Goal: Contribute content: Contribute content

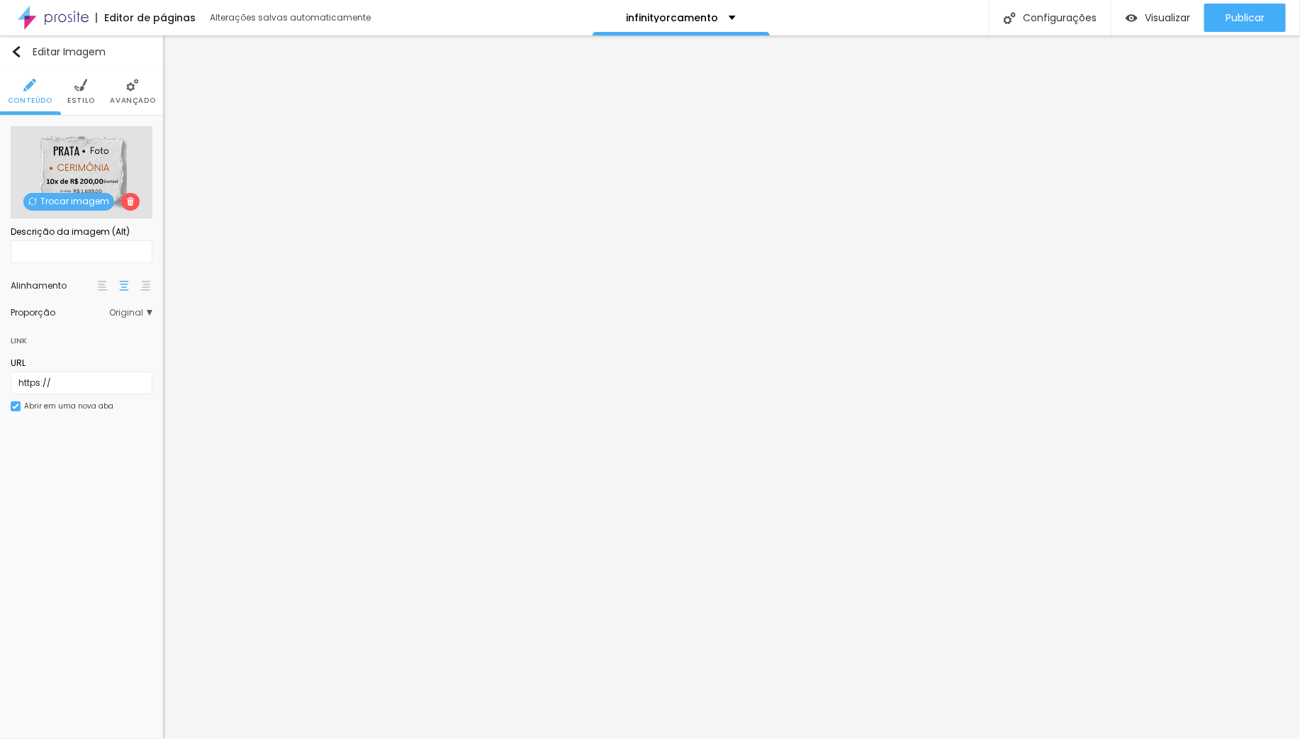
click at [0, 382] on html "Editor de páginas Alterações salvas automaticamente infinityorcamento Configura…" at bounding box center [650, 369] width 1300 height 739
type input "[URL][DOMAIN_NAME]"
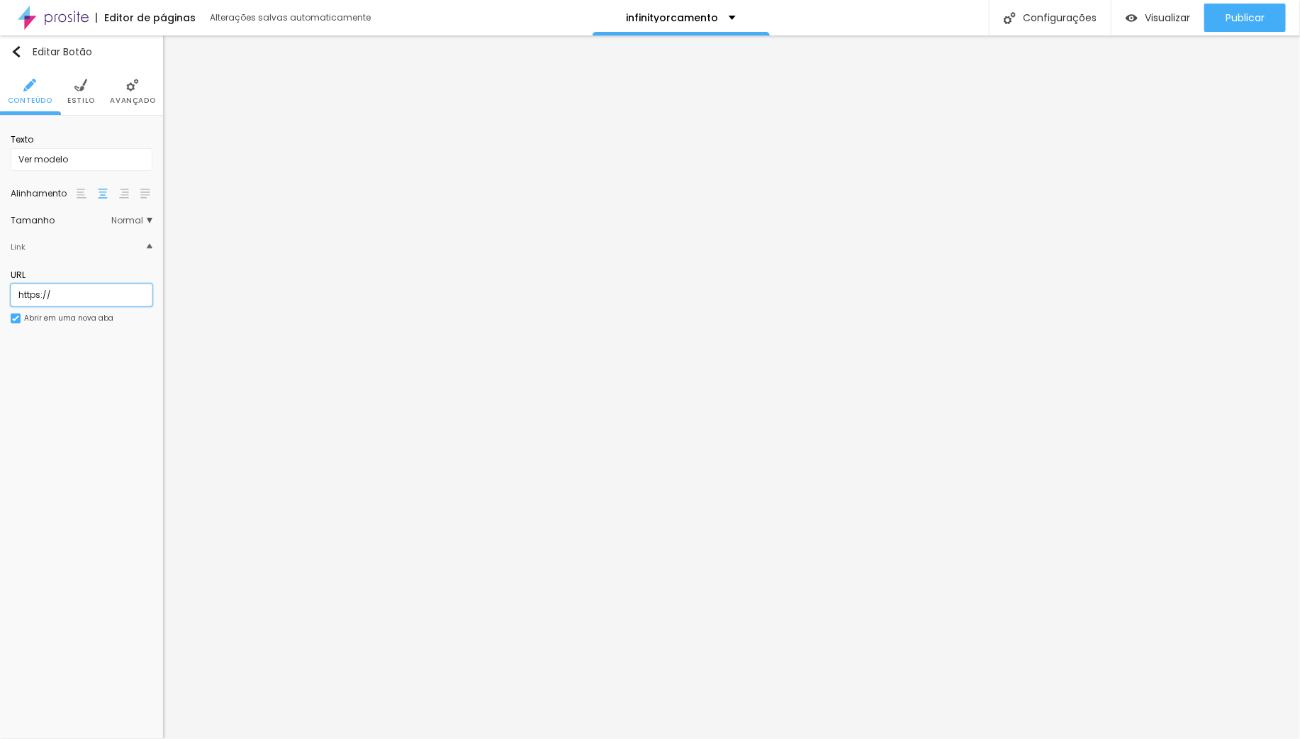
drag, startPoint x: 61, startPoint y: 294, endPoint x: -77, endPoint y: 295, distance: 137.5
click at [0, 295] on html "Editor de páginas Alterações salvas automaticamente infinityorcamento Configura…" at bounding box center [650, 369] width 1300 height 739
paste input "[DOMAIN_NAME][URL]"
type input "[URL][DOMAIN_NAME]"
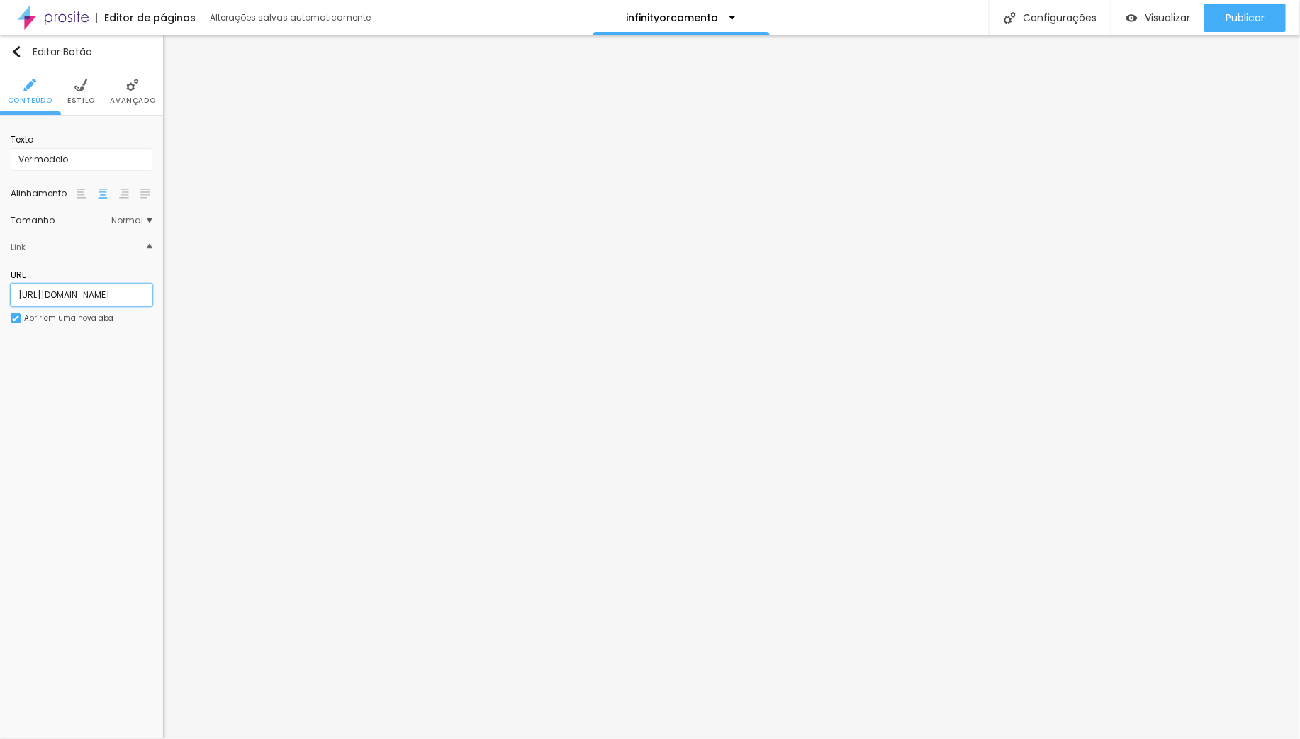
scroll to position [0, 0]
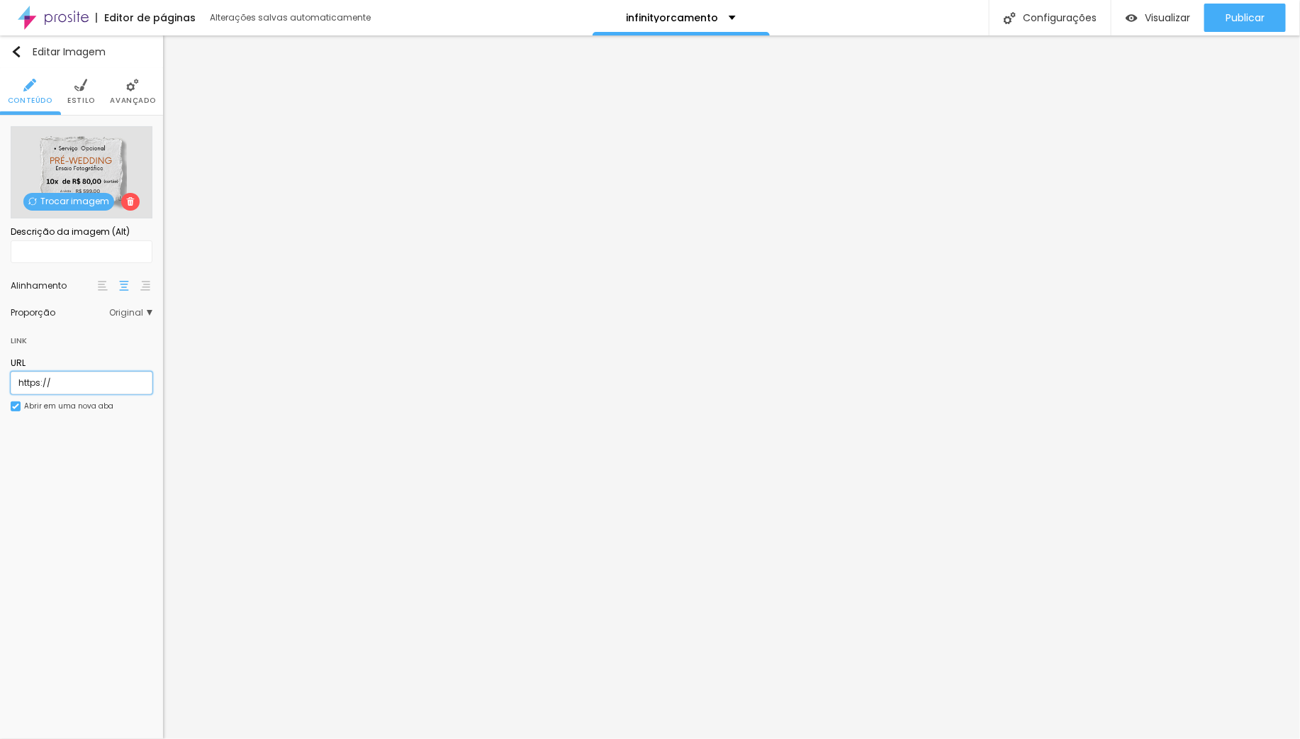
drag, startPoint x: 13, startPoint y: 378, endPoint x: -45, endPoint y: 376, distance: 58.9
click at [0, 376] on html "Editor de páginas Alterações salvas automaticamente infinityorcamento Configura…" at bounding box center [650, 369] width 1300 height 739
paste input "www.infinityprodutora.com.br/portfolio/ensaios/1563942-sem-titulo"
type input "https://www.infinityprodutora.com.br/portfolio/ensaios/1563942-sem-titulo"
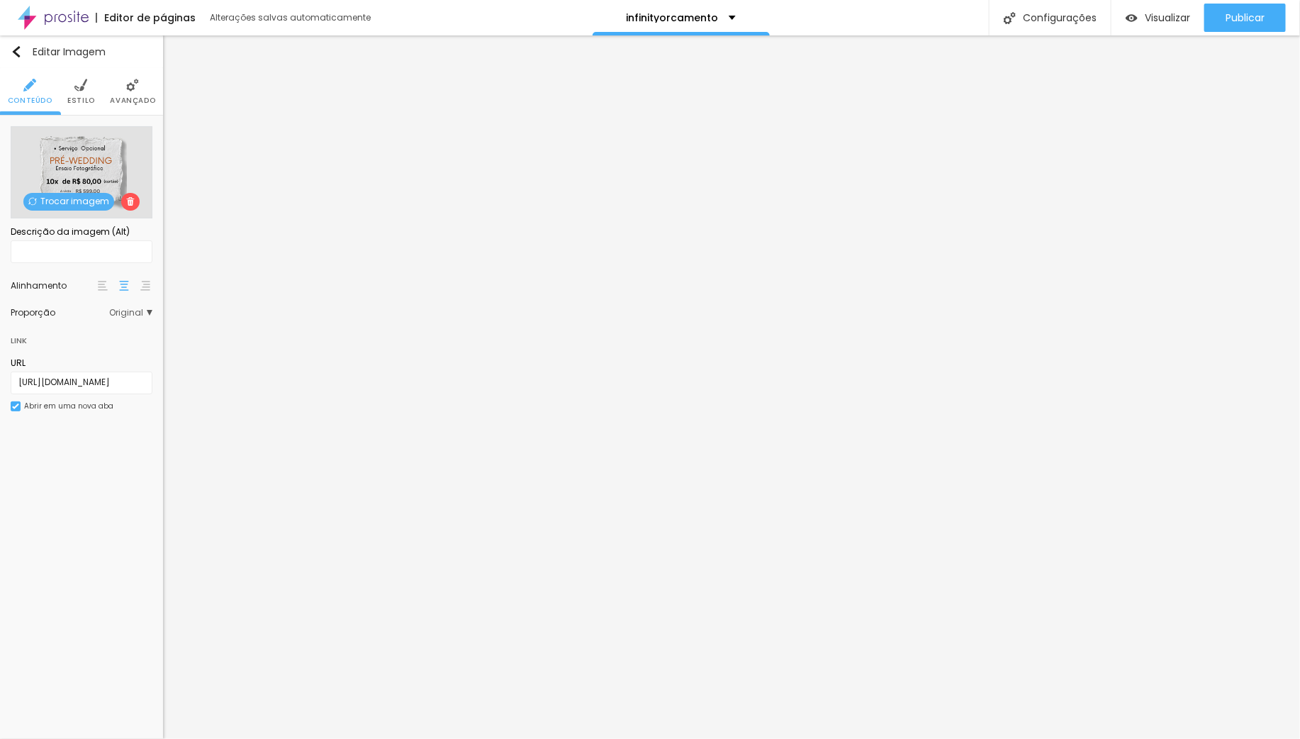
scroll to position [0, 0]
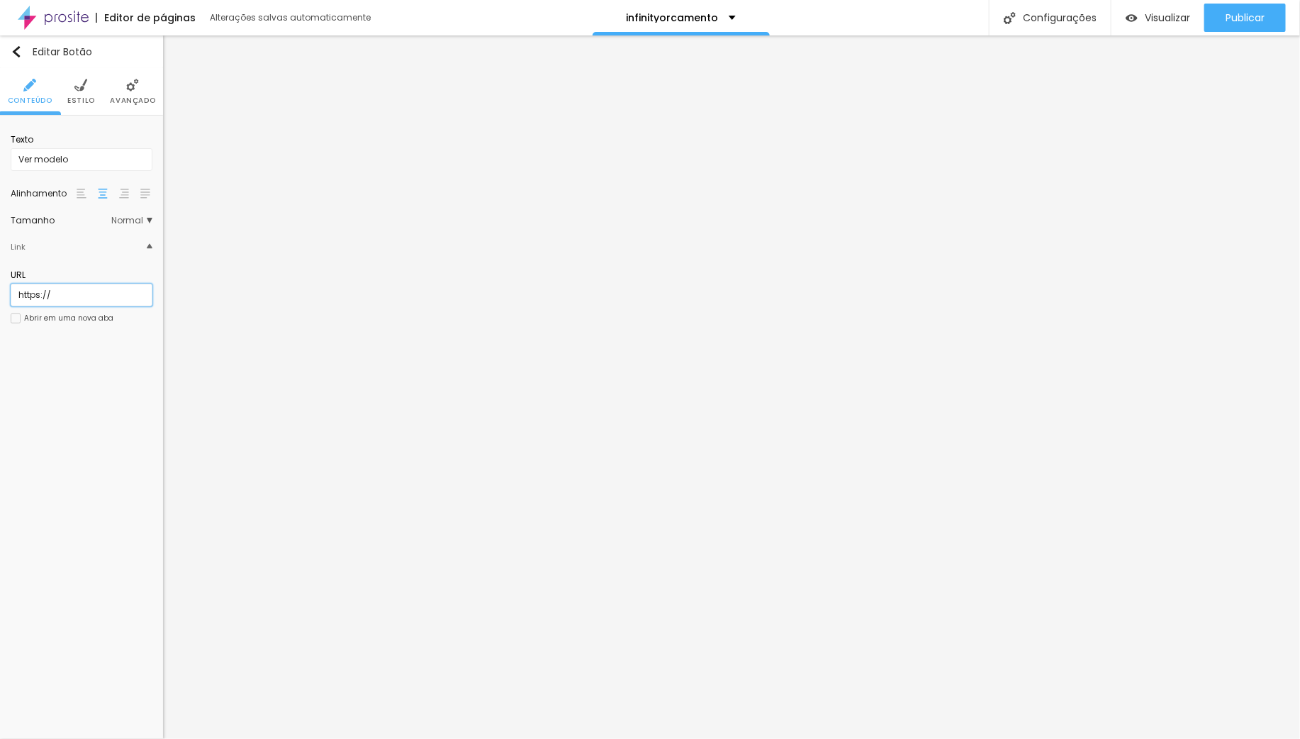
drag, startPoint x: 82, startPoint y: 298, endPoint x: -80, endPoint y: 293, distance: 161.7
click at [0, 293] on html "Editor de páginas Alterações salvas automaticamente infinityorcamento Configura…" at bounding box center [650, 369] width 1300 height 739
paste input "www.infinityprodutora.com.br/portfolio/ensaios/1563942-sem-titulo"
type input "https://www.infinityprodutora.com.br/portfolio/ensaios/1563942-sem-titulo"
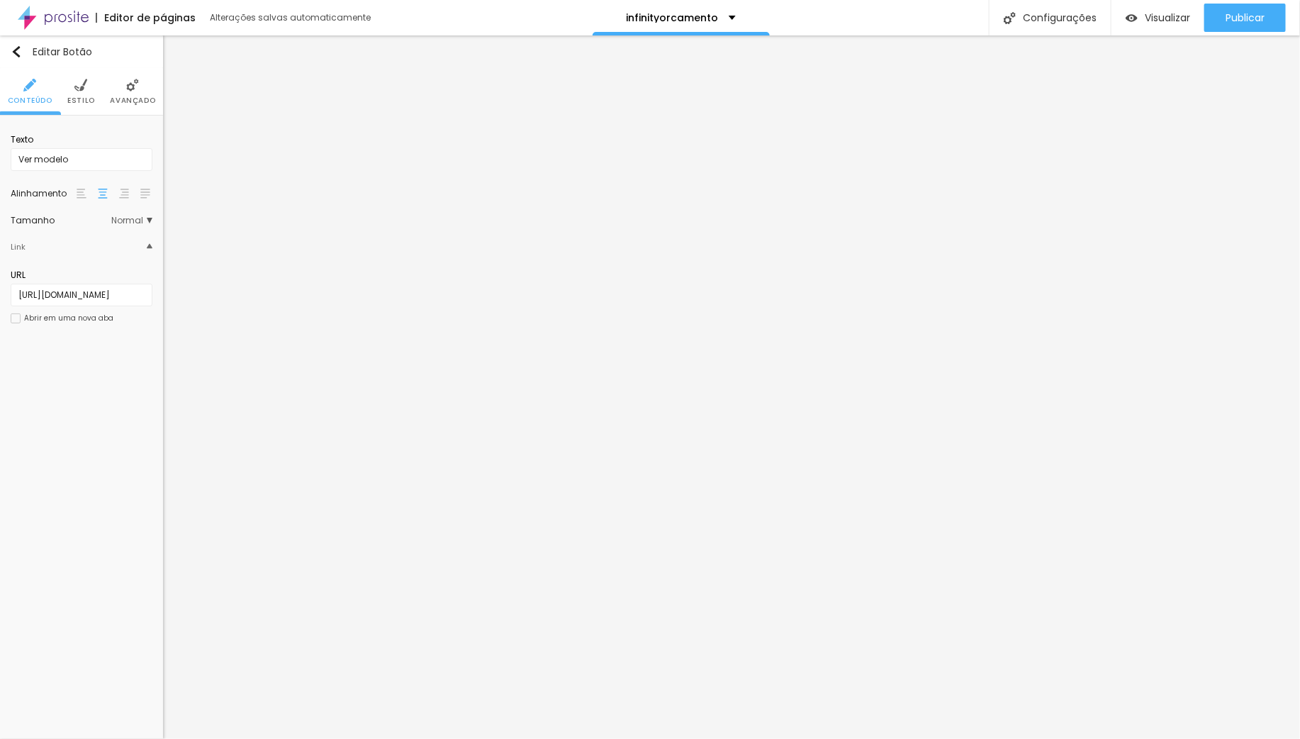
scroll to position [0, 0]
click at [16, 318] on div at bounding box center [16, 318] width 10 height 10
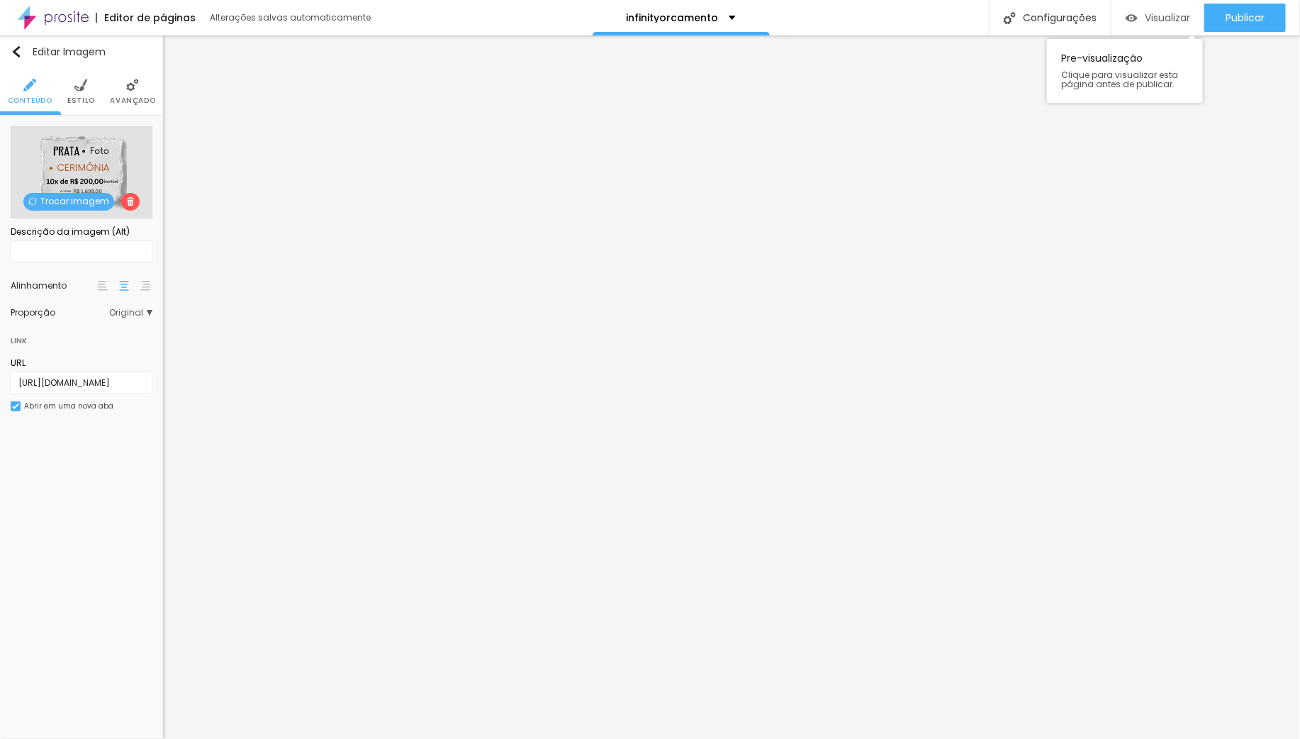
click at [1163, 20] on span "Visualizar" at bounding box center [1167, 17] width 45 height 11
click at [1232, 16] on span "Publicar" at bounding box center [1245, 17] width 39 height 11
click at [1159, 17] on span "Visualizar" at bounding box center [1167, 17] width 45 height 11
drag, startPoint x: 23, startPoint y: 386, endPoint x: -11, endPoint y: 384, distance: 34.1
click at [0, 384] on html "Editor de páginas Alterações salvas automaticamente infinityorcamento Configura…" at bounding box center [650, 369] width 1300 height 739
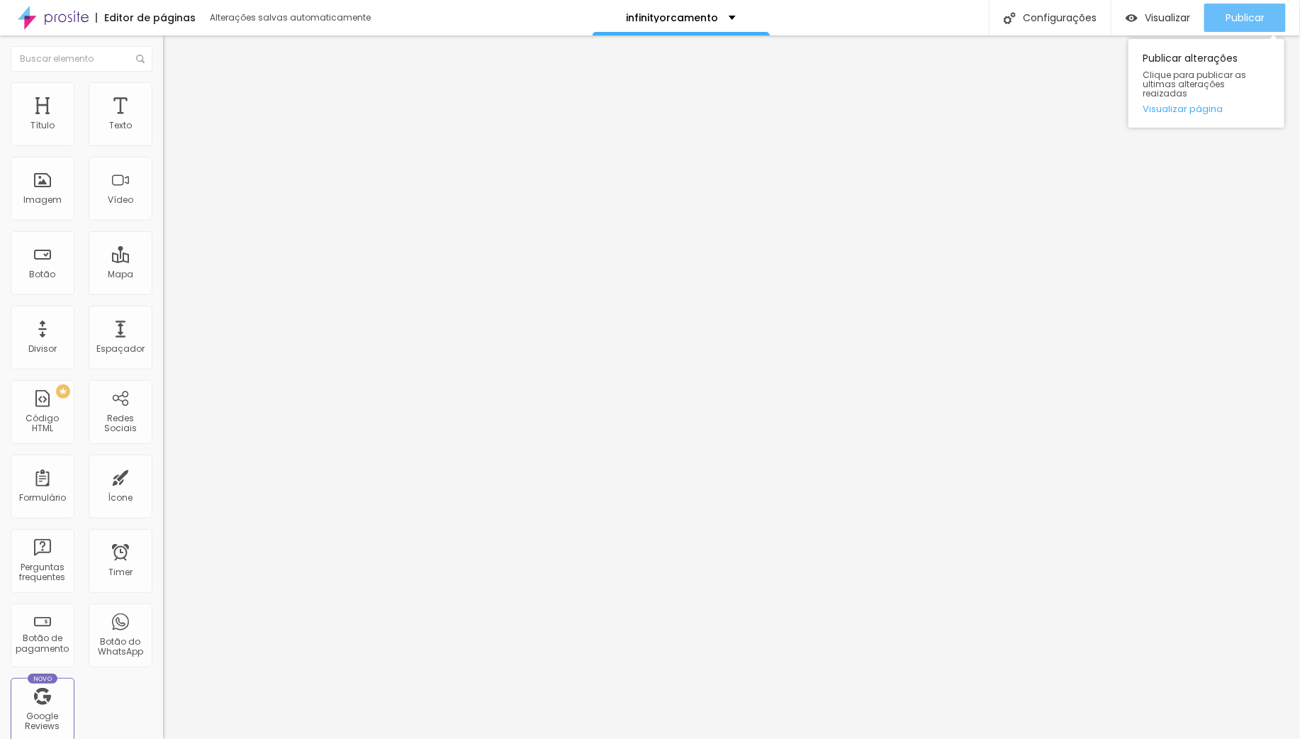
click at [1248, 14] on span "Publicar" at bounding box center [1245, 17] width 39 height 11
click at [1246, 16] on span "Publicar" at bounding box center [1245, 17] width 39 height 11
click at [1151, 18] on span "Visualizar" at bounding box center [1167, 17] width 45 height 11
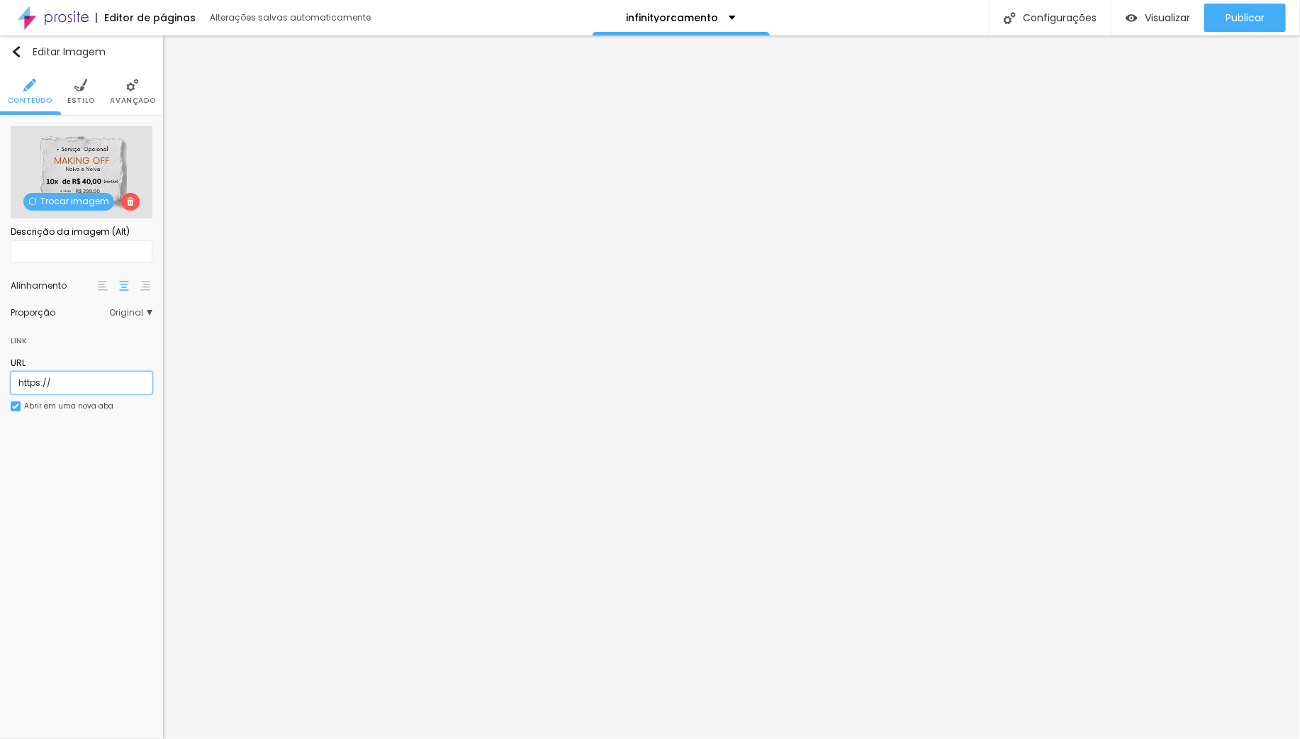
drag, startPoint x: 47, startPoint y: 383, endPoint x: -3, endPoint y: 383, distance: 50.3
click at [0, 383] on html "Editor de páginas Alterações salvas automaticamente infinityorcamento Configura…" at bounding box center [650, 369] width 1300 height 739
paste input "www.infinityprodutora.com.br/portfolio/casamentos/1563950-making-off-infinity"
type input "https://www.infinityprodutora.com.br/portfolio/casamentos/1563950-making-off-in…"
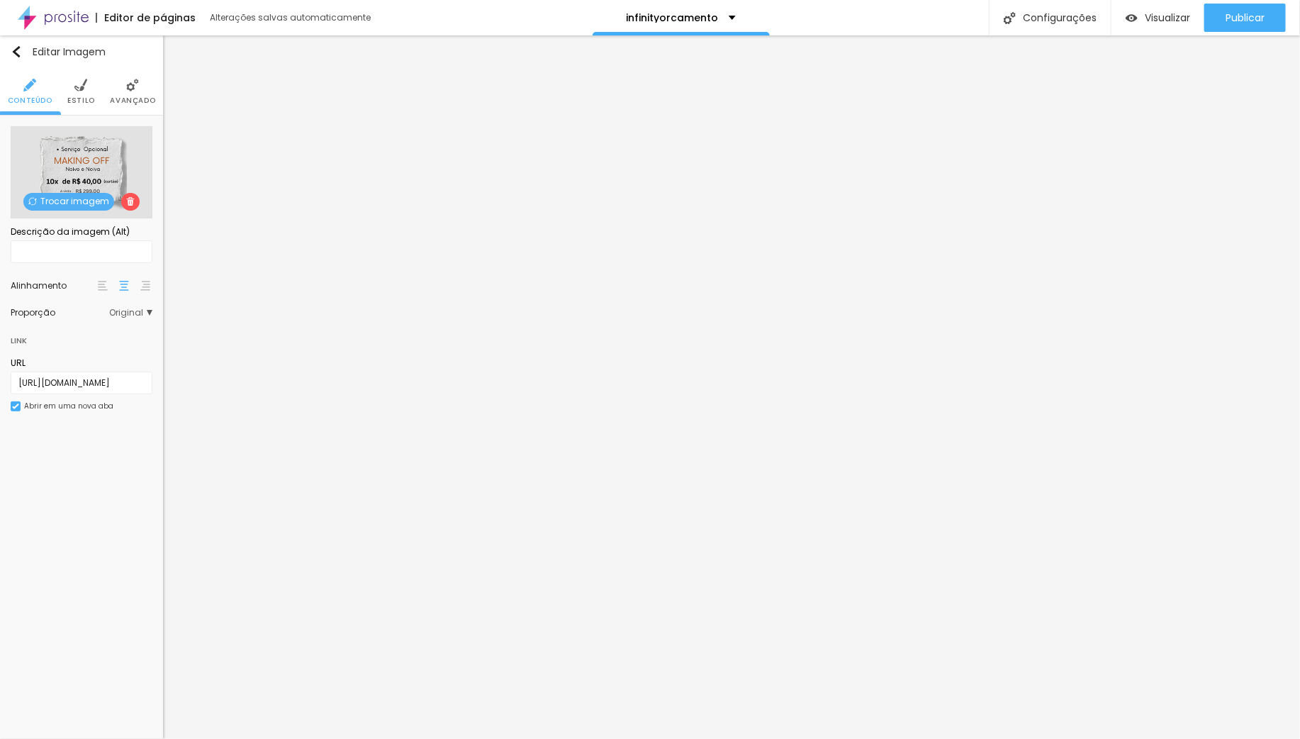
scroll to position [0, 0]
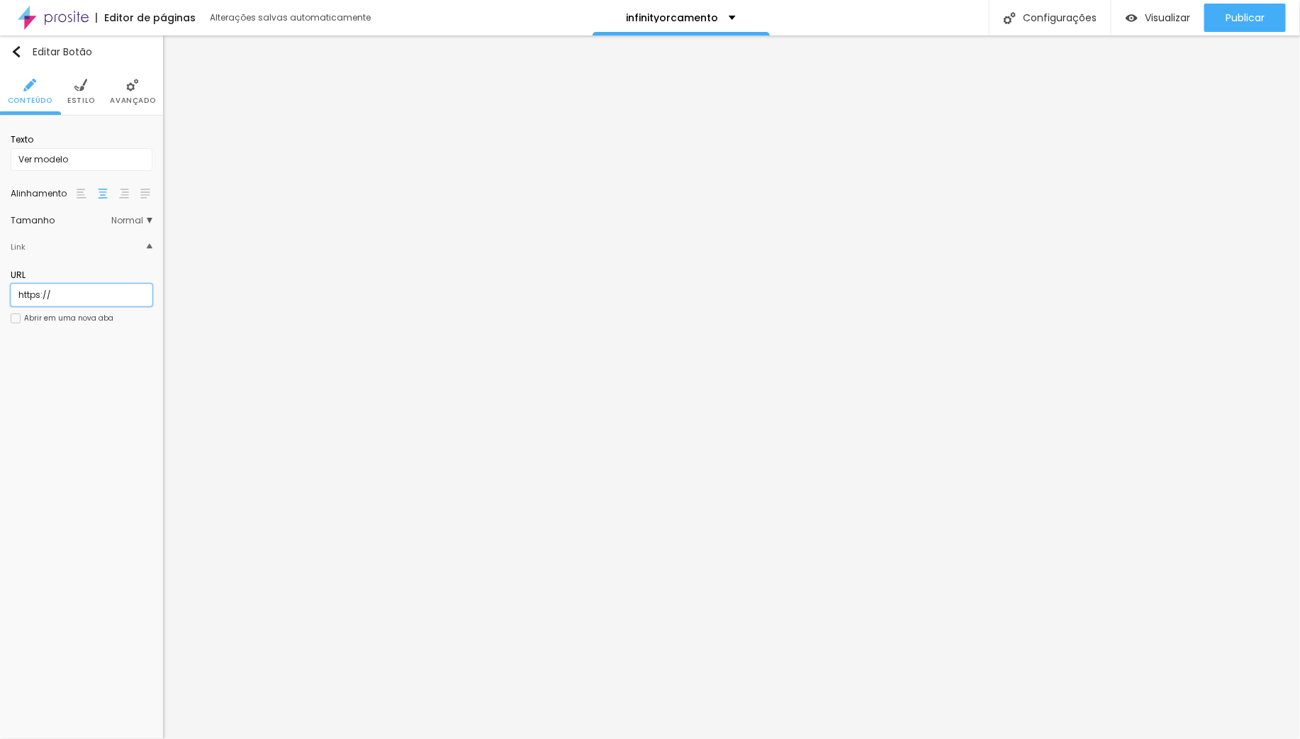
drag, startPoint x: 64, startPoint y: 293, endPoint x: -53, endPoint y: 291, distance: 117.0
click at [0, 291] on html "Editor de páginas Alterações salvas automaticamente infinityorcamento Configura…" at bounding box center [650, 369] width 1300 height 739
paste input "www.infinityprodutora.com.br/portfolio/casamentos/1563950-making-off-infinity"
type input "https://www.infinityprodutora.com.br/portfolio/casamentos/1563950-making-off-in…"
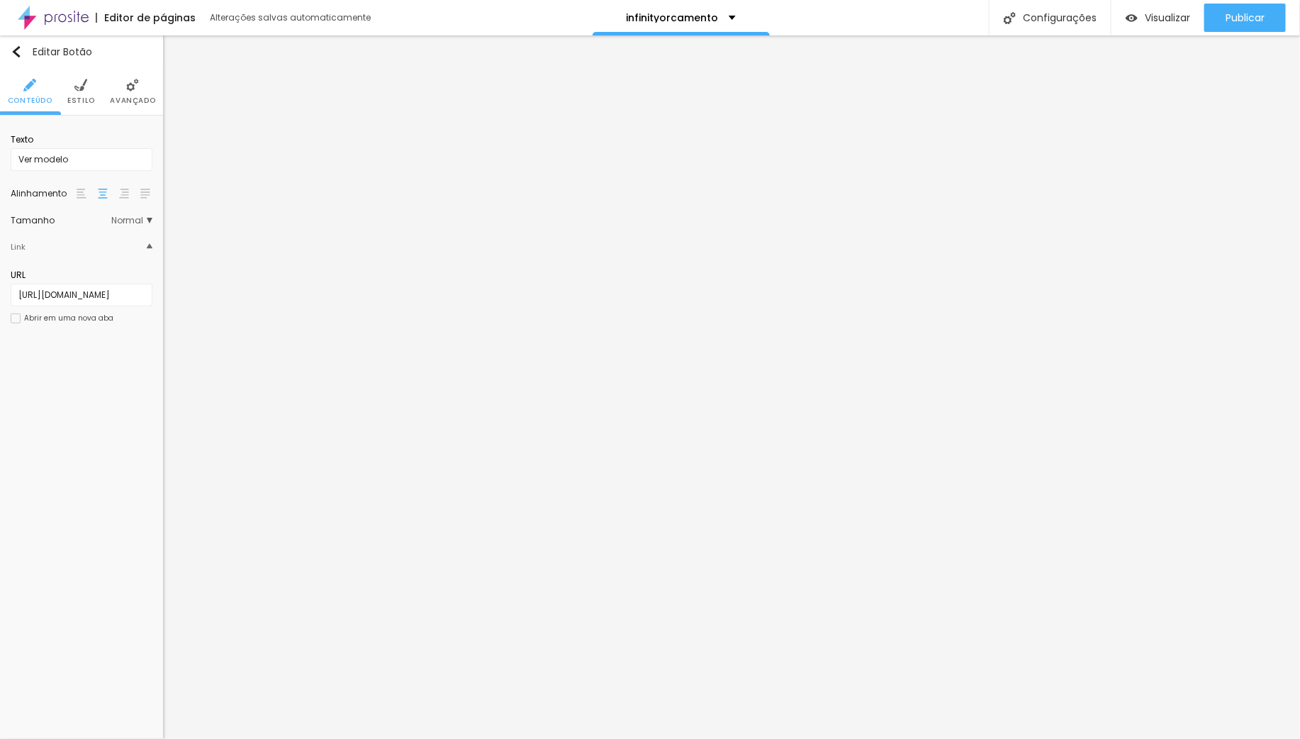
scroll to position [0, 0]
click at [14, 316] on div at bounding box center [16, 318] width 10 height 10
click at [1234, 21] on span "Publicar" at bounding box center [1245, 17] width 39 height 11
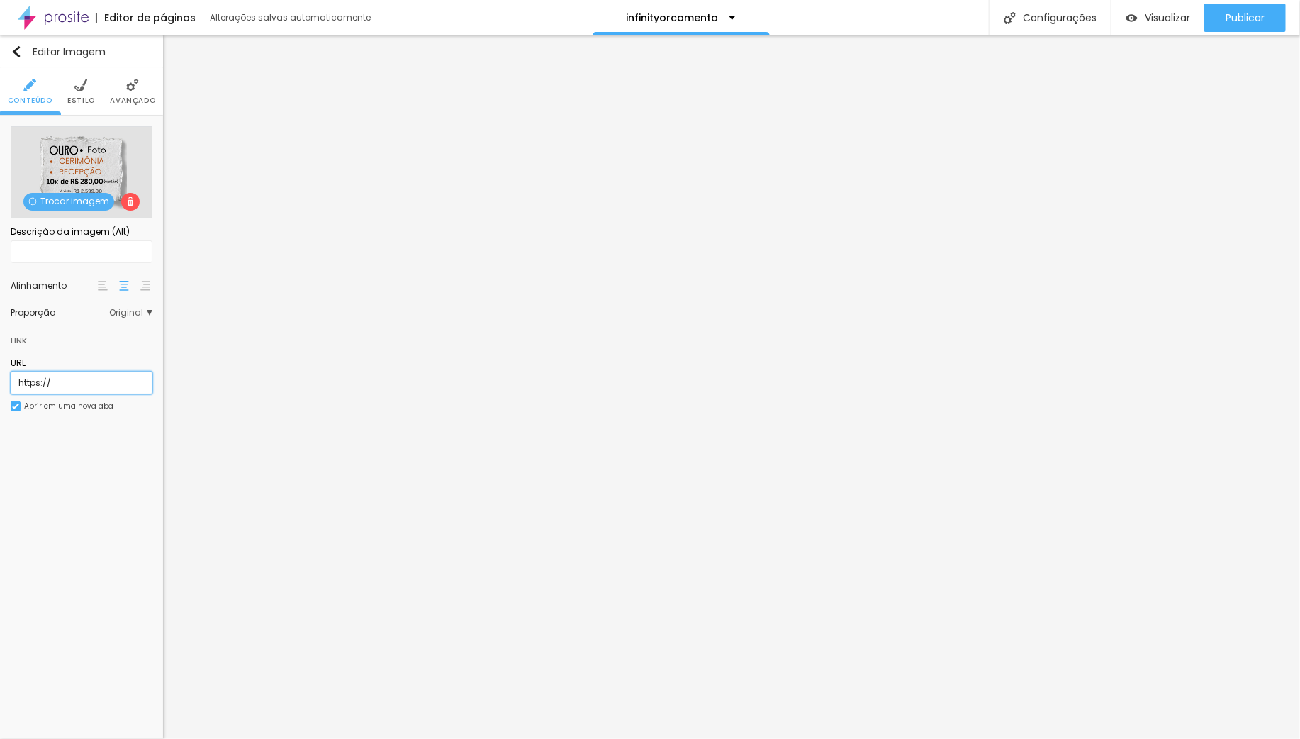
drag, startPoint x: 72, startPoint y: 389, endPoint x: -62, endPoint y: 377, distance: 133.8
click at [0, 377] on html "Editor de páginas Alterações salvas automaticamente infinityorcamento Configura…" at bounding box center [650, 369] width 1300 height 739
paste input "www.infinityprodutora.com.br/portfolio/casamentos/1563954-cerimonia-e-recepcao-…"
type input "https://www.infinityprodutora.com.br/portfolio/casamentos/1563954-cerimonia-e-r…"
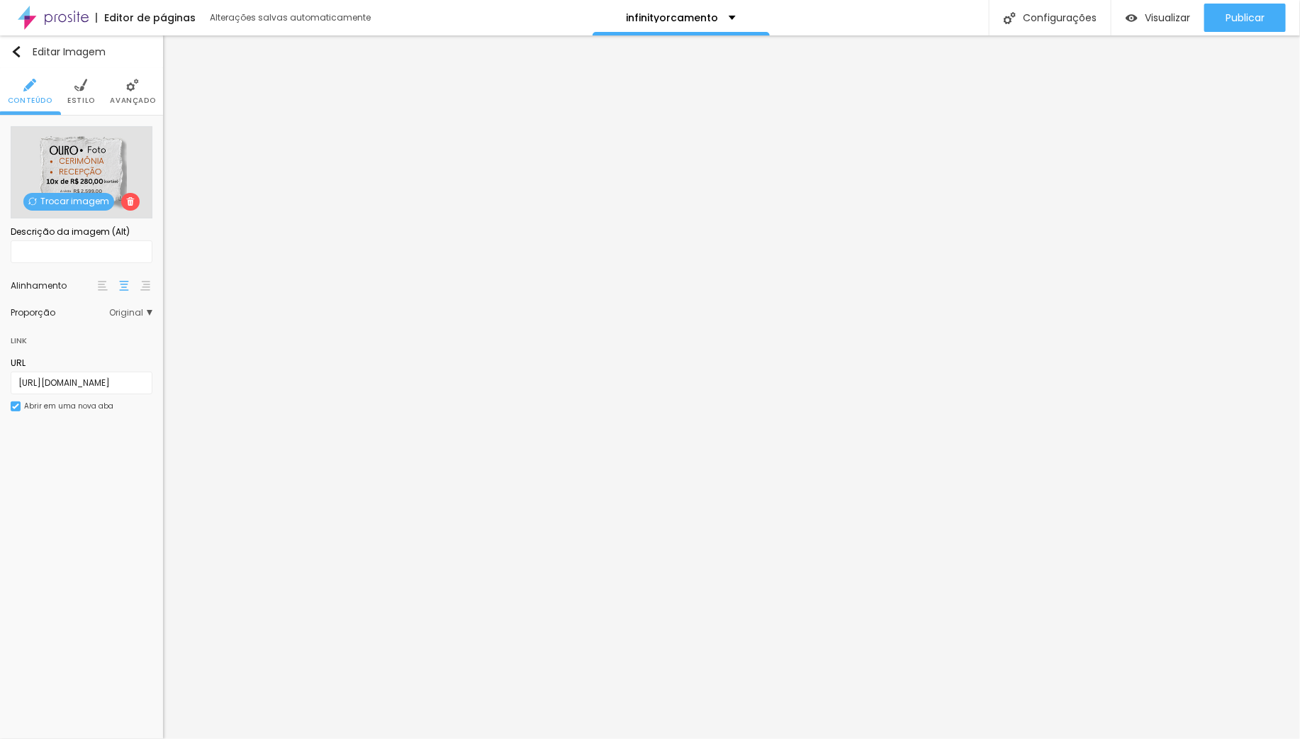
scroll to position [0, 0]
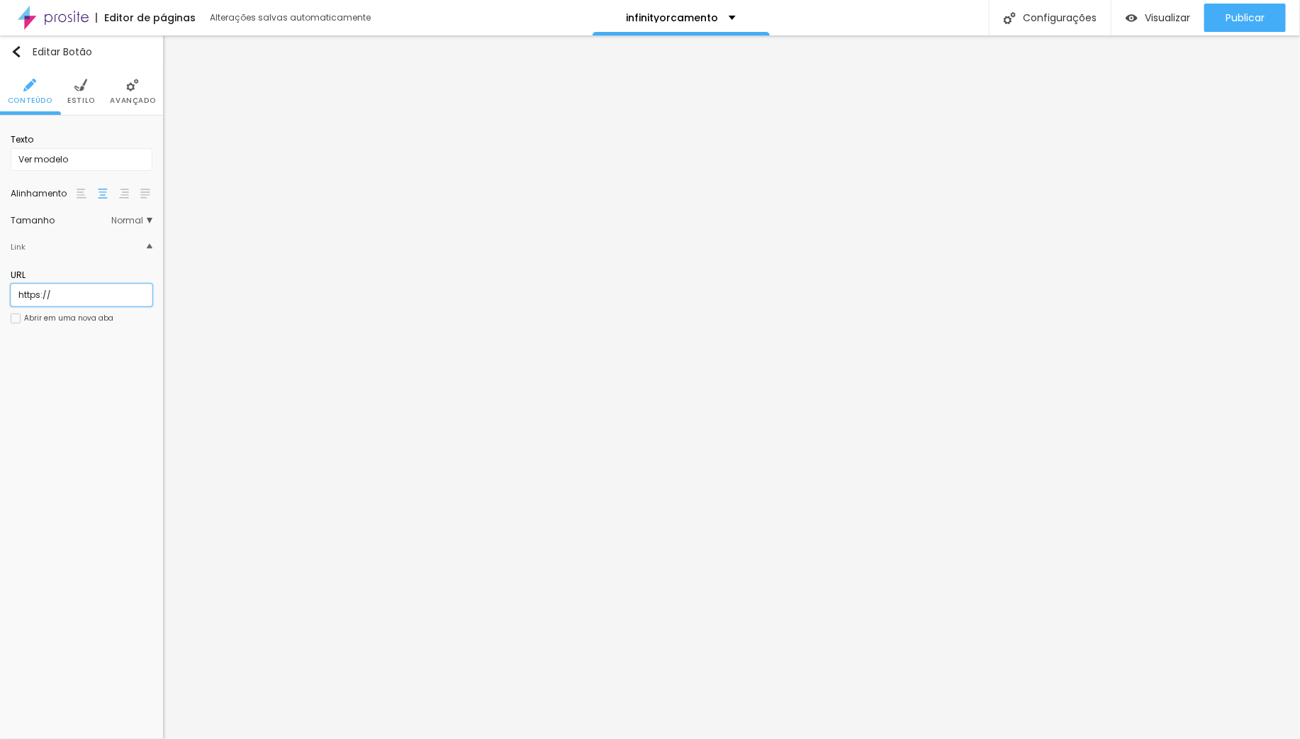
drag, startPoint x: 79, startPoint y: 291, endPoint x: -57, endPoint y: 294, distance: 136.9
click at [0, 294] on html "Editor de páginas Alterações salvas automaticamente infinityorcamento Configura…" at bounding box center [650, 369] width 1300 height 739
click at [12, 318] on div at bounding box center [16, 318] width 10 height 10
drag, startPoint x: 74, startPoint y: 294, endPoint x: -53, endPoint y: 294, distance: 126.9
click at [0, 294] on html "Editor de páginas Alterações salvas automaticamente infinityorcamento Configura…" at bounding box center [650, 369] width 1300 height 739
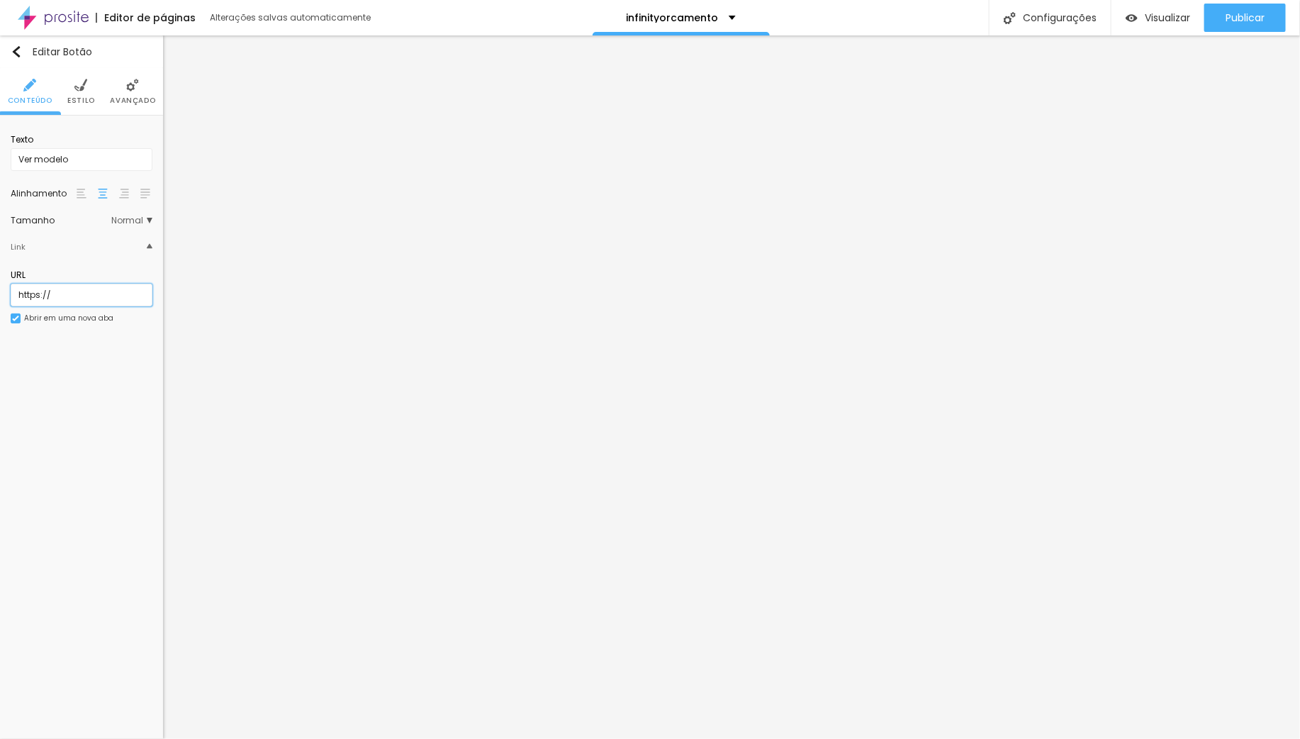
paste input "www.infinityprodutora.com.br/portfolio/casamentos/1563954-cerimonia-e-recepcao-…"
type input "https://www.infinityprodutora.com.br/portfolio/casamentos/1563954-cerimonia-e-r…"
click at [1237, 13] on span "Publicar" at bounding box center [1245, 17] width 39 height 11
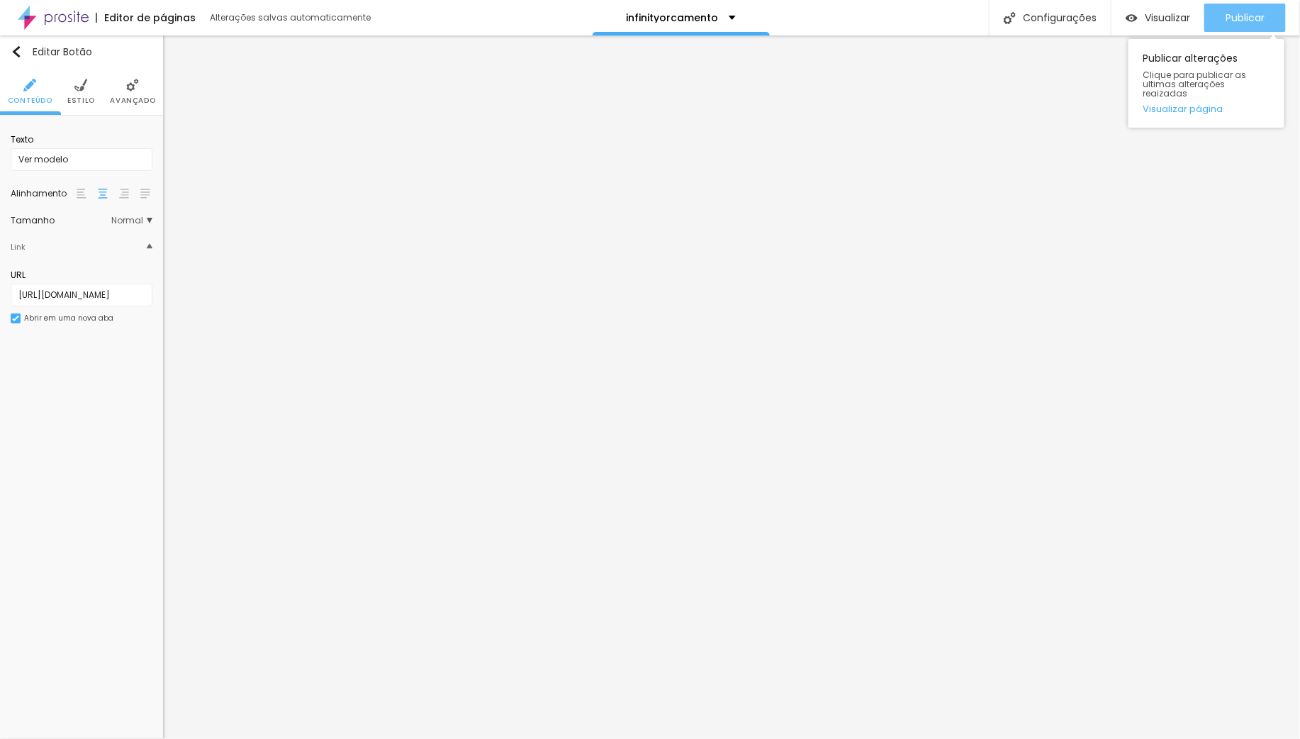
click at [1250, 12] on span "Publicar" at bounding box center [1245, 17] width 39 height 11
click at [1168, 18] on span "Visualizar" at bounding box center [1167, 17] width 45 height 11
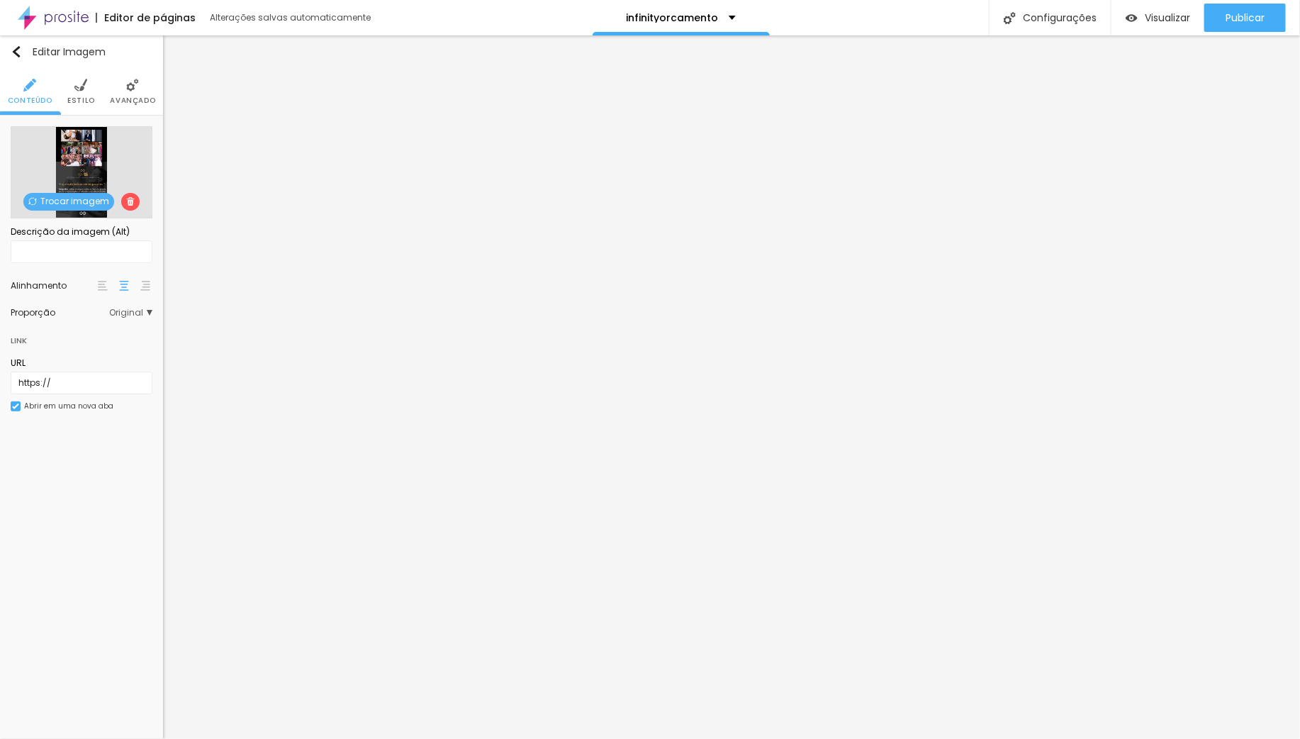
click at [79, 203] on span "Trocar imagem" at bounding box center [68, 202] width 91 height 18
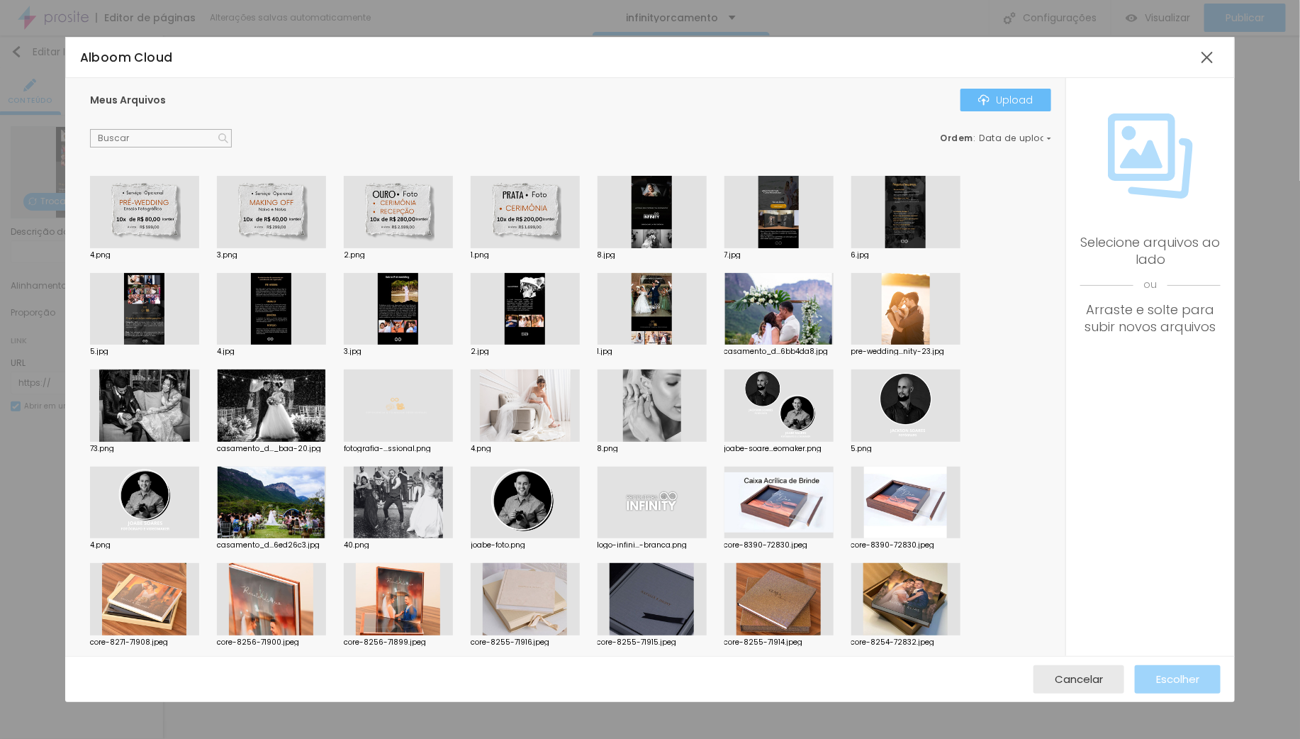
click at [1008, 104] on div "Upload" at bounding box center [1005, 99] width 55 height 11
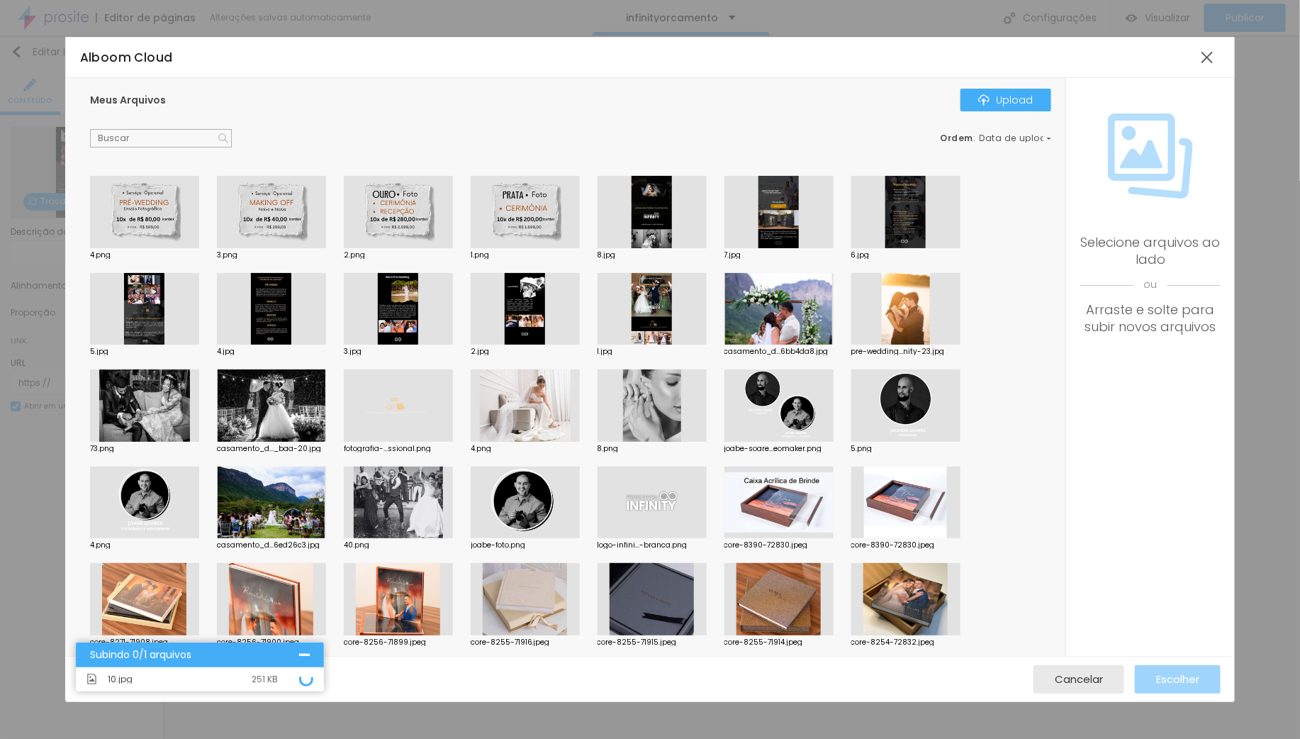
click at [533, 299] on div at bounding box center [525, 309] width 109 height 72
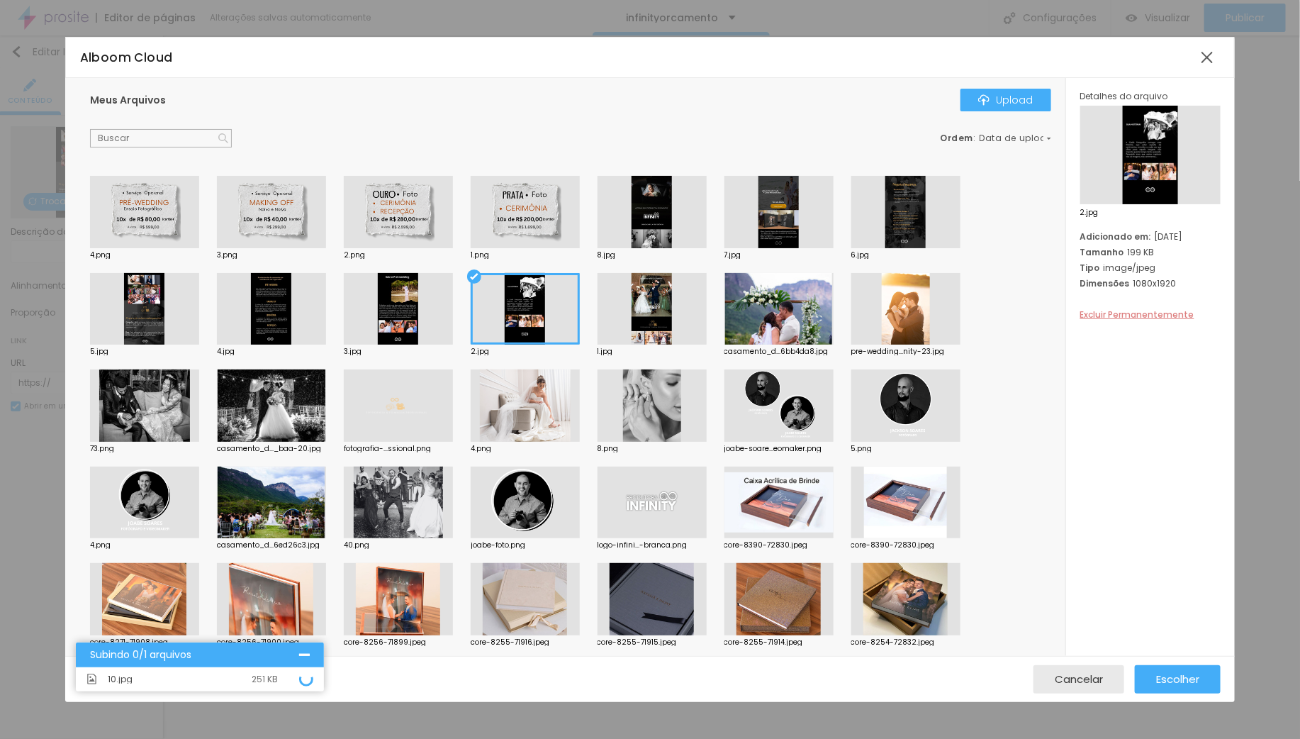
click at [1117, 313] on span "Excluir Permanentemente" at bounding box center [1137, 314] width 114 height 12
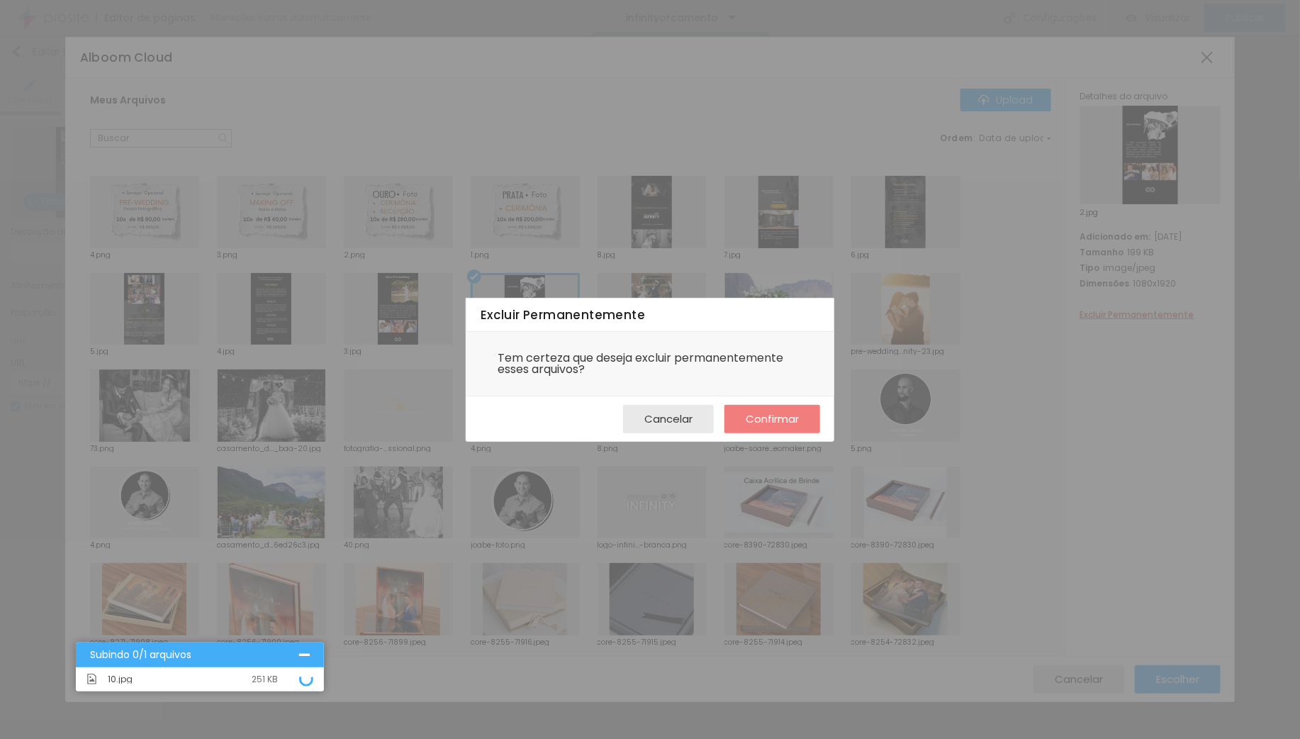
click at [762, 418] on span "Confirmar" at bounding box center [772, 419] width 53 height 12
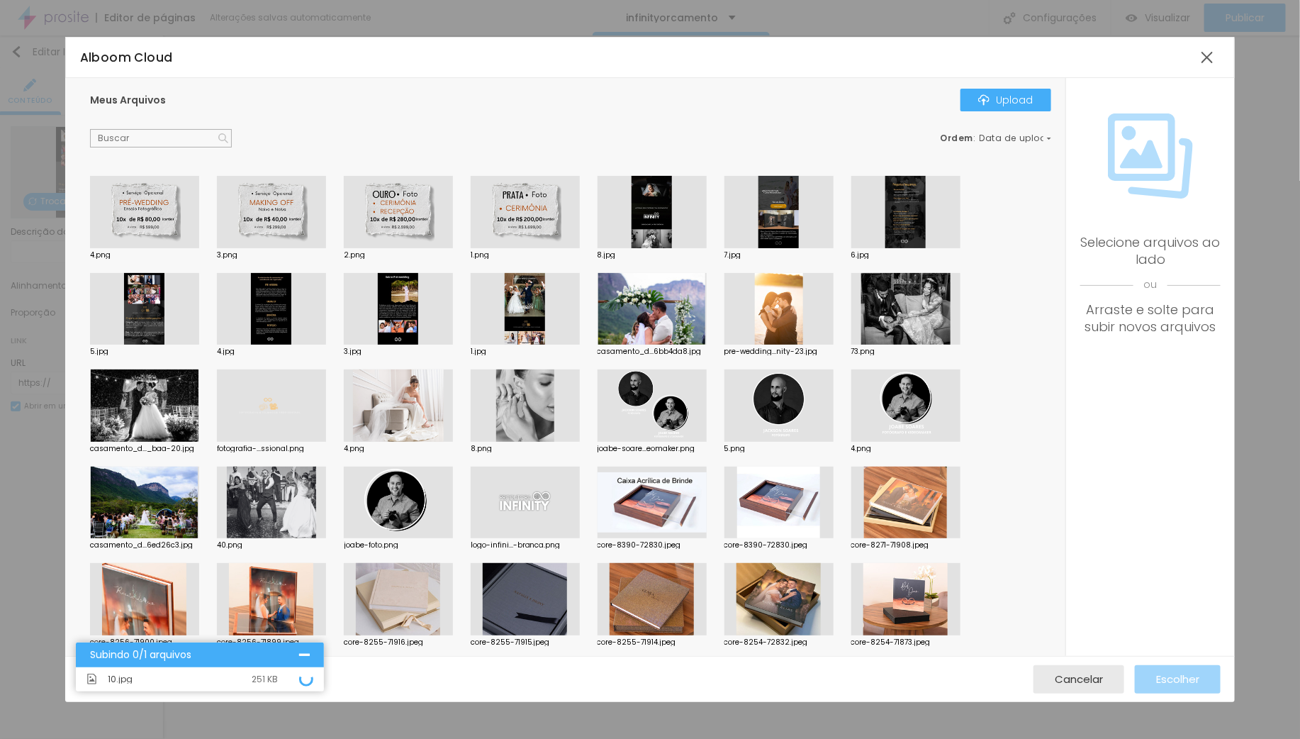
click at [413, 304] on div at bounding box center [398, 309] width 109 height 72
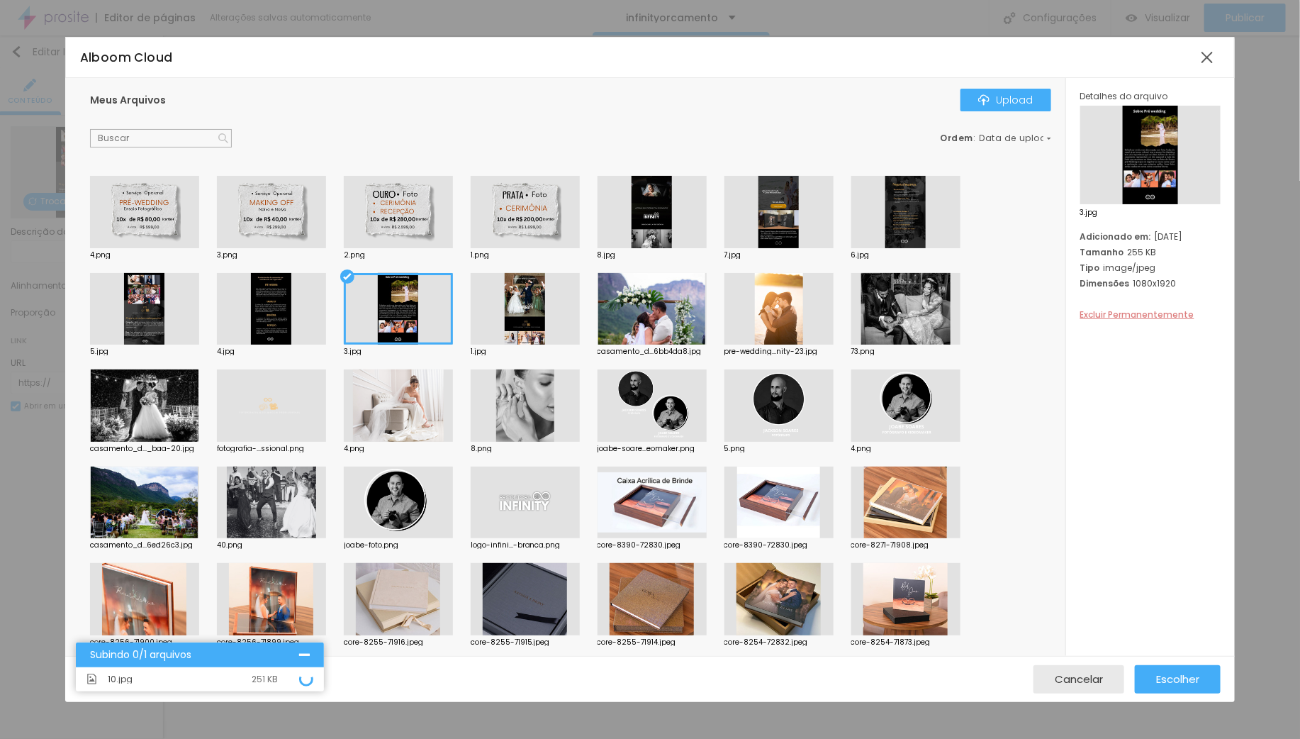
click at [1160, 312] on span "Excluir Permanentemente" at bounding box center [1137, 314] width 114 height 12
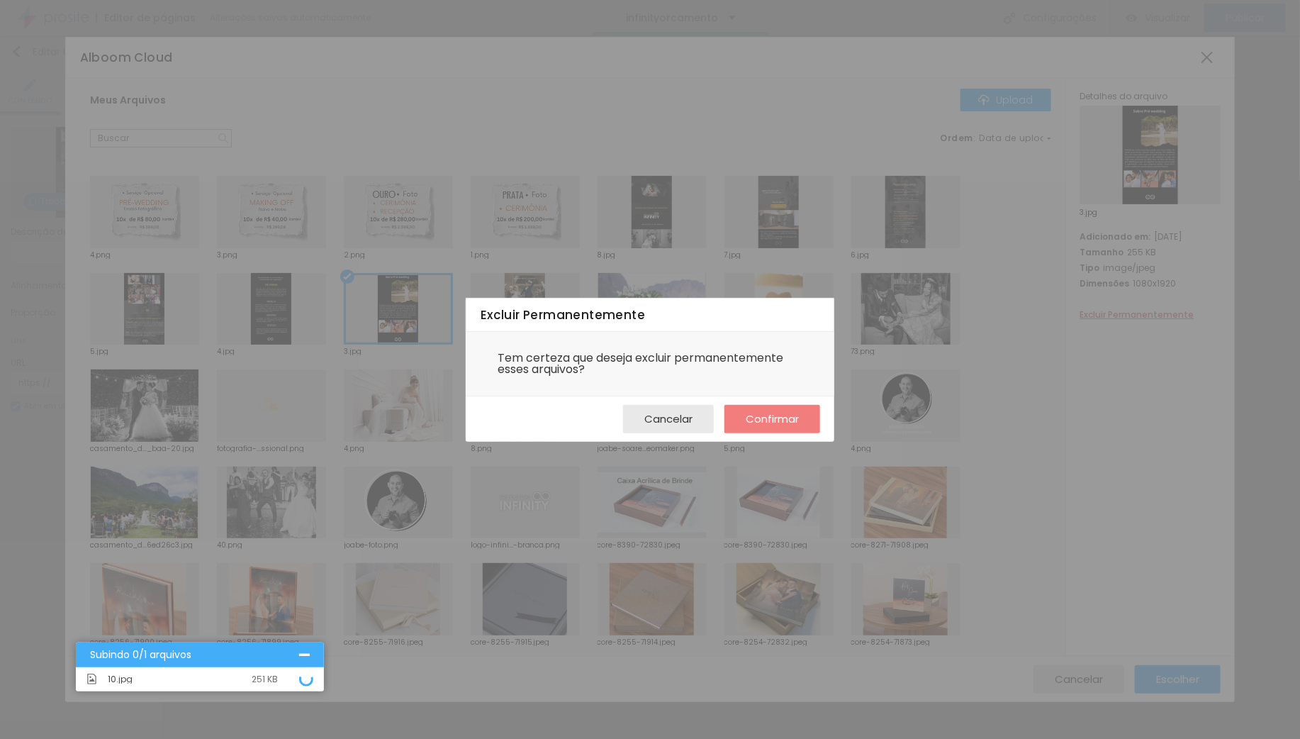
click at [771, 413] on span "Confirmar" at bounding box center [772, 419] width 53 height 12
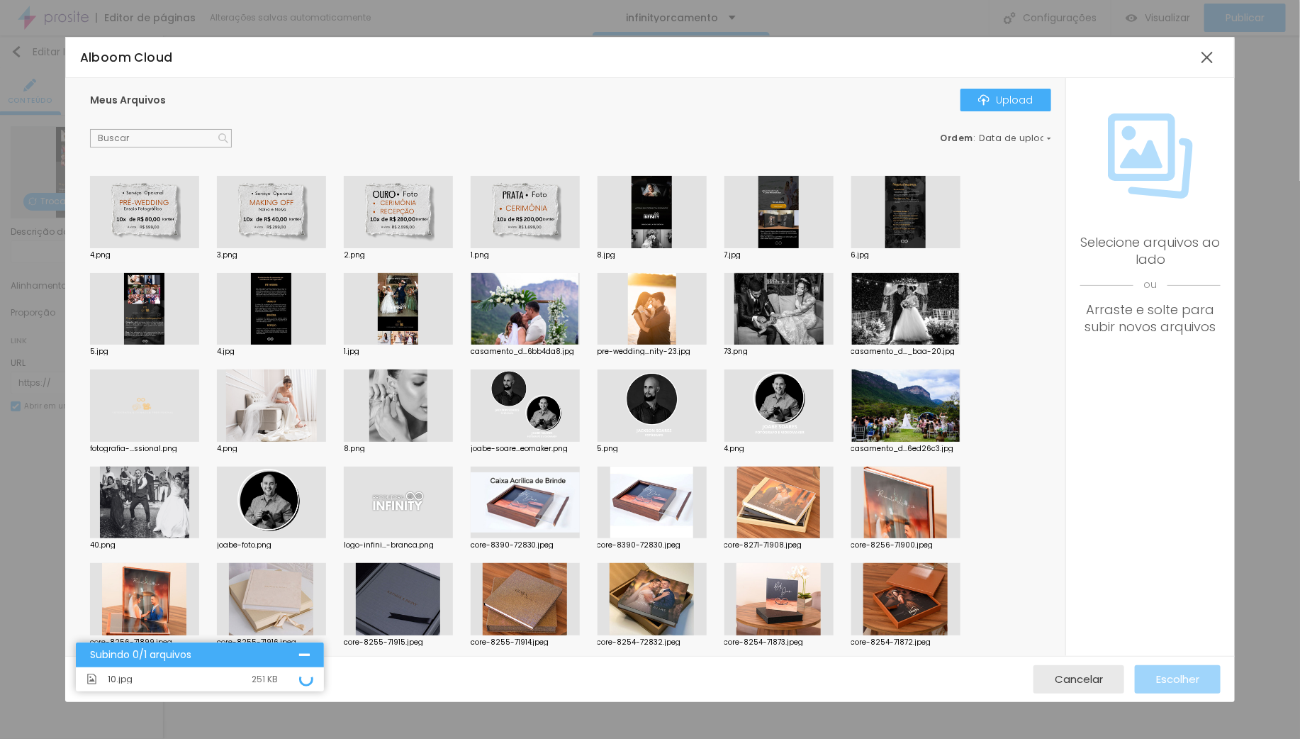
click at [411, 293] on div at bounding box center [398, 309] width 109 height 72
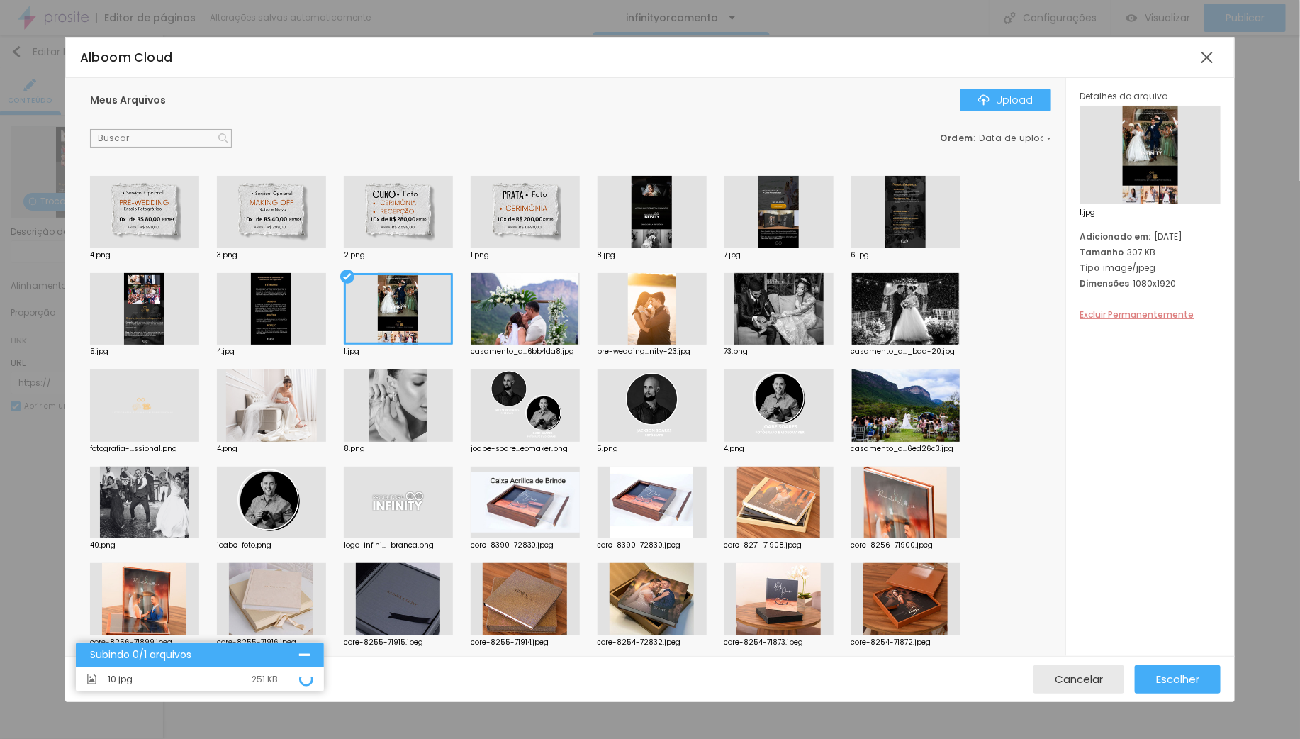
click at [1126, 311] on span "Excluir Permanentemente" at bounding box center [1137, 314] width 114 height 12
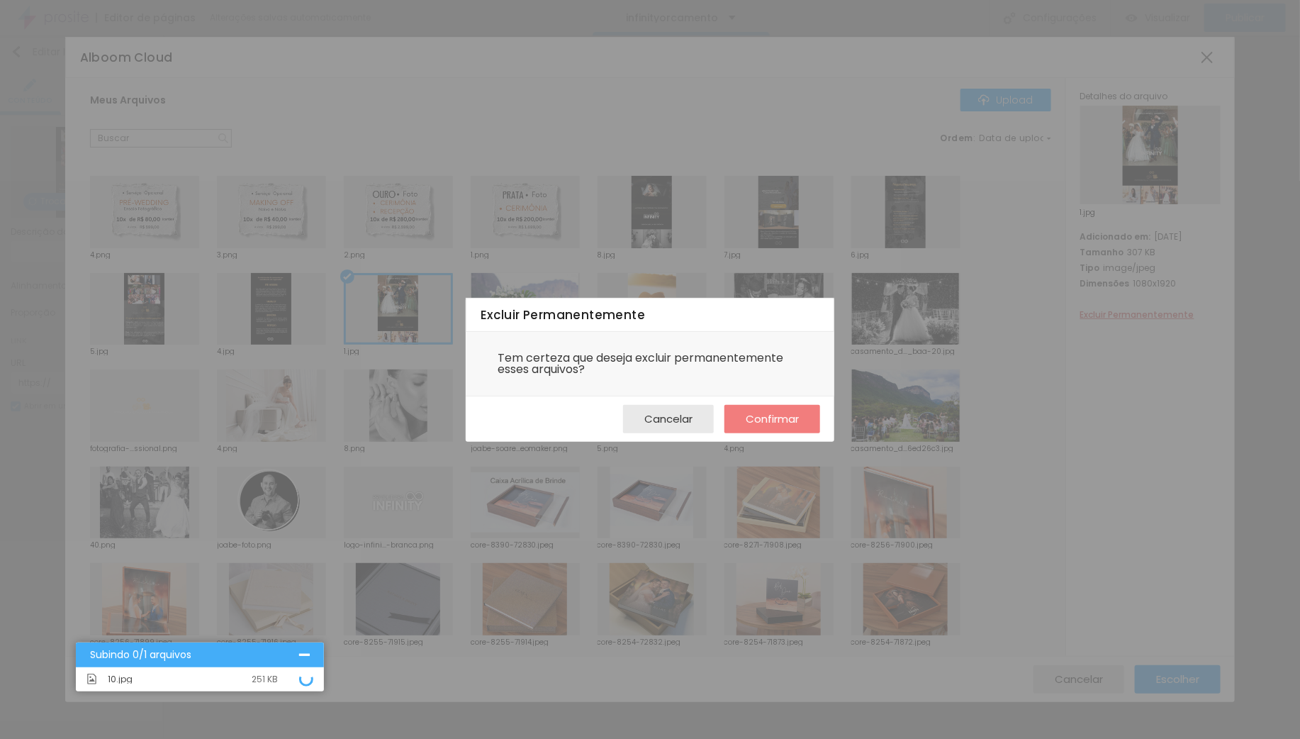
click at [777, 424] on span "Confirmar" at bounding box center [772, 419] width 53 height 12
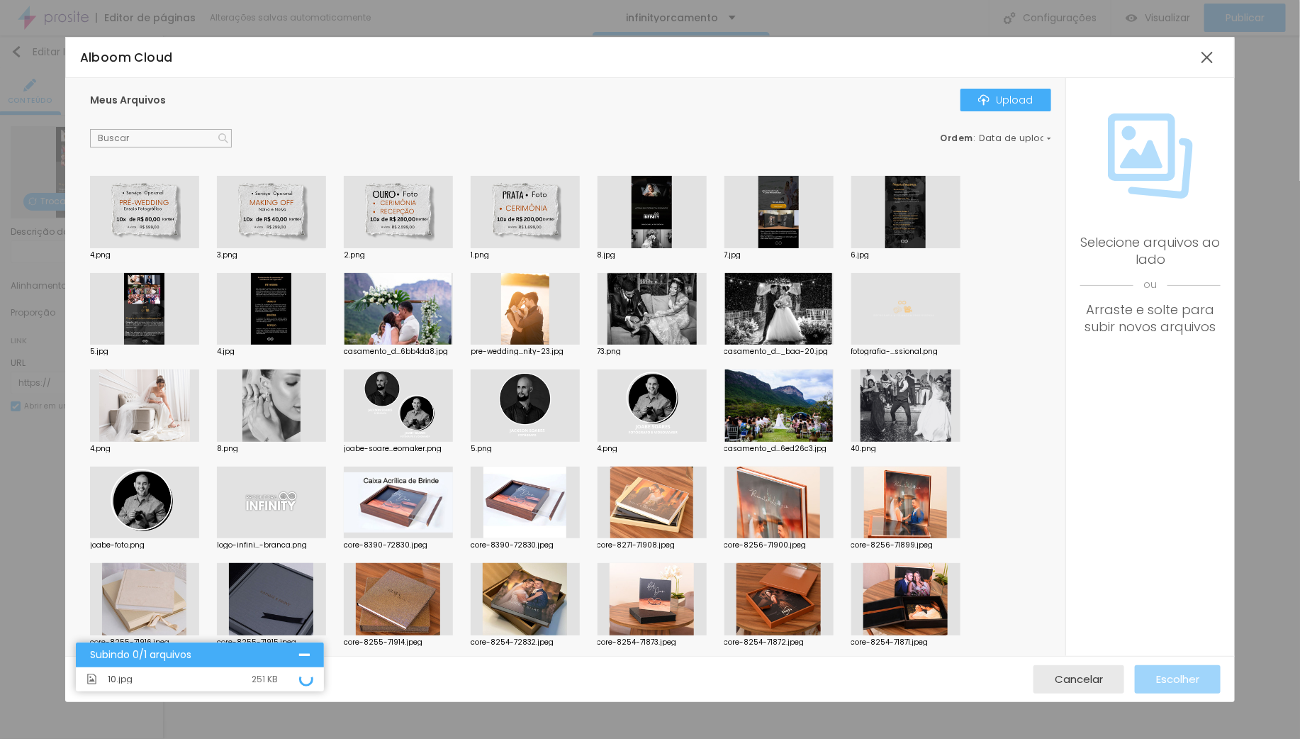
click at [783, 218] on div at bounding box center [779, 212] width 109 height 72
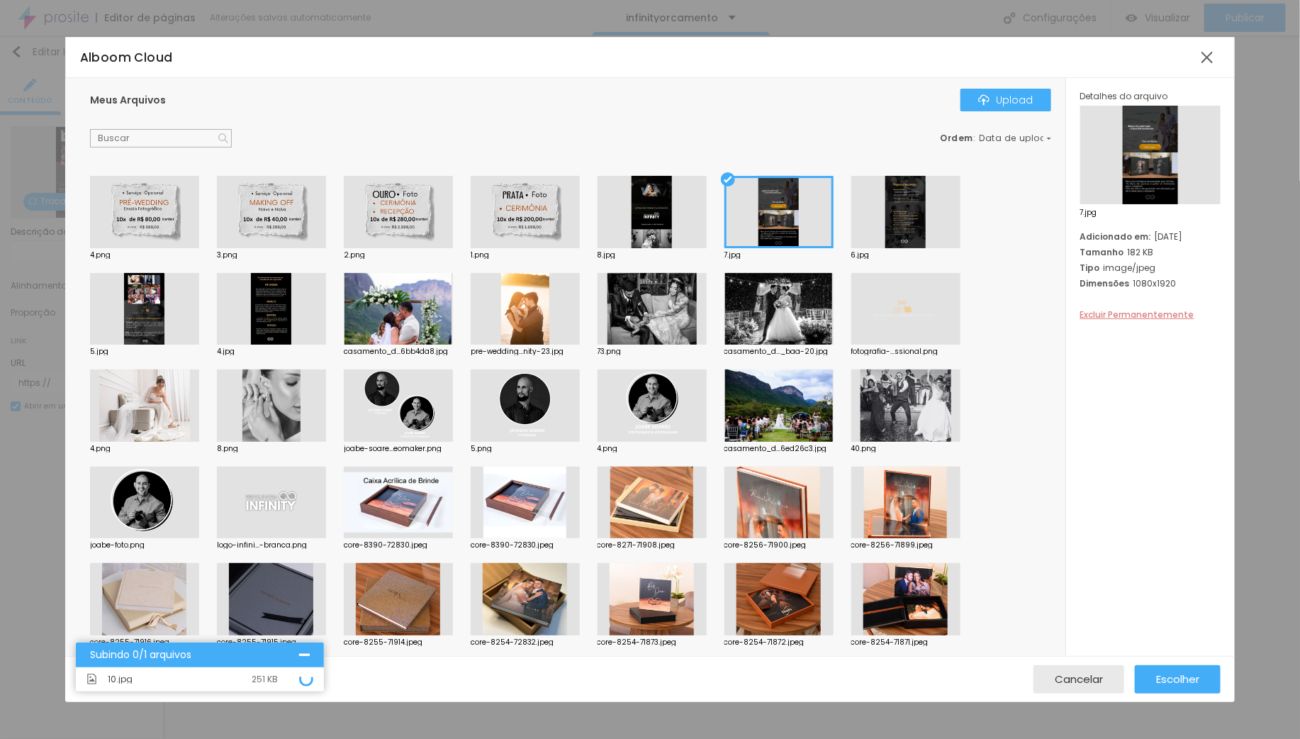
click at [1152, 315] on span "Excluir Permanentemente" at bounding box center [1137, 314] width 114 height 12
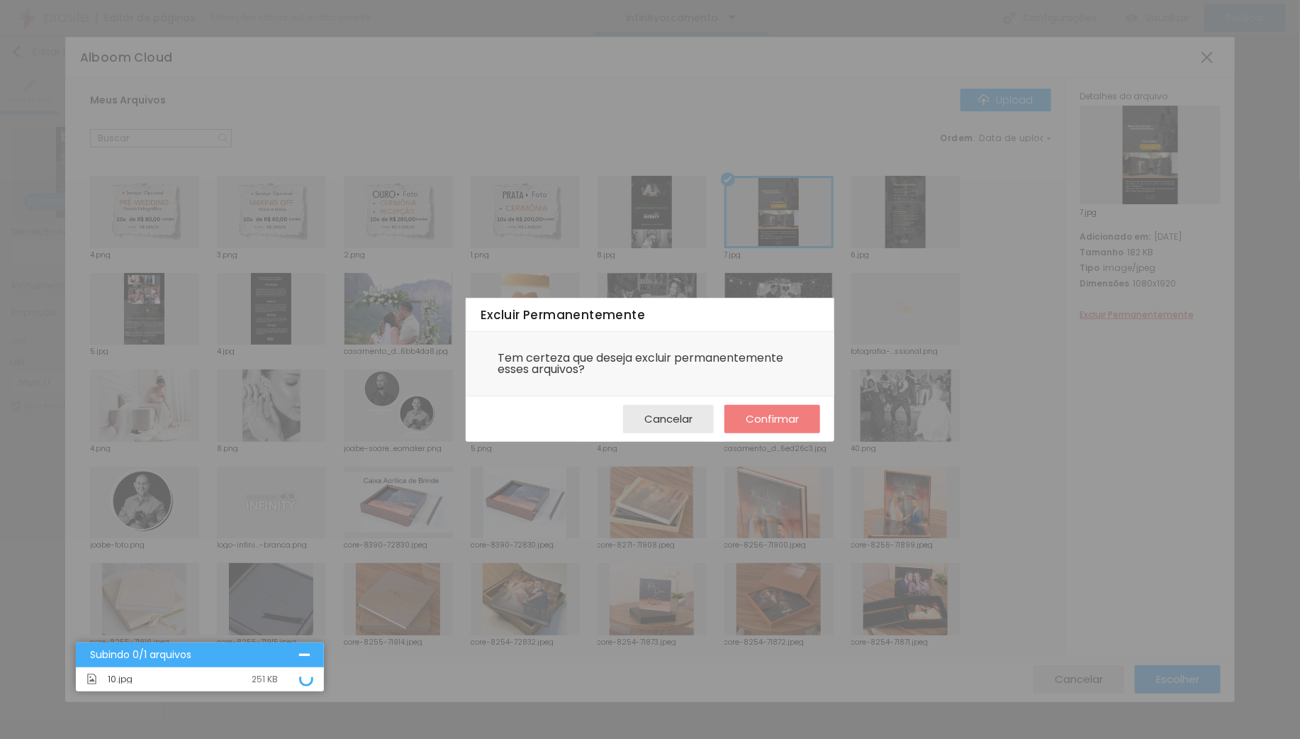
click at [781, 418] on span "Confirmar" at bounding box center [772, 419] width 53 height 12
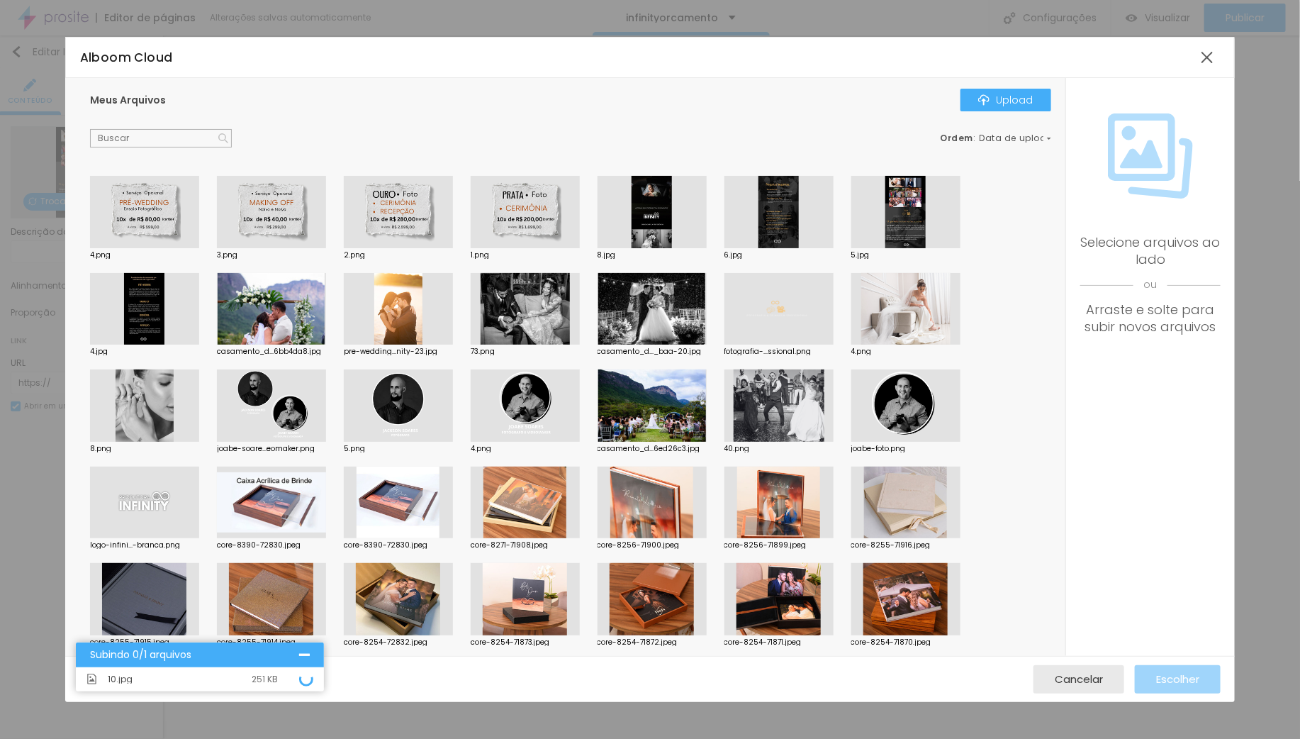
click at [653, 205] on div at bounding box center [652, 212] width 109 height 72
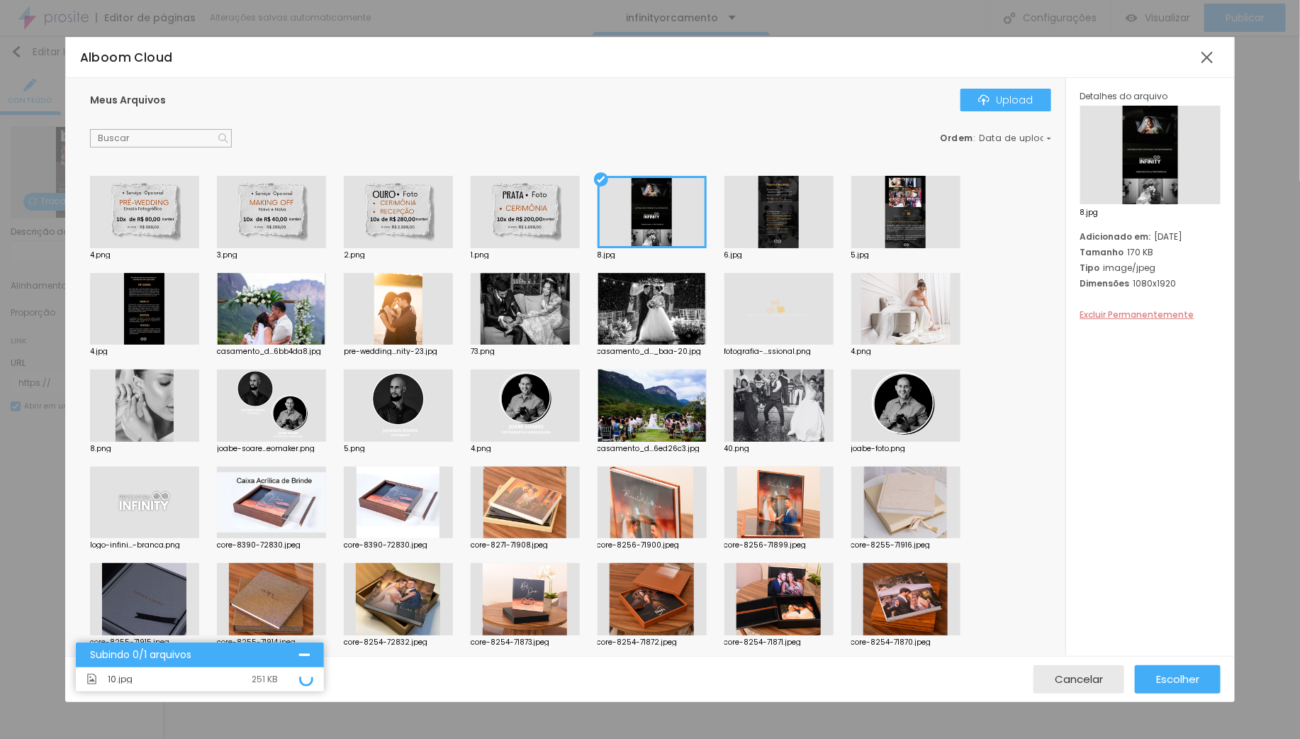
click at [1117, 312] on span "Excluir Permanentemente" at bounding box center [1137, 314] width 114 height 12
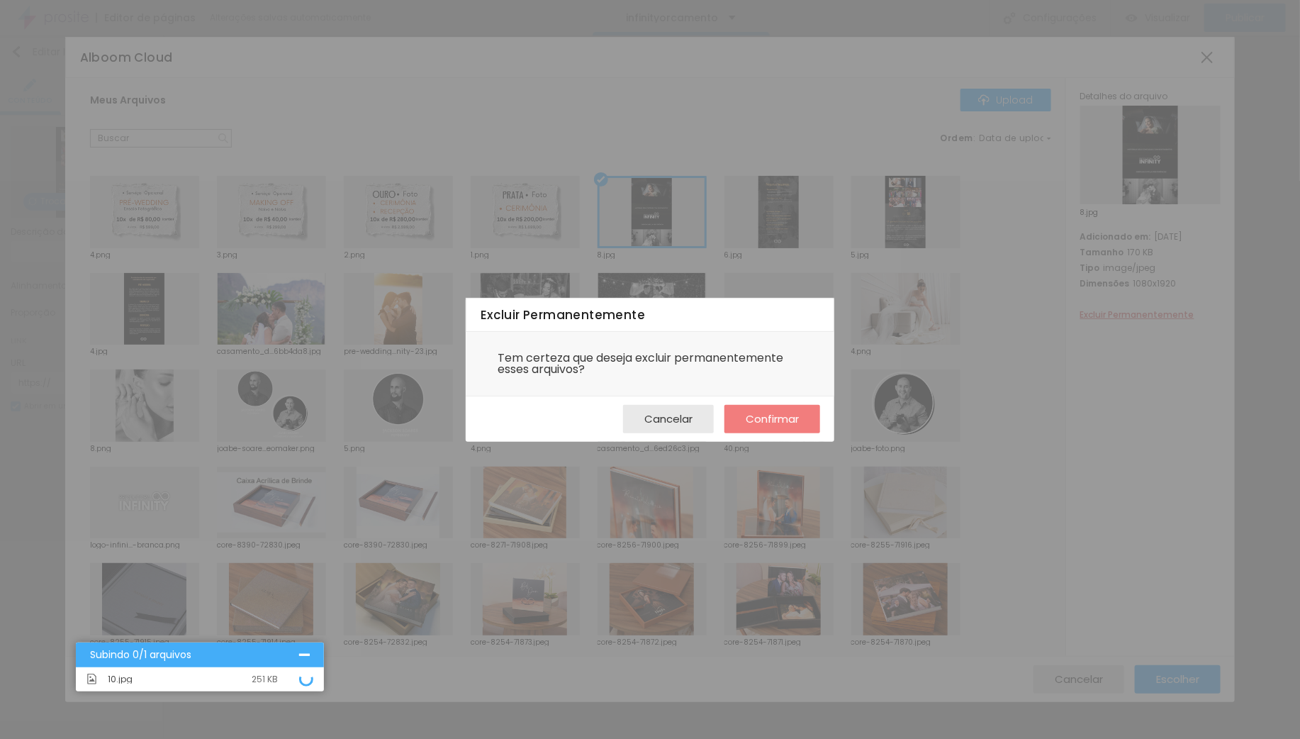
click at [775, 415] on span "Confirmar" at bounding box center [772, 419] width 53 height 12
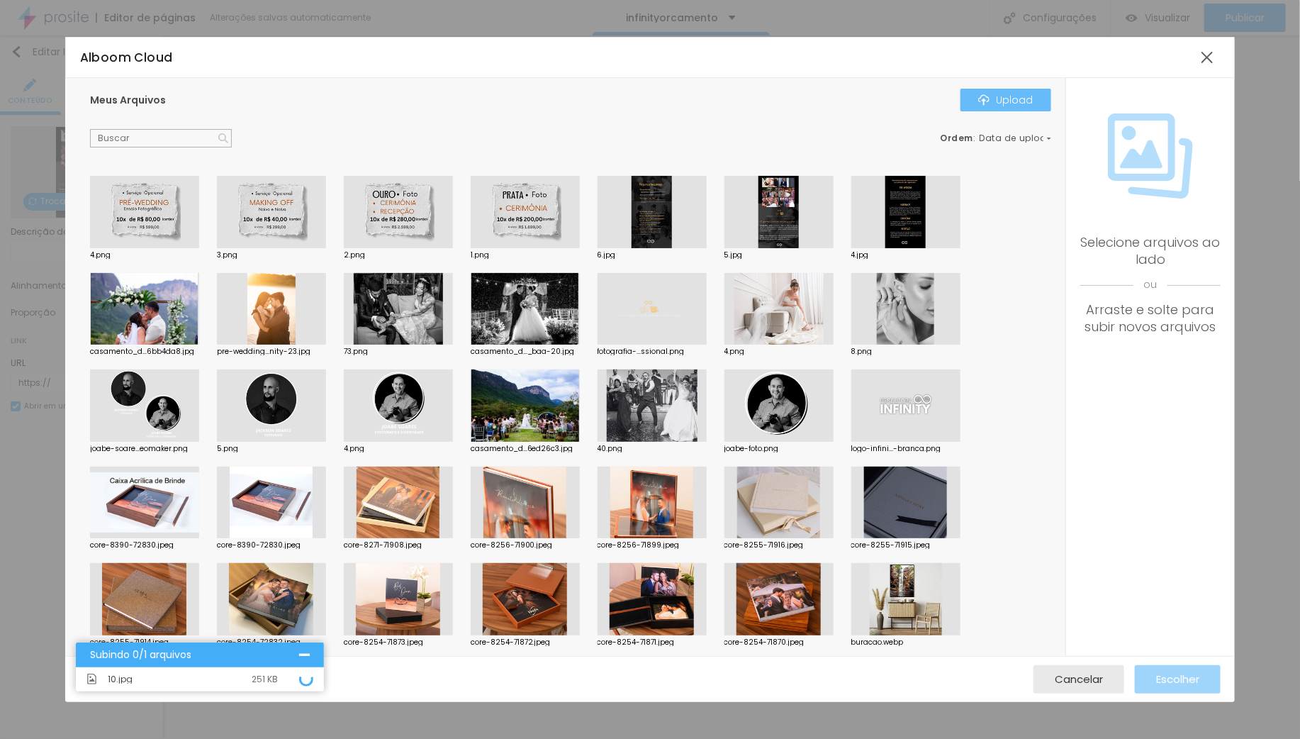
click at [995, 96] on div "Upload" at bounding box center [1005, 99] width 55 height 11
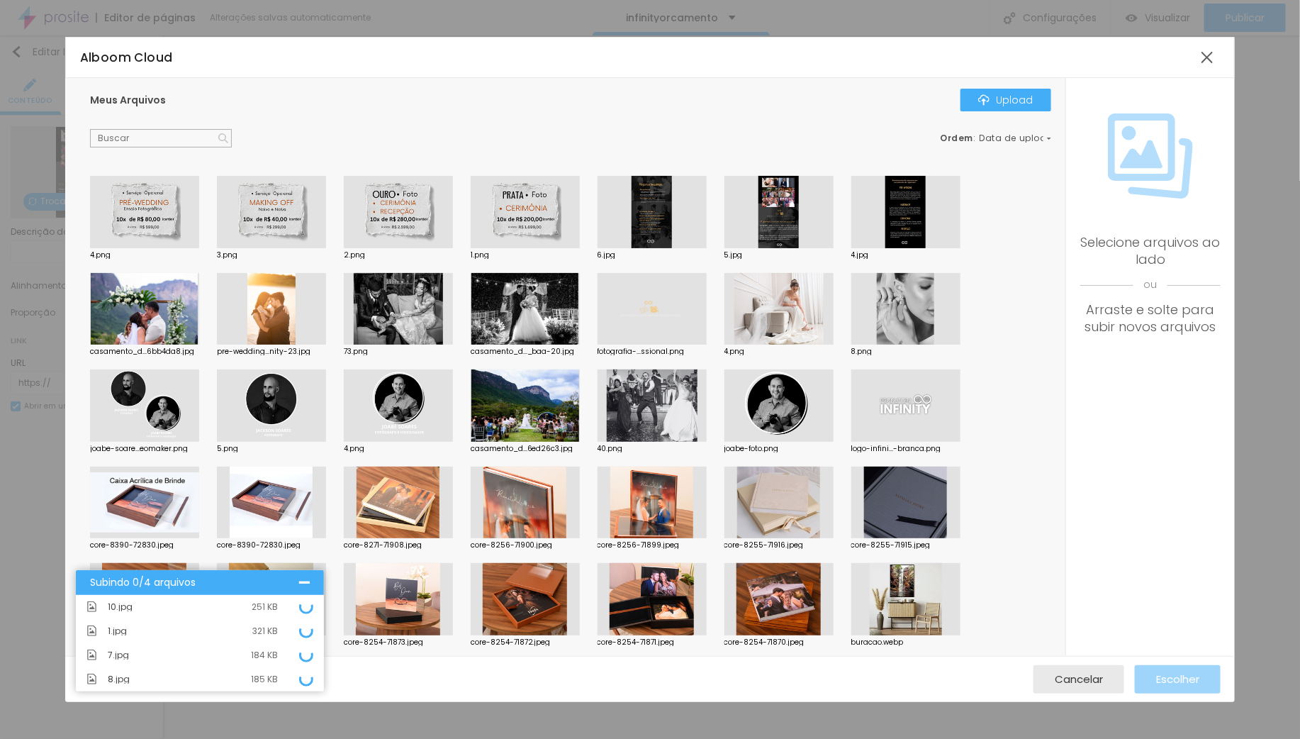
click at [305, 580] on div at bounding box center [304, 582] width 11 height 11
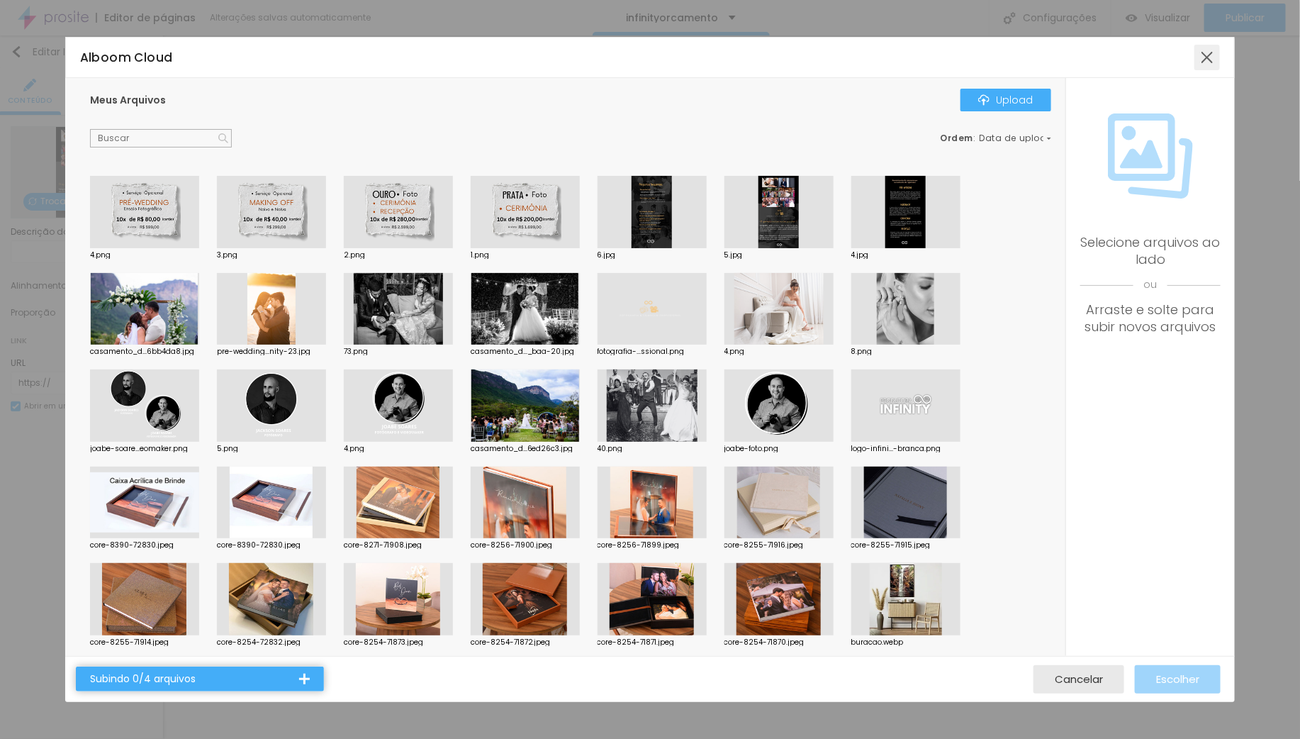
click at [1204, 62] on div at bounding box center [1208, 58] width 26 height 26
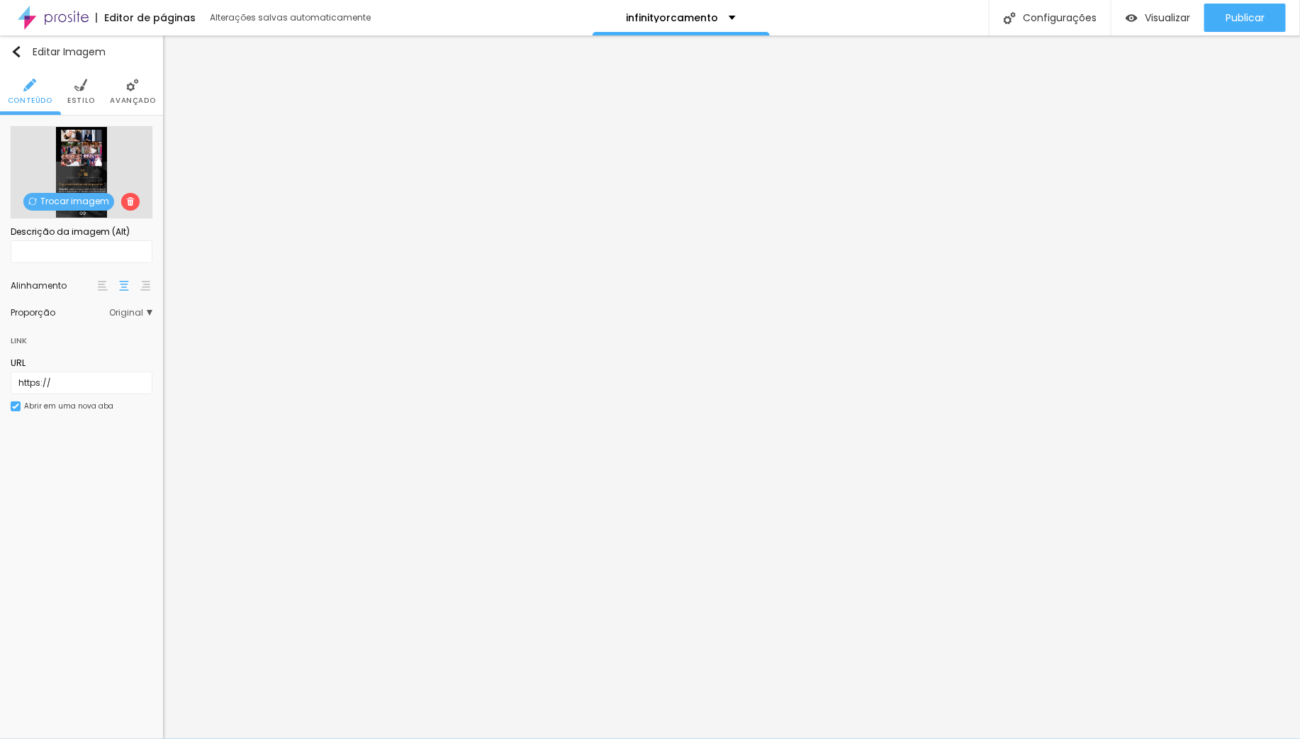
click at [142, 738] on div "Subindo 0/4 arquivos" at bounding box center [650, 751] width 1300 height 25
click at [240, 738] on div "Subindo 0/4 arquivos" at bounding box center [644, 751] width 1261 height 11
click at [127, 738] on div "Subindo 0/4 arquivos" at bounding box center [644, 751] width 1261 height 11
click at [121, 738] on div "Subindo 0/4 arquivos" at bounding box center [644, 751] width 1261 height 11
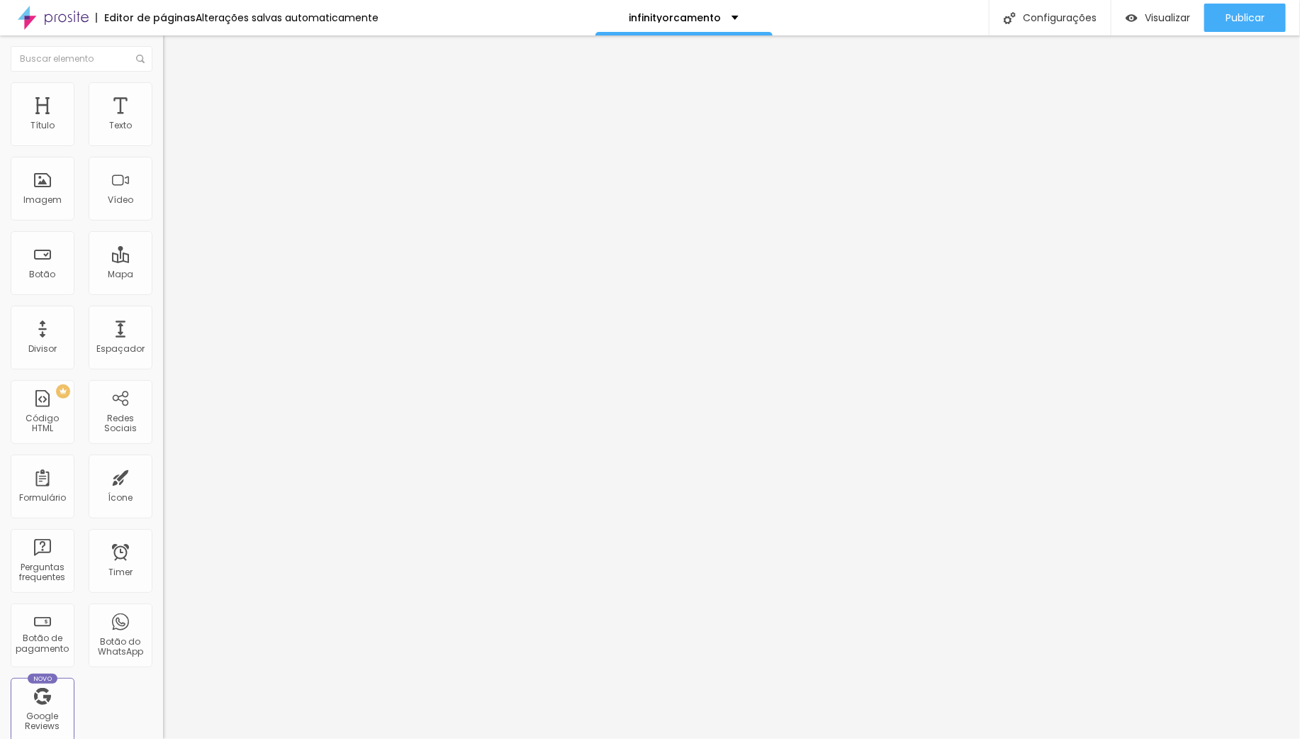
click at [163, 122] on span "Trocar imagem" at bounding box center [201, 116] width 77 height 12
drag, startPoint x: 65, startPoint y: 378, endPoint x: -4, endPoint y: 384, distance: 69.8
click at [0, 384] on html "Editor de páginas Alterações salvas automaticamente infinityorcamento Configura…" at bounding box center [650, 369] width 1300 height 739
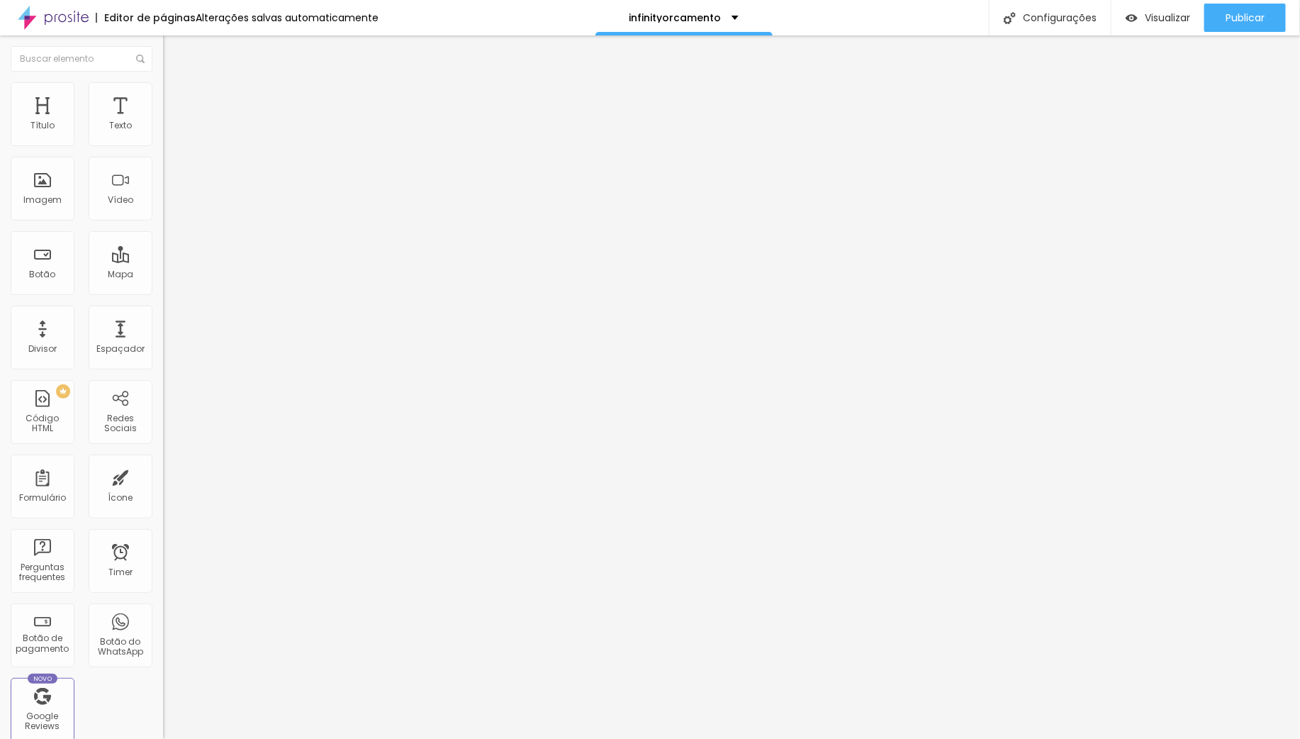
drag, startPoint x: 63, startPoint y: 381, endPoint x: 9, endPoint y: 384, distance: 54.7
click at [163, 324] on div "Trocar imagem Descrição da imagem (Alt) Alinhamento Proporção Original Cinema 1…" at bounding box center [244, 217] width 163 height 213
paste input "[DOMAIN_NAME][URL]"
type input "[URL][DOMAIN_NAME]"
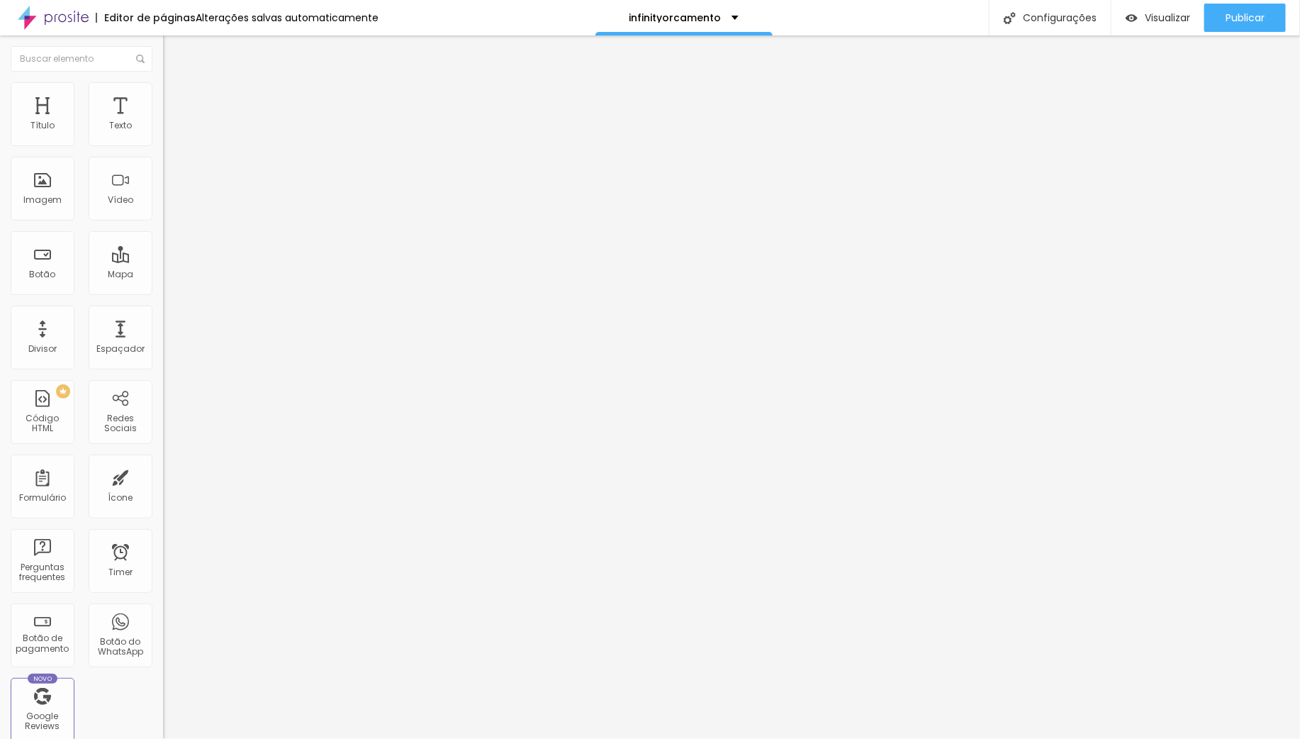
scroll to position [0, 0]
click at [163, 222] on span "Original" at bounding box center [180, 216] width 34 height 12
click at [163, 122] on span "Trocar imagem" at bounding box center [201, 116] width 77 height 12
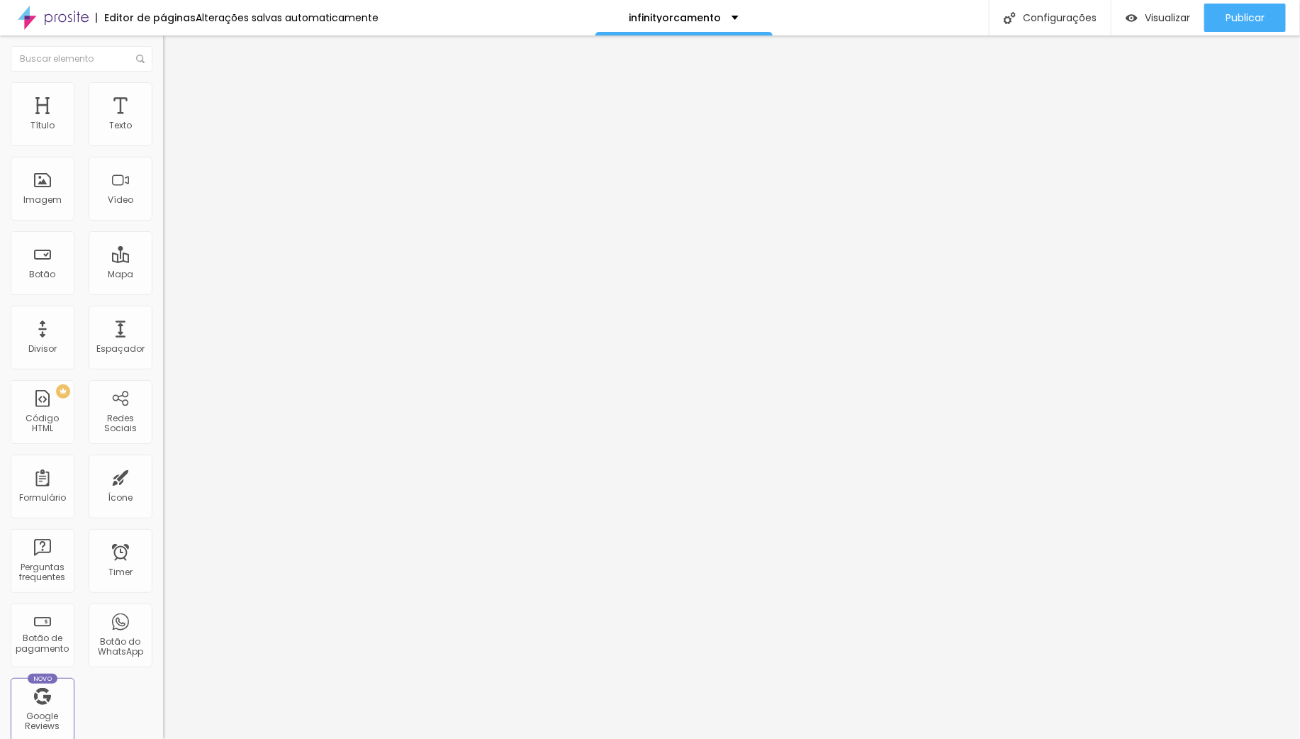
click at [163, 122] on span "Trocar imagem" at bounding box center [201, 116] width 77 height 12
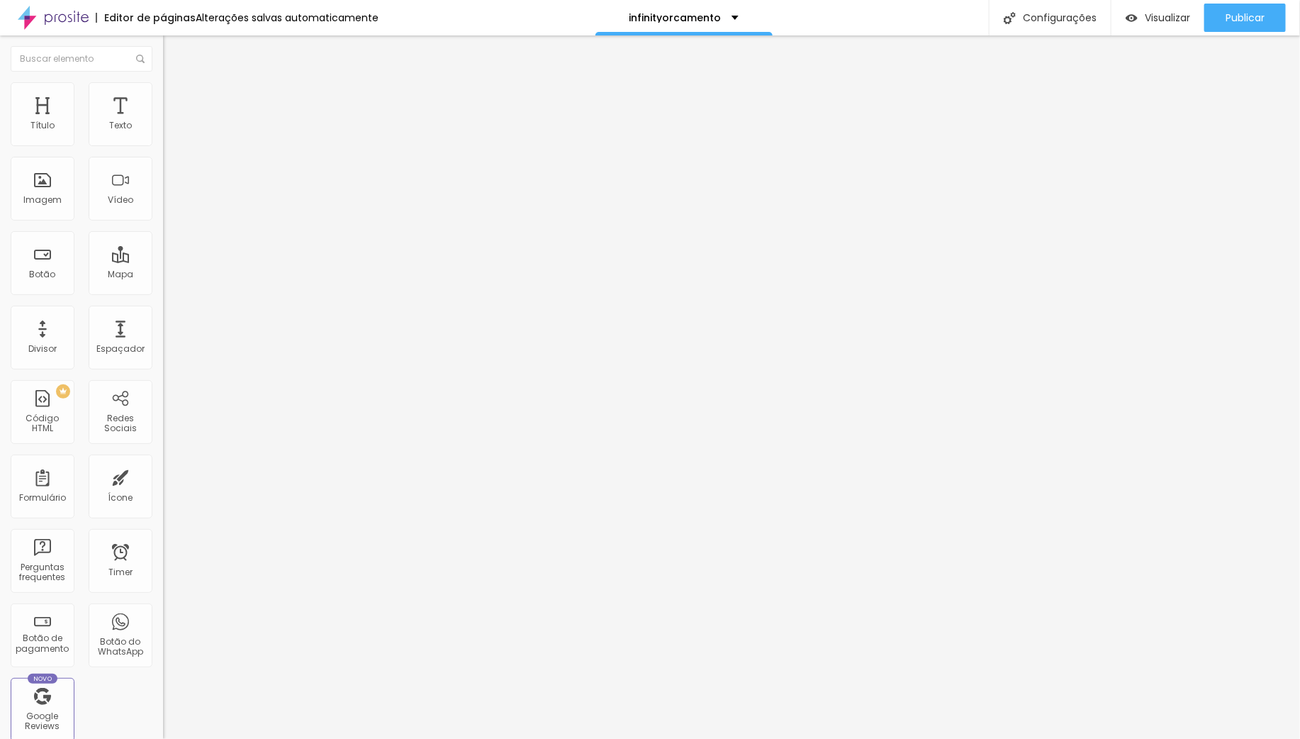
click at [163, 122] on span "Trocar imagem" at bounding box center [201, 116] width 77 height 12
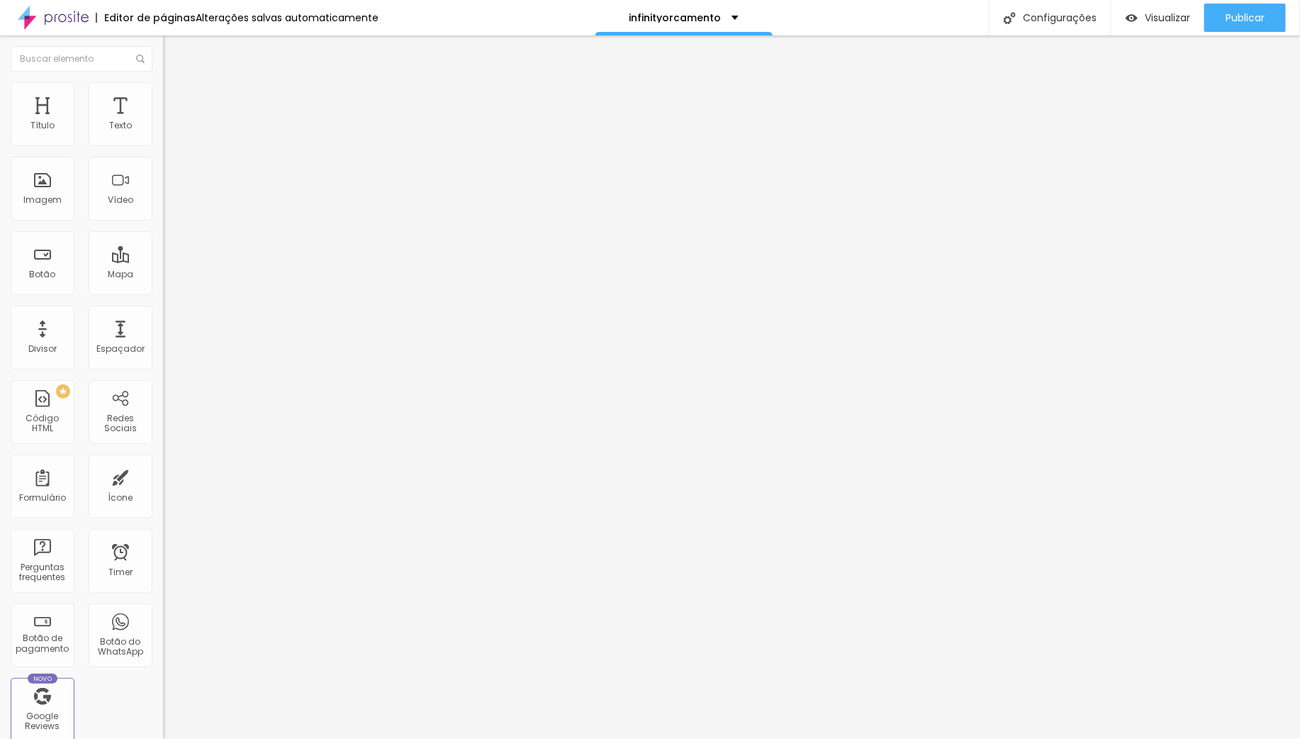
drag, startPoint x: 149, startPoint y: 383, endPoint x: -26, endPoint y: 384, distance: 175.1
click at [0, 384] on html "Editor de páginas Alterações salvas automaticamente infinityorcamento Configura…" at bounding box center [650, 369] width 1300 height 739
click at [163, 291] on input "text" at bounding box center [248, 283] width 170 height 14
paste input "[URL][DOMAIN_NAME]"
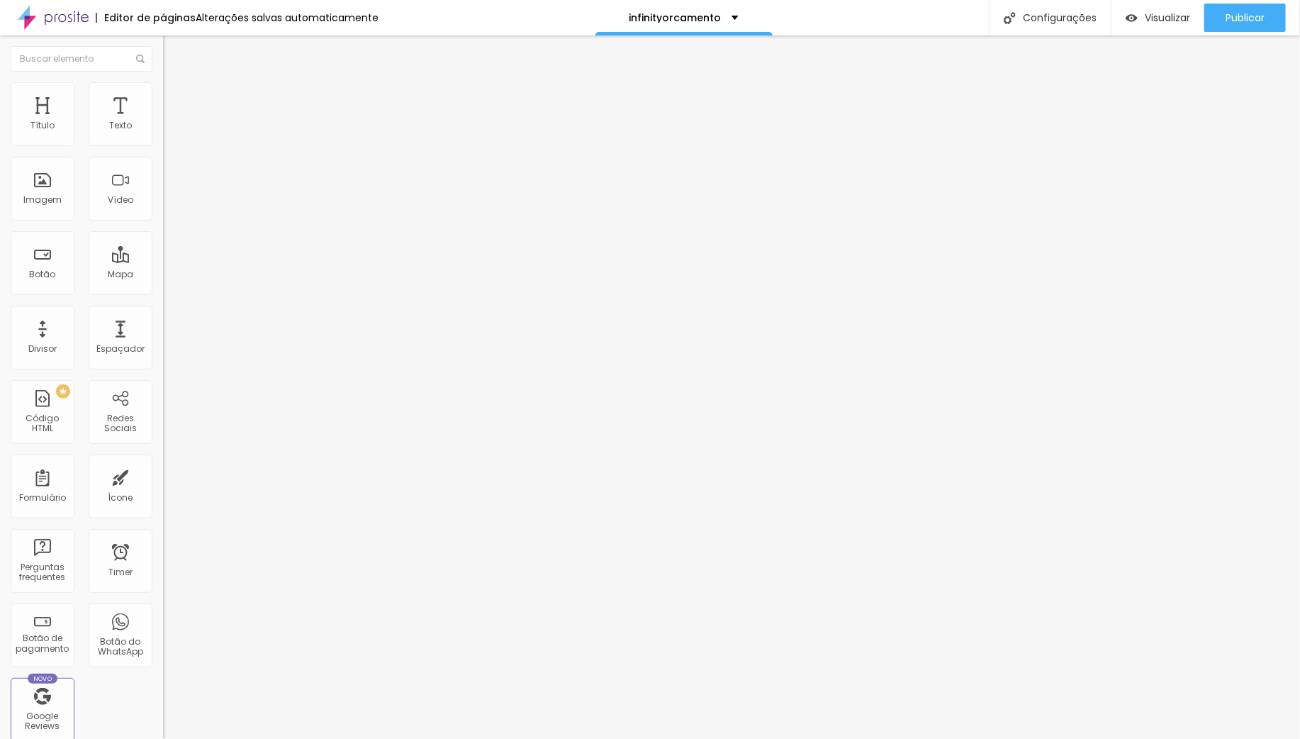
type input "[URL][DOMAIN_NAME]"
click at [163, 122] on span "Trocar imagem" at bounding box center [201, 116] width 77 height 12
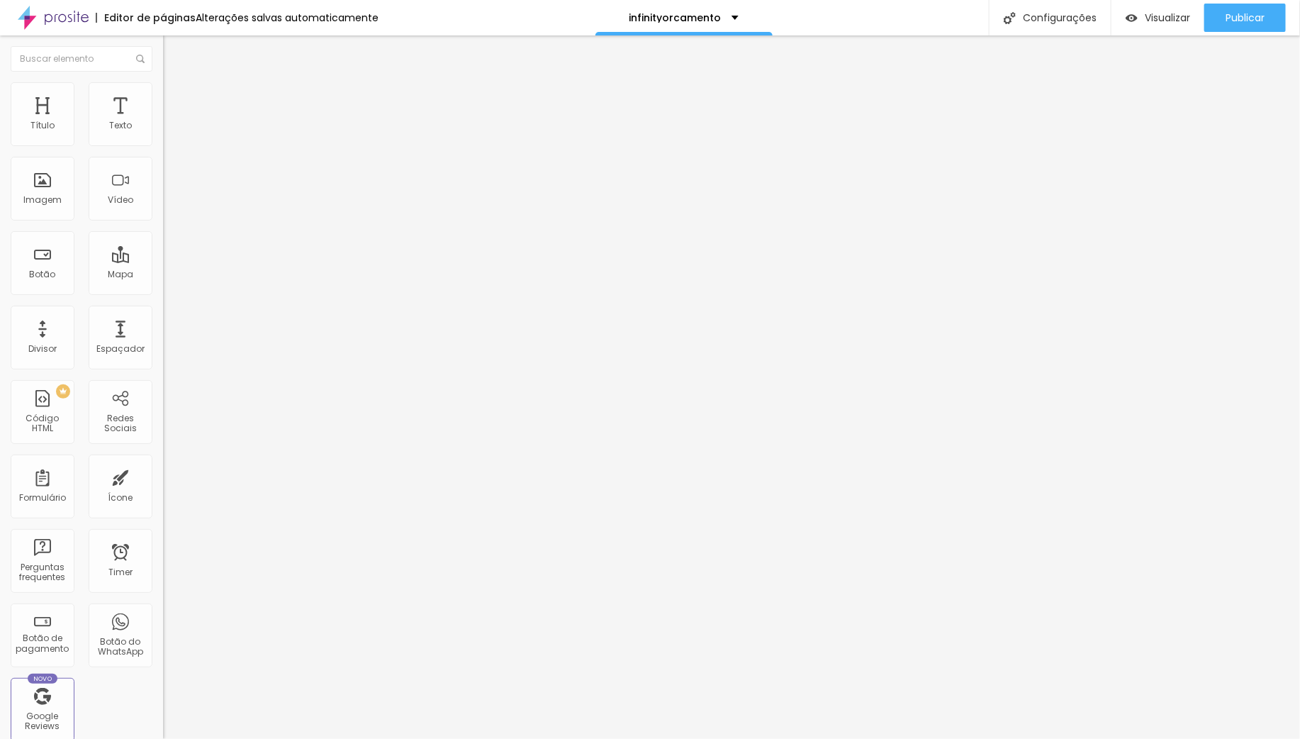
click at [163, 96] on li "Avançado" at bounding box center [244, 103] width 163 height 14
type input "7"
type input "8"
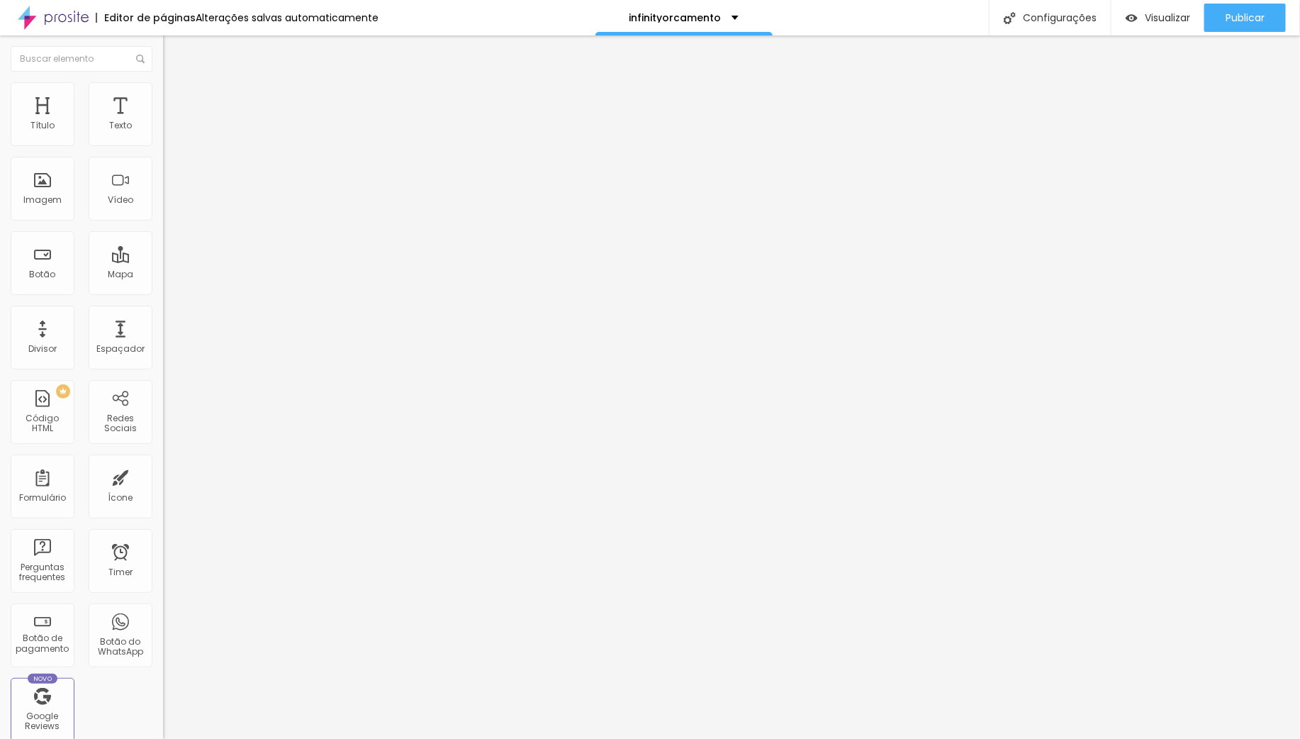
type input "9"
type input "10"
type input "11"
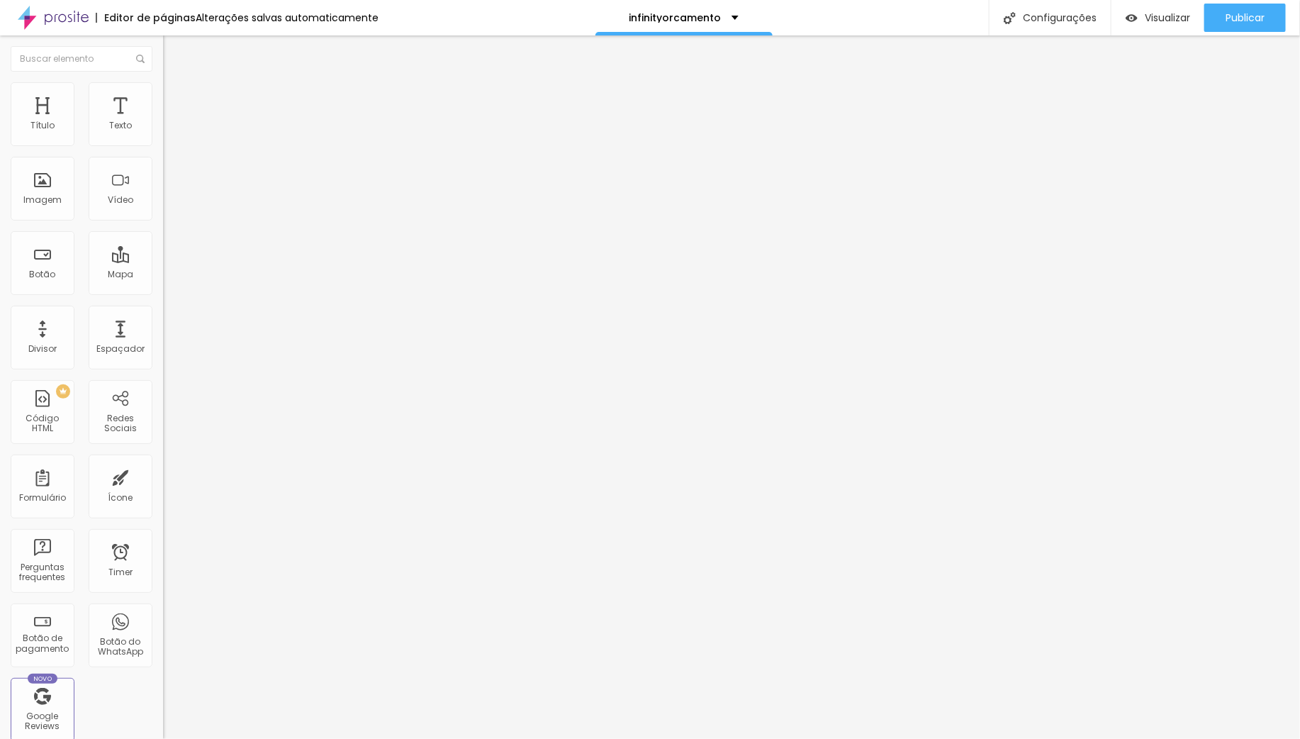
type input "11"
type input "12"
type input "13"
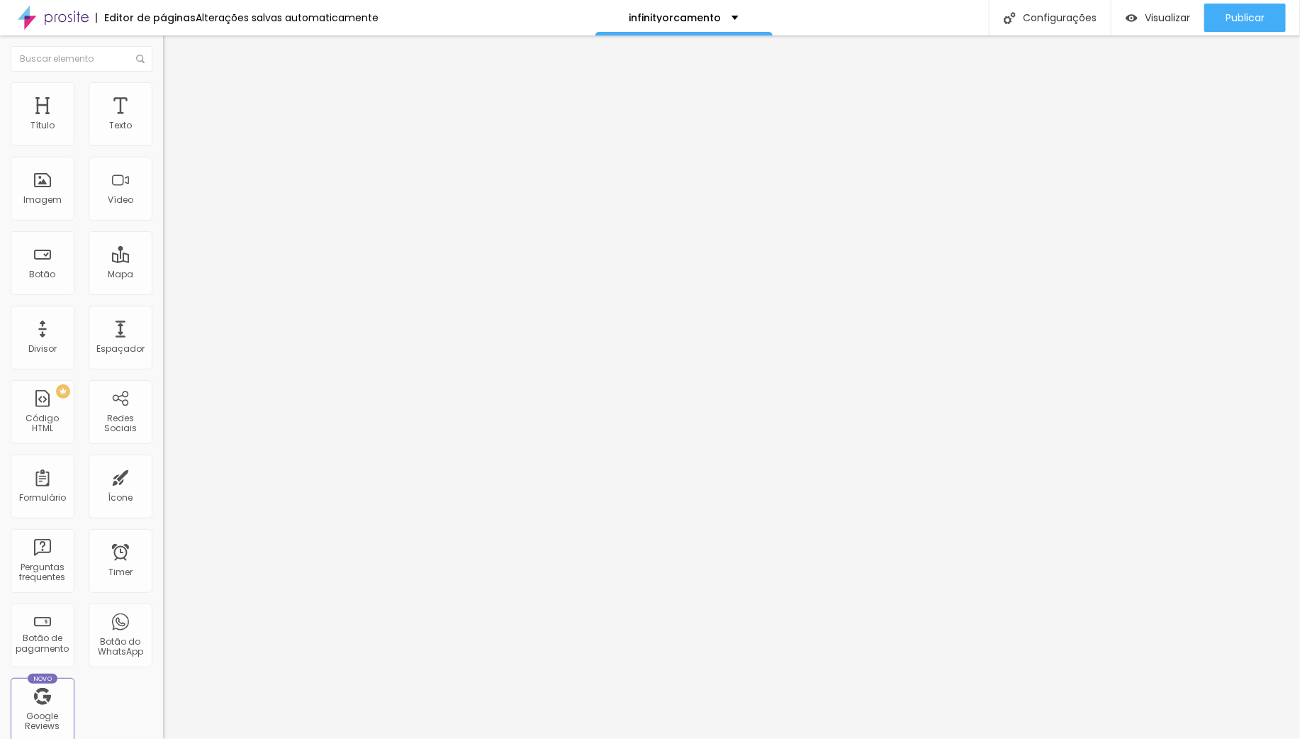
type input "25"
type input "27"
type input "28"
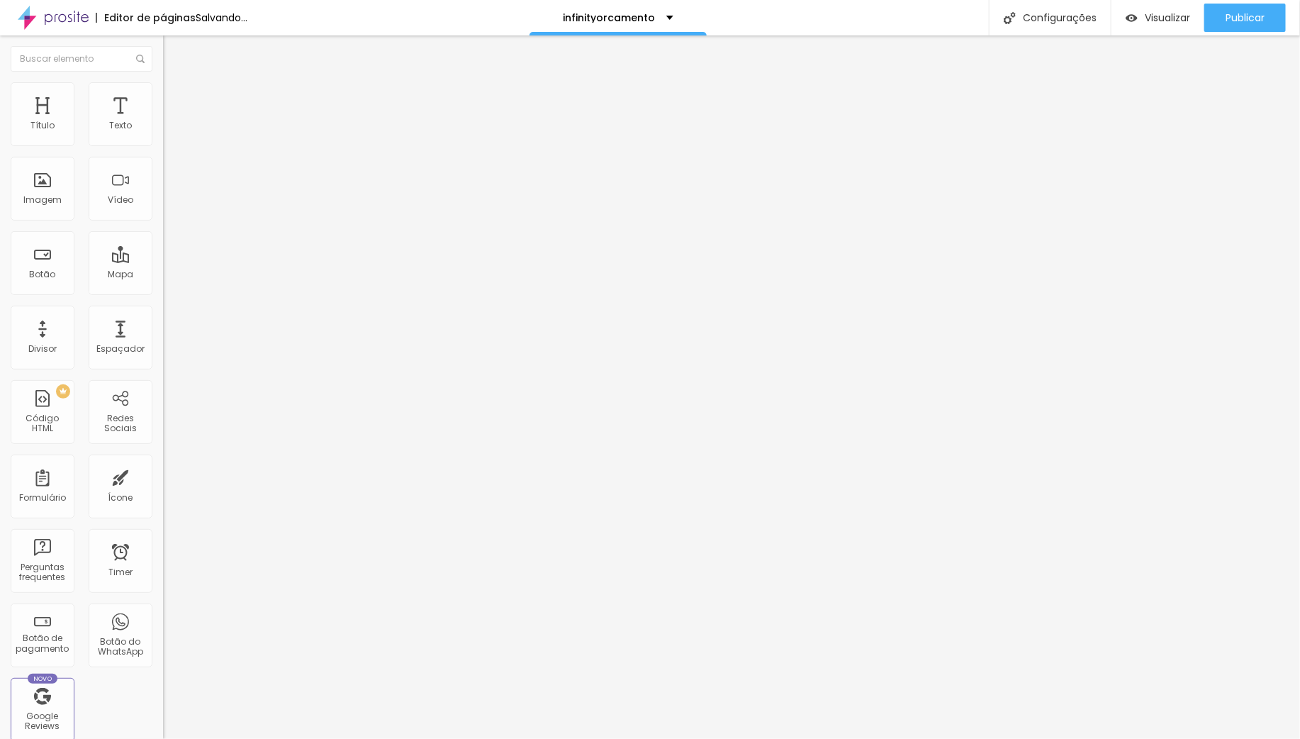
type input "28"
type input "27"
type input "8"
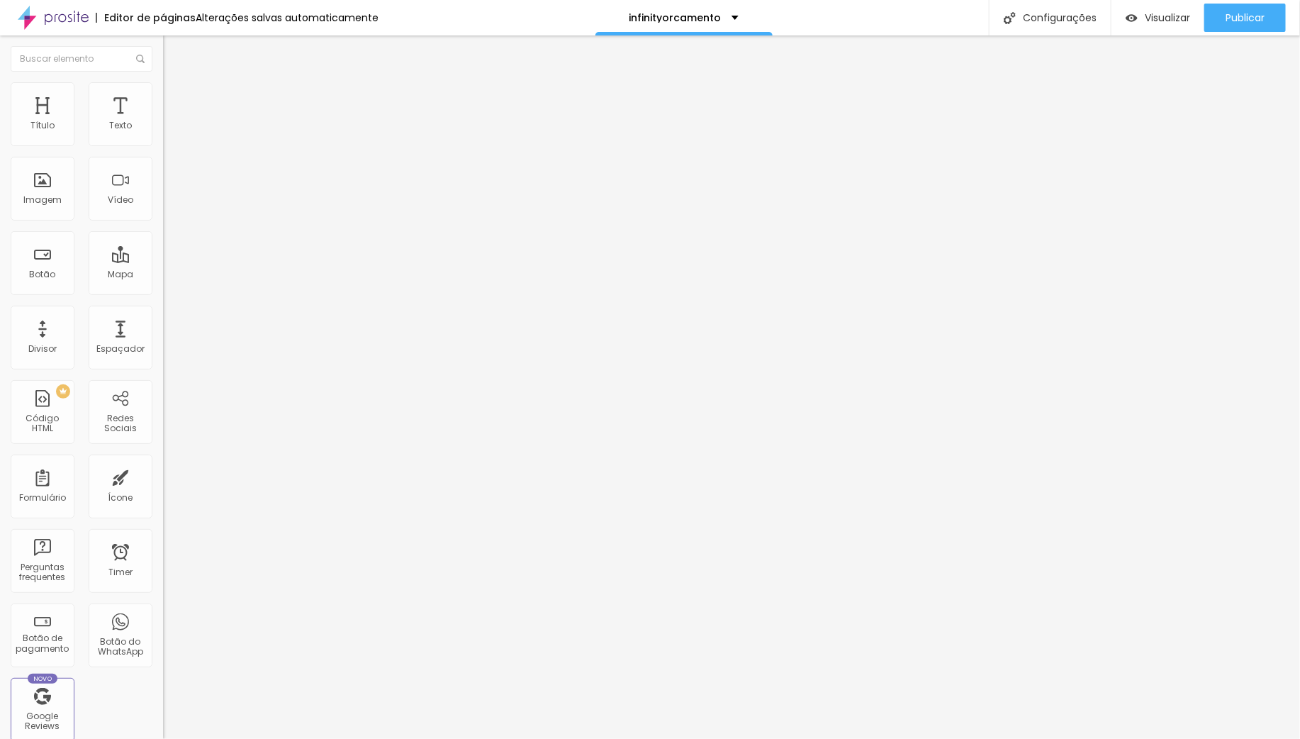
type input "7"
type input "6"
type input "5"
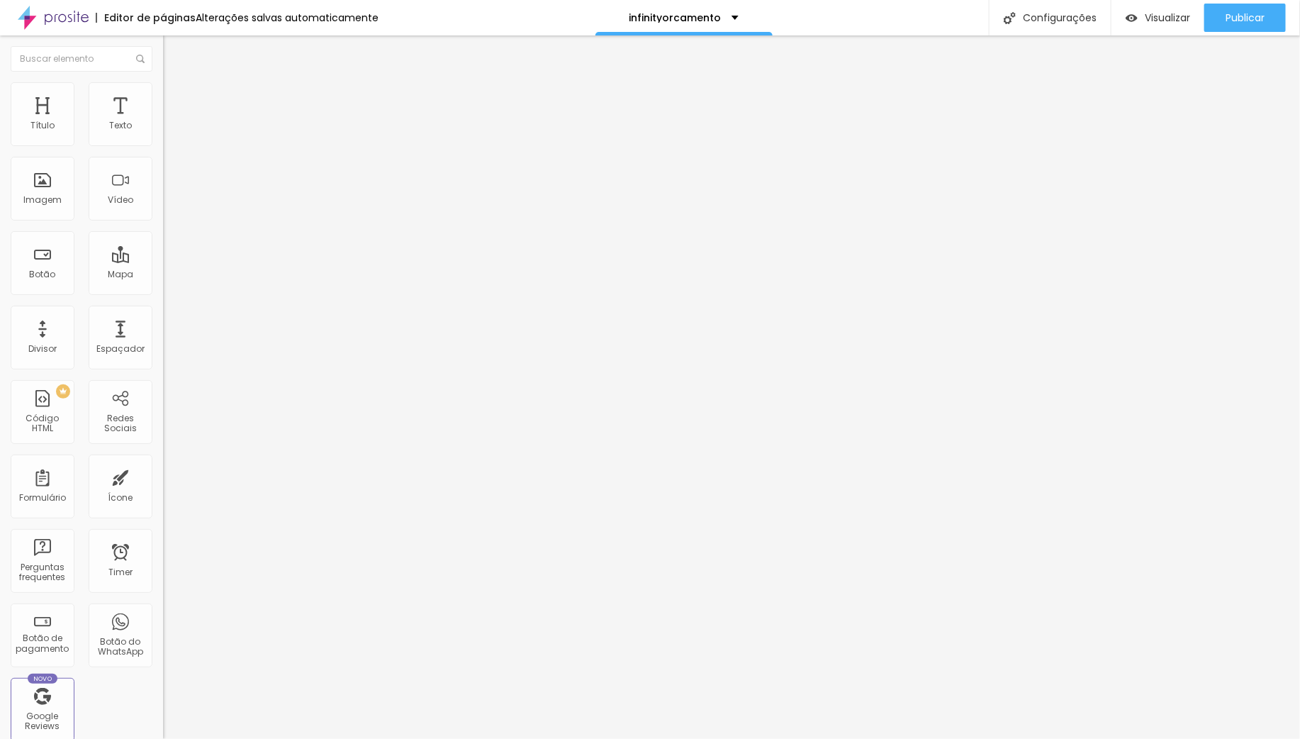
type input "5"
type input "4"
type input "3"
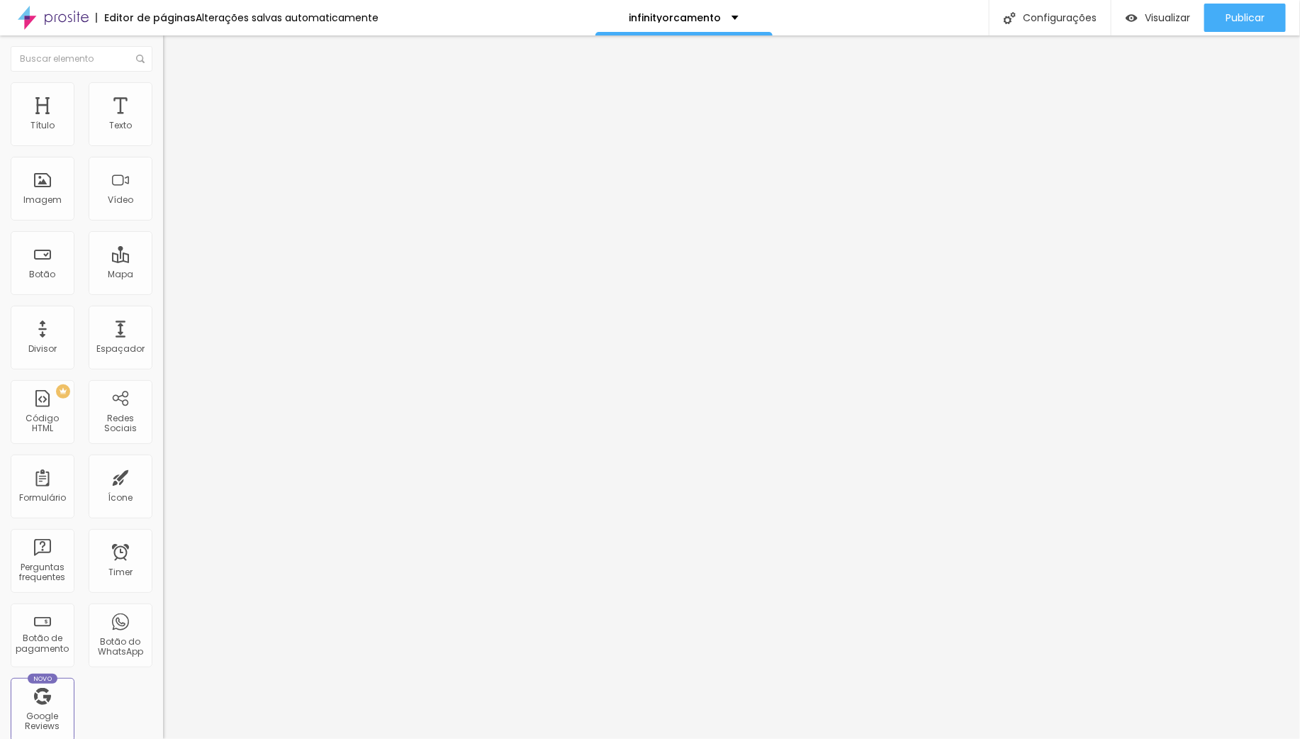
type input "2"
type input "1"
type input "0"
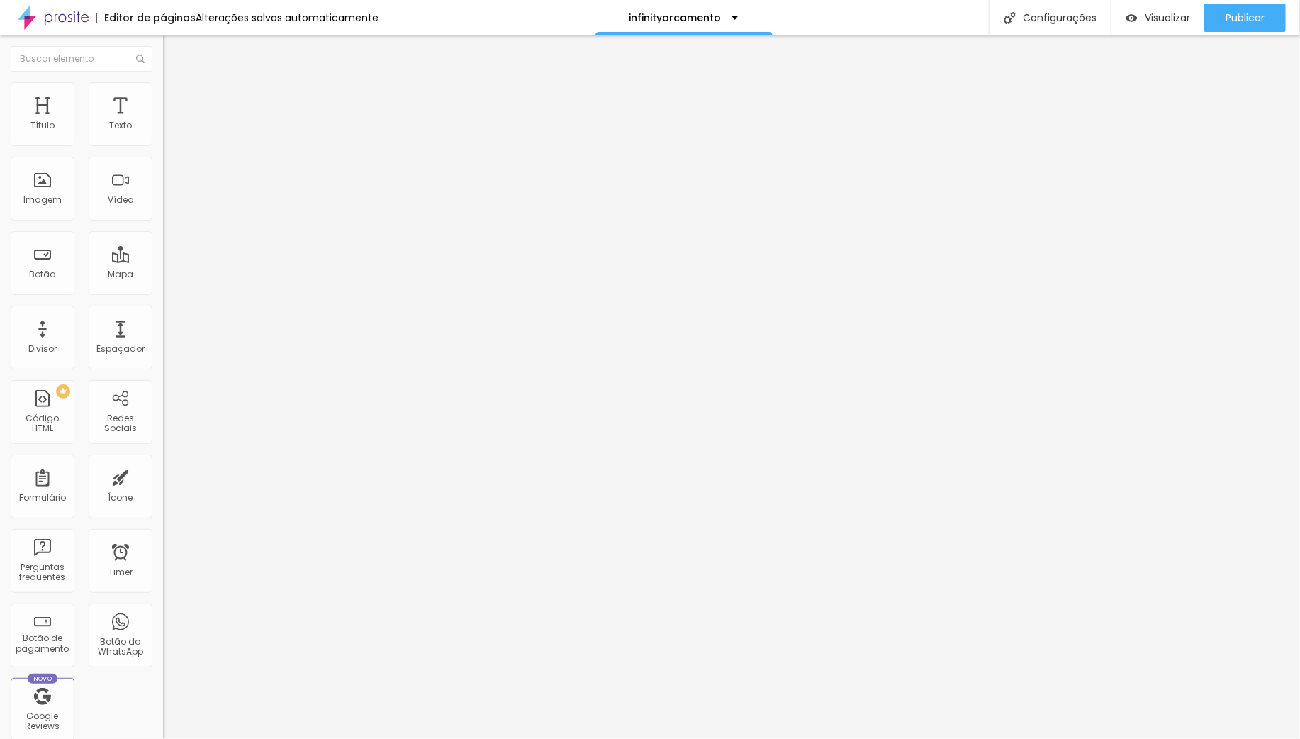
type input "0"
drag, startPoint x: 40, startPoint y: 140, endPoint x: 32, endPoint y: 140, distance: 7.8
type input "0"
click at [163, 275] on input "range" at bounding box center [208, 280] width 91 height 11
type input "6"
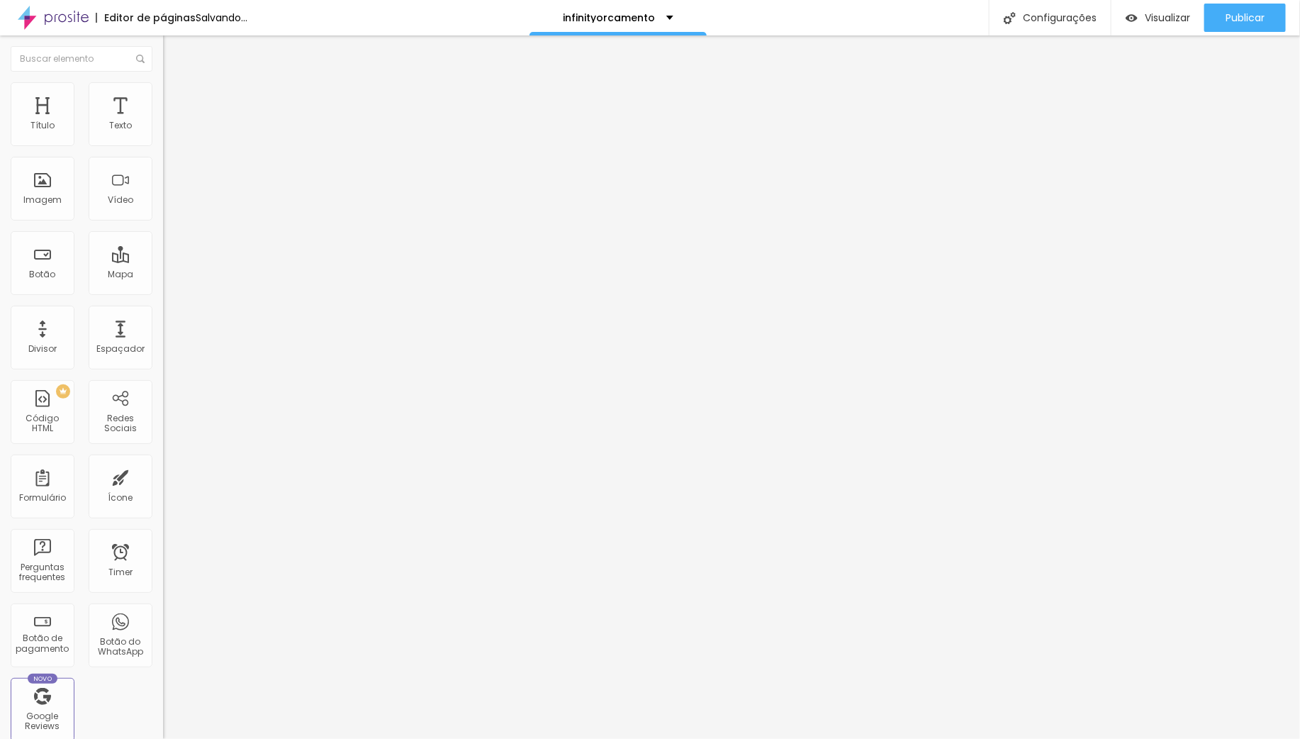
type input "6"
type input "4"
type input "1"
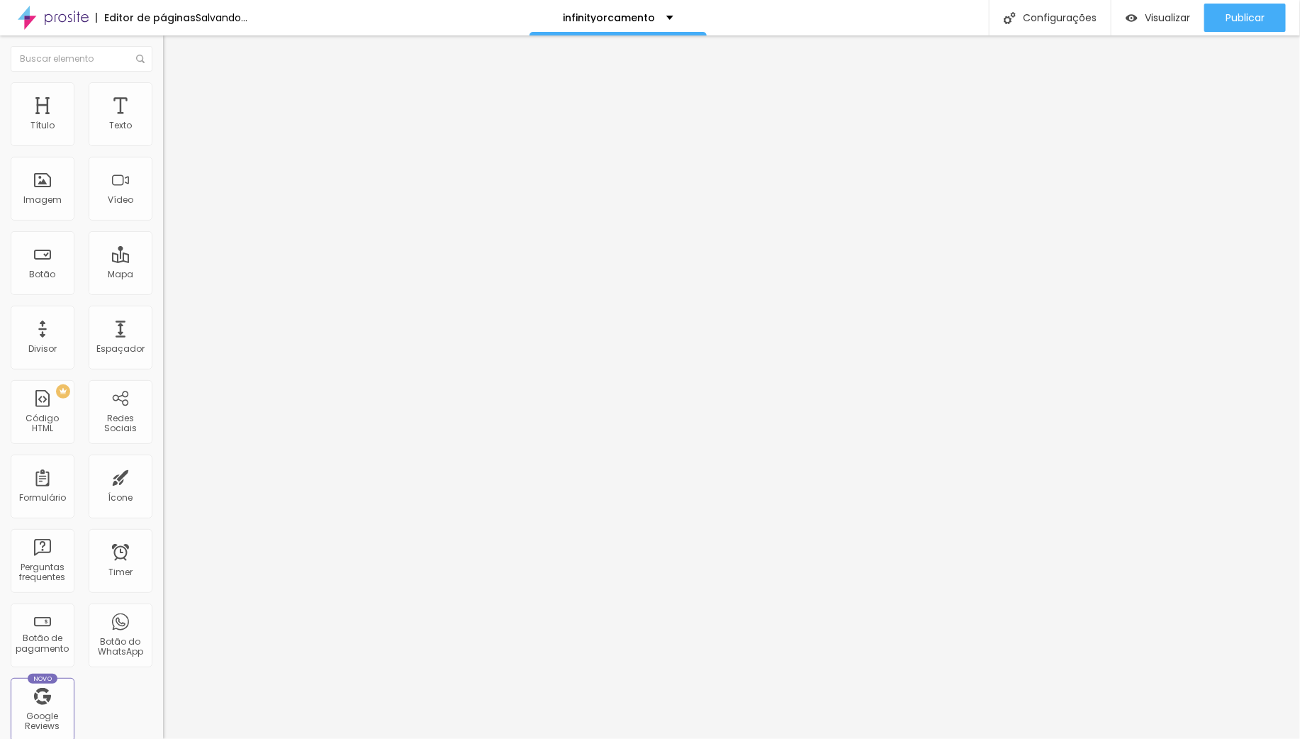
type input "0"
type input "7"
type input "32"
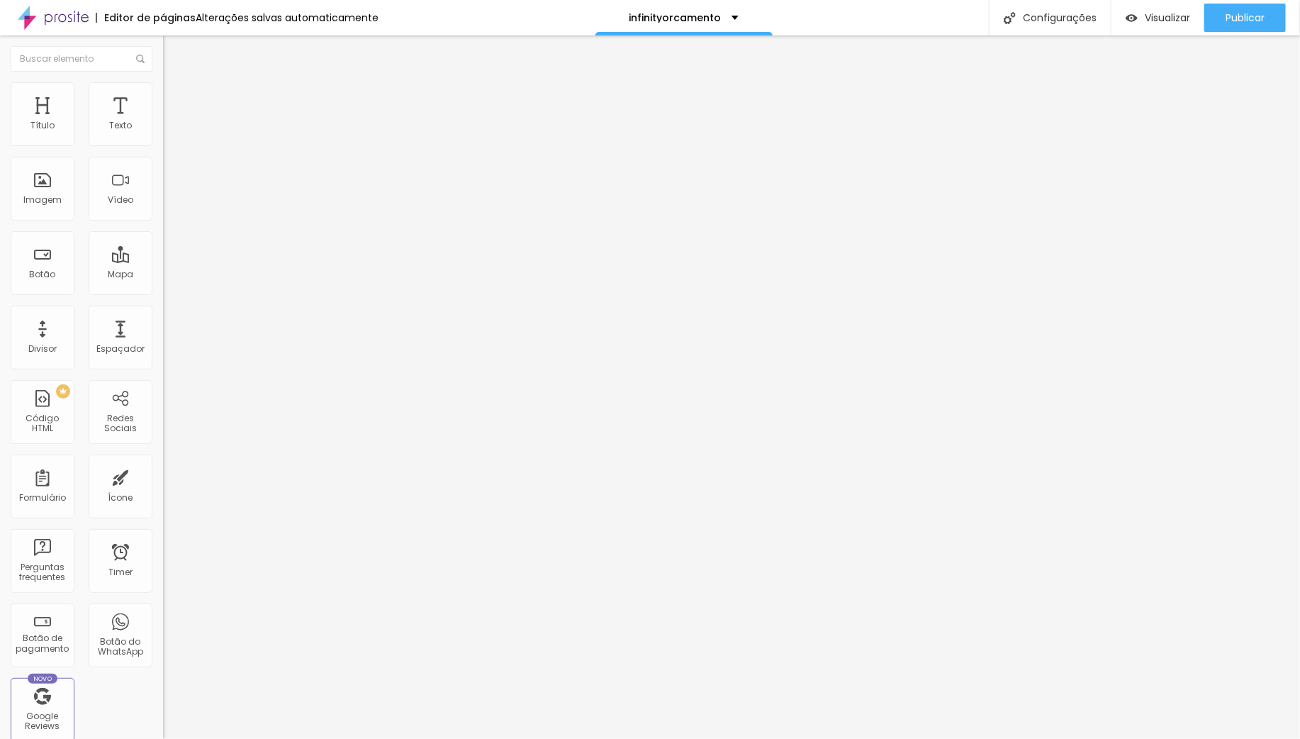
type input "32"
type input "24"
type input "0"
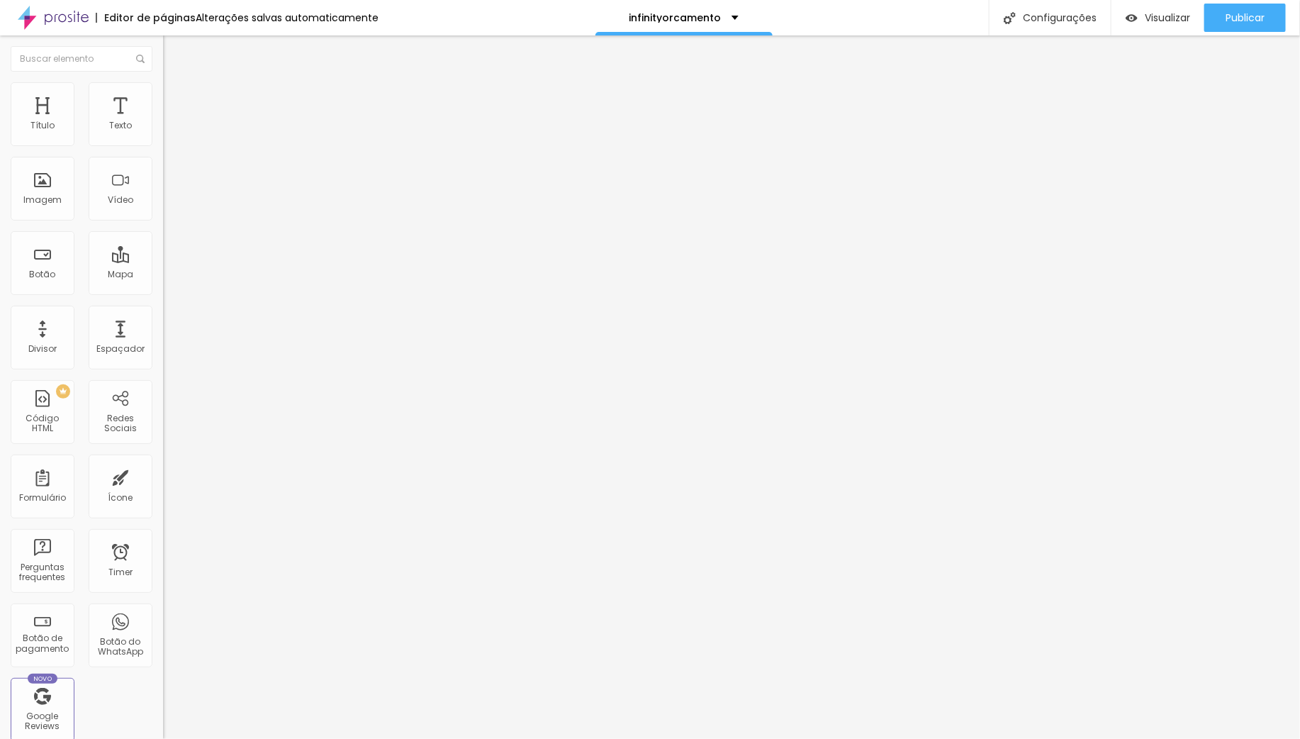
drag, startPoint x: 40, startPoint y: 164, endPoint x: 2, endPoint y: 165, distance: 38.3
type input "0"
click at [163, 476] on input "range" at bounding box center [208, 481] width 91 height 11
click at [163, 96] on li "Avançado" at bounding box center [244, 103] width 163 height 14
type input "9"
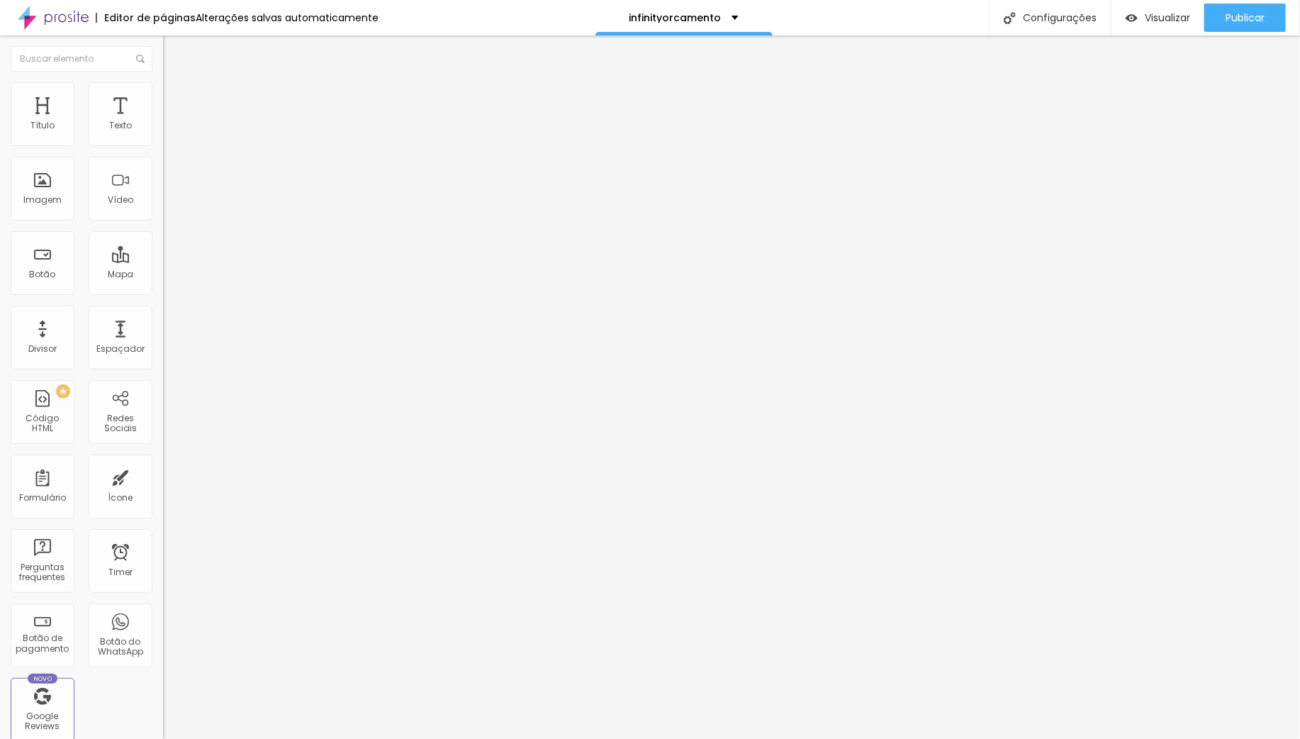
type input "9"
type input "5"
type input "0"
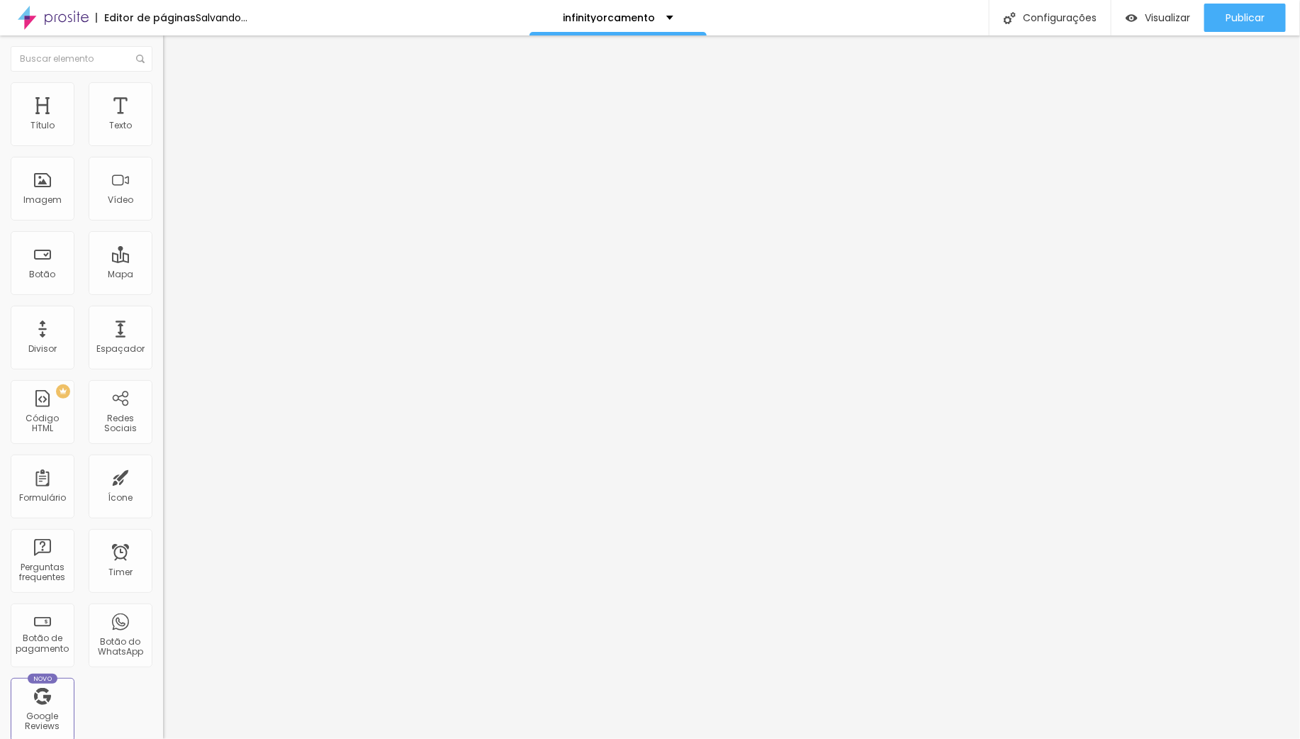
type input "0"
drag, startPoint x: 40, startPoint y: 137, endPoint x: 6, endPoint y: 152, distance: 37.4
click at [163, 138] on div "0 Espaço de cima 10 Espaço de baixo ID Html Classes Html Visível nos dispositiv…" at bounding box center [244, 409] width 163 height 596
type input "0"
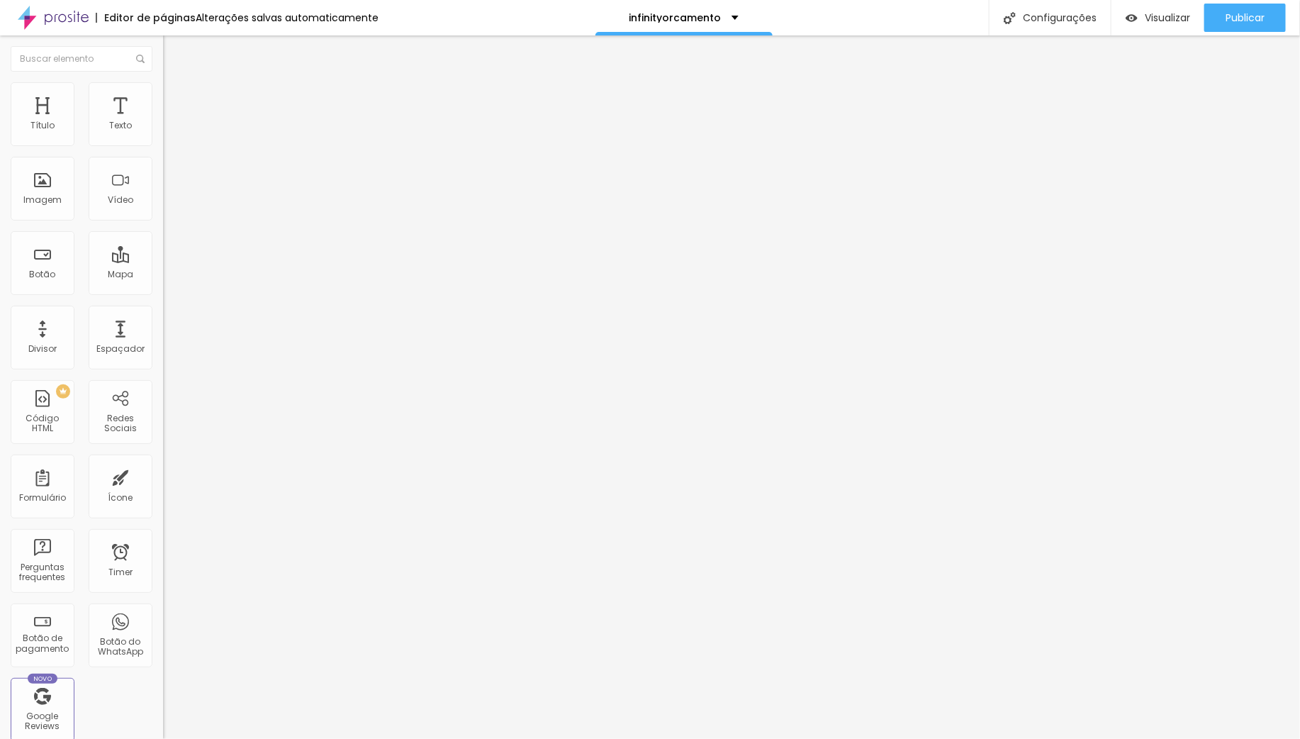
drag, startPoint x: 34, startPoint y: 166, endPoint x: -16, endPoint y: 165, distance: 49.6
type input "0"
click at [163, 476] on input "range" at bounding box center [208, 481] width 91 height 11
click at [163, 96] on li "Avançado" at bounding box center [244, 103] width 163 height 14
type input "7"
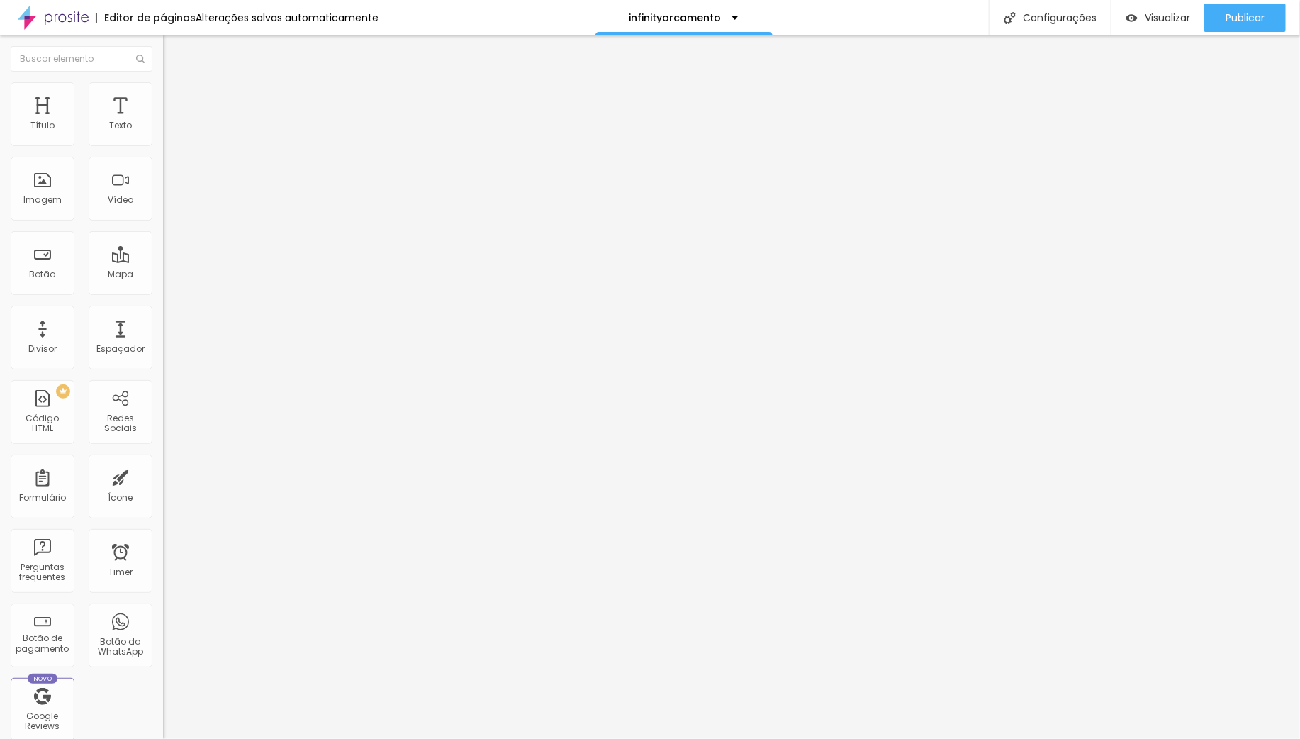
type input "7"
type input "0"
drag, startPoint x: -6, startPoint y: 138, endPoint x: 9, endPoint y: 173, distance: 37.5
type input "0"
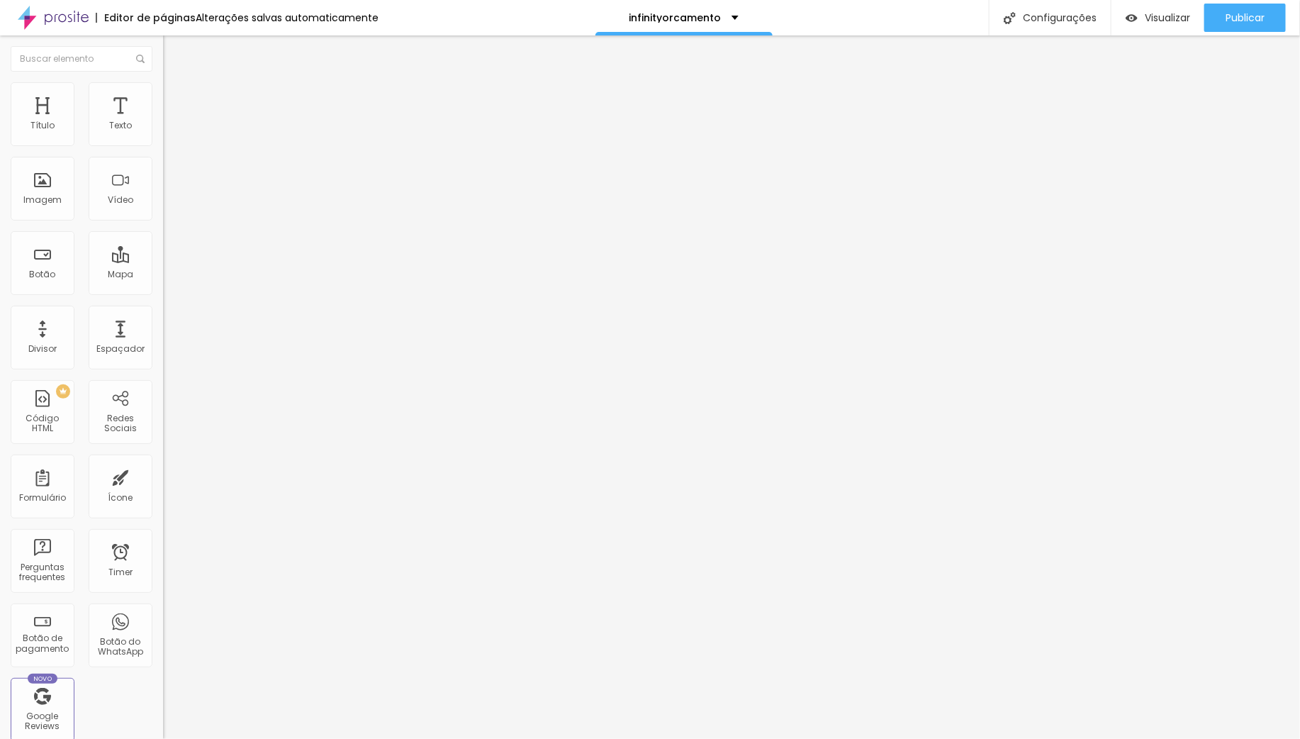
click at [163, 275] on input "range" at bounding box center [208, 280] width 91 height 11
type input "5"
type input "2"
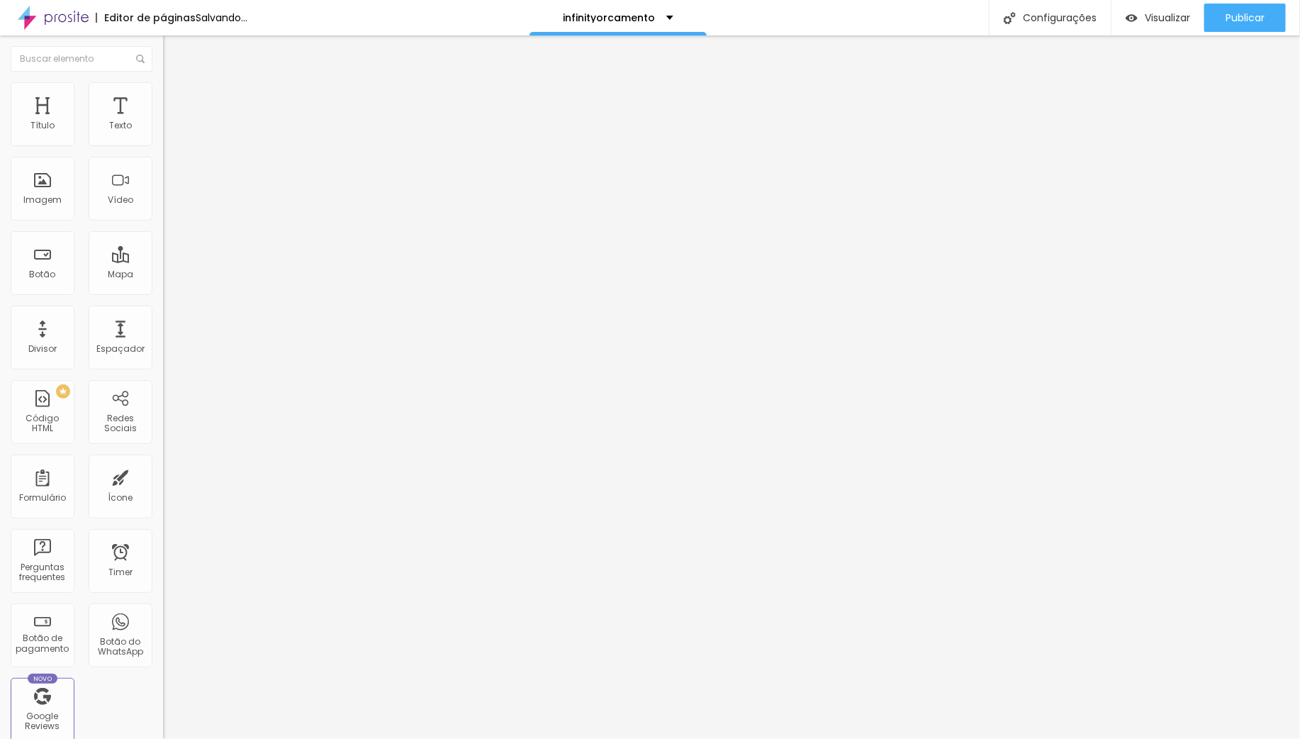
type input "0"
drag, startPoint x: 17, startPoint y: 167, endPoint x: -18, endPoint y: 167, distance: 35.5
type input "0"
click at [163, 476] on input "range" at bounding box center [208, 481] width 91 height 11
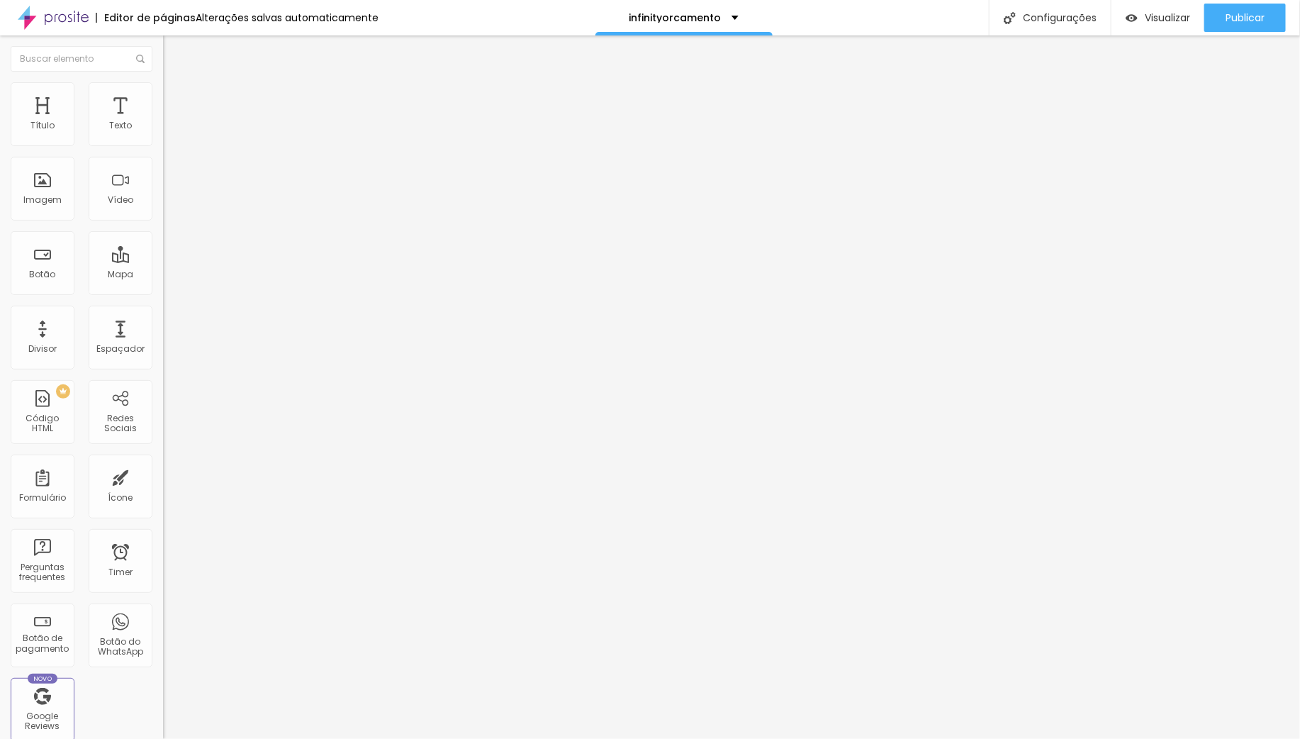
click at [163, 96] on img at bounding box center [169, 102] width 13 height 13
drag, startPoint x: 6, startPoint y: 134, endPoint x: -76, endPoint y: 133, distance: 81.5
click at [0, 133] on html "Editor de páginas Alterações salvas automaticamente infinityorcamento Configura…" at bounding box center [650, 369] width 1300 height 739
type input "9"
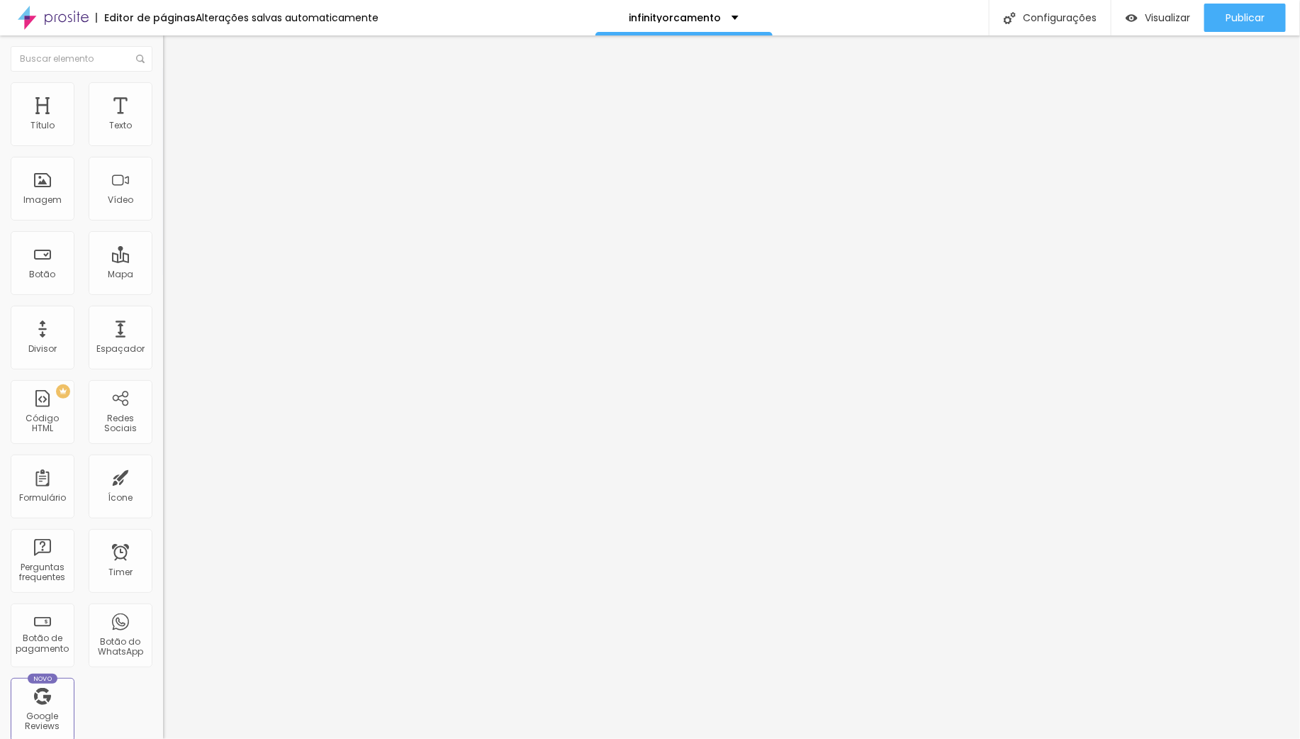
type input "5"
type input "0"
drag, startPoint x: 16, startPoint y: 140, endPoint x: 43, endPoint y: 173, distance: 42.3
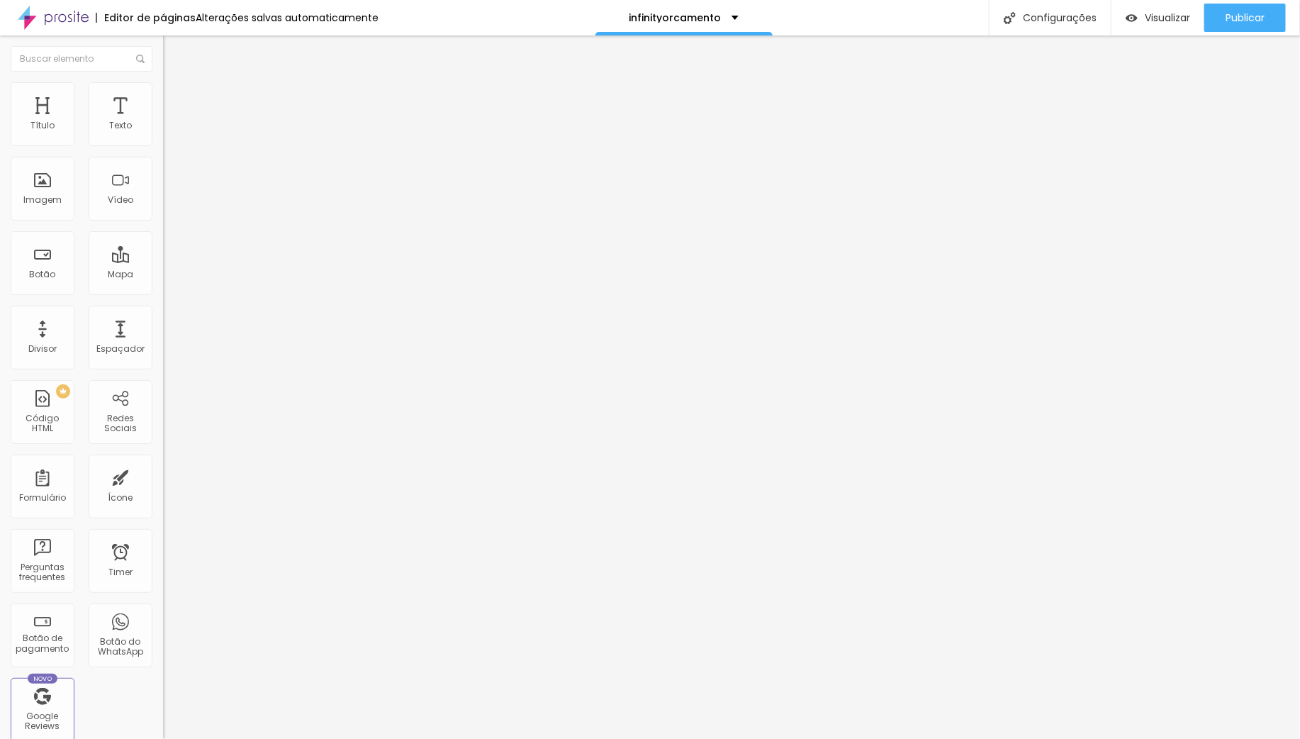
type input "0"
click at [163, 275] on input "range" at bounding box center [208, 280] width 91 height 11
type input "0"
drag, startPoint x: 26, startPoint y: 167, endPoint x: 128, endPoint y: 194, distance: 105.6
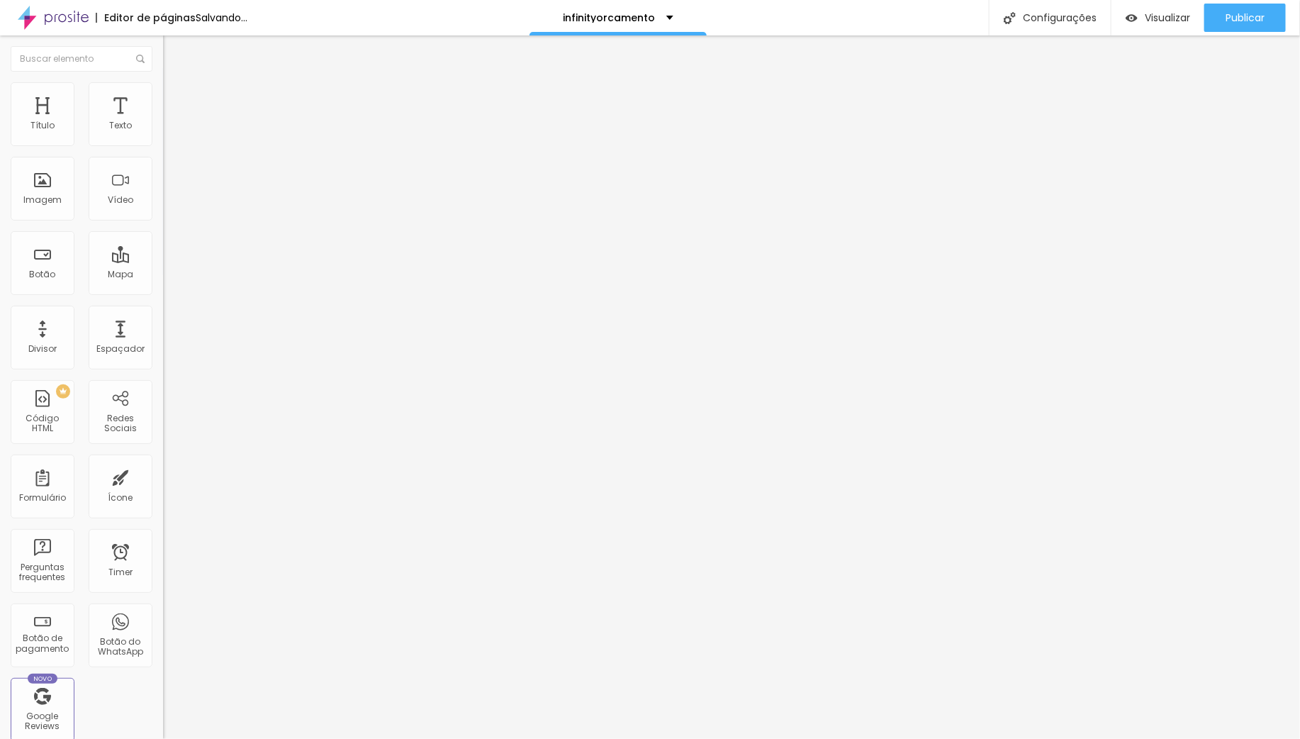
type input "0"
click at [163, 476] on input "range" at bounding box center [208, 481] width 91 height 11
click at [163, 96] on li "Avançado" at bounding box center [244, 103] width 163 height 14
type input "5"
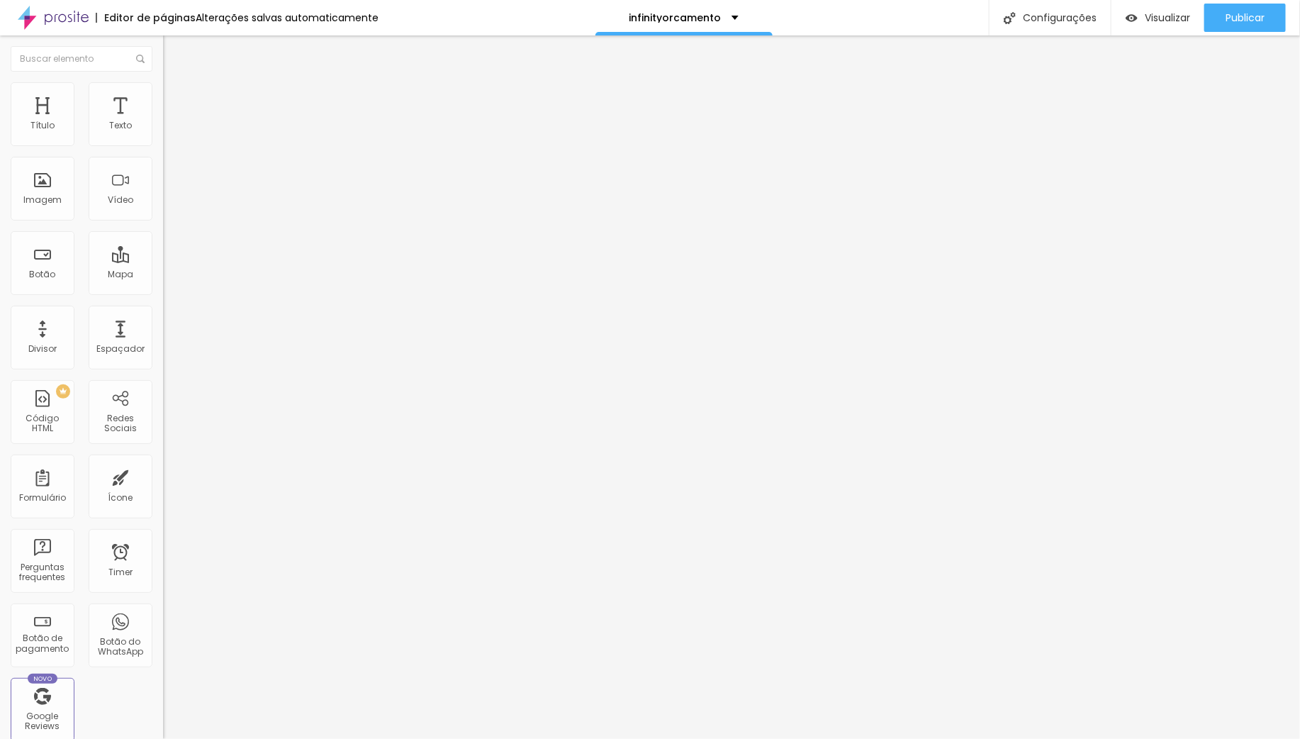
type input "1"
type input "0"
drag, startPoint x: 38, startPoint y: 135, endPoint x: 27, endPoint y: 168, distance: 34.5
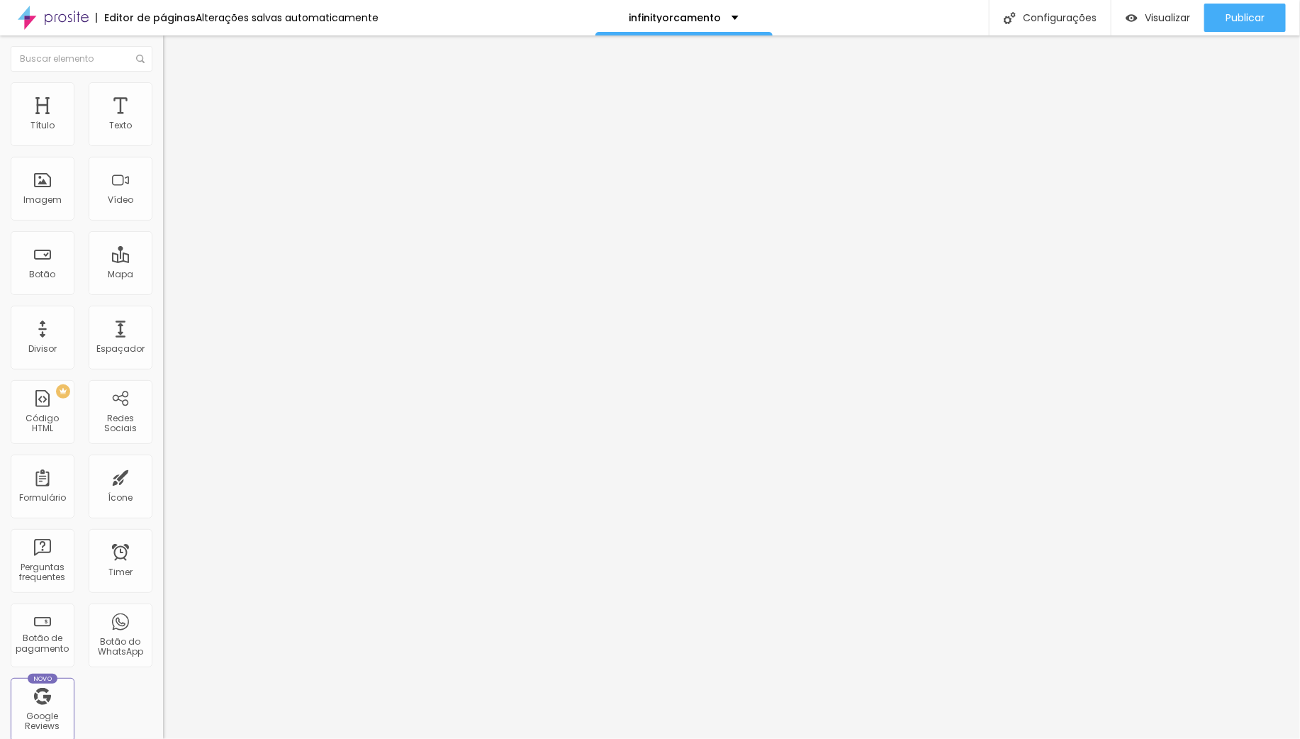
type input "0"
click at [163, 275] on input "range" at bounding box center [208, 280] width 91 height 11
type input "5"
type input "0"
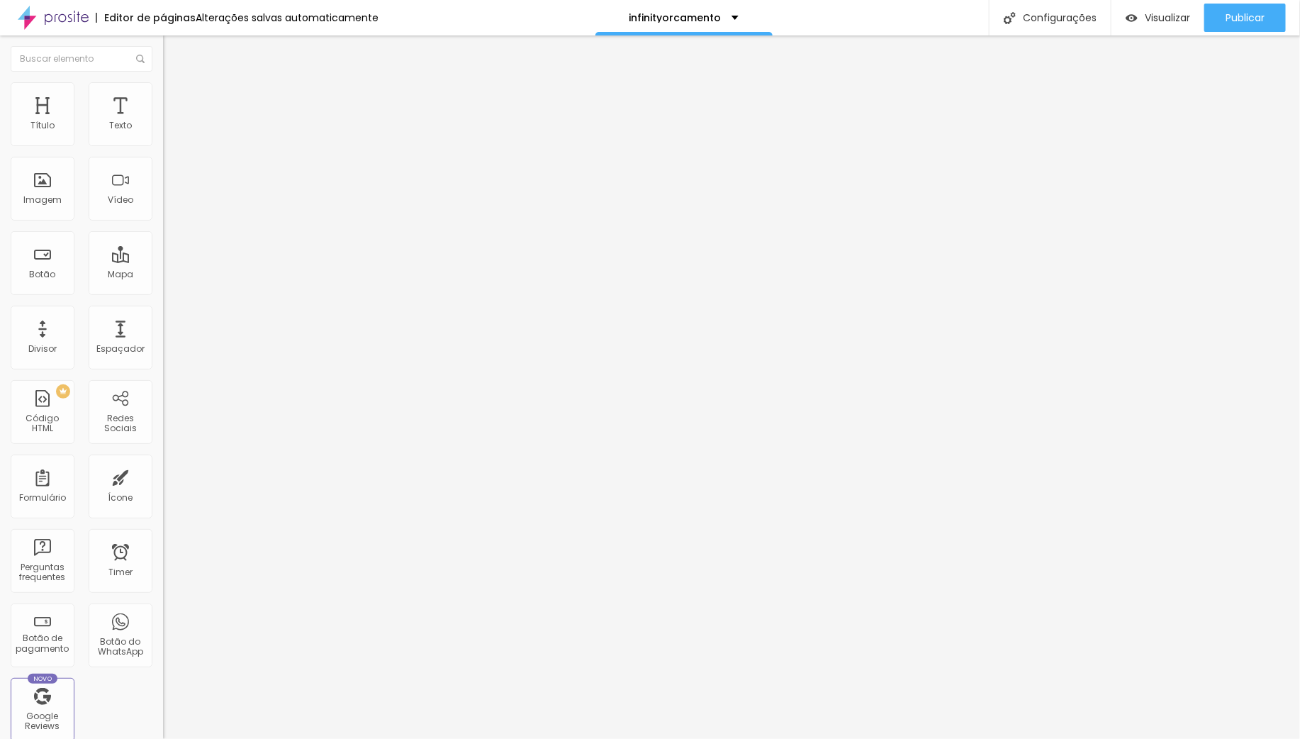
type input "0"
drag, startPoint x: 23, startPoint y: 167, endPoint x: -9, endPoint y: 166, distance: 31.9
click at [0, 166] on html "Editor de páginas Alterações salvas automaticamente infinityorcamento Configura…" at bounding box center [650, 369] width 1300 height 739
click at [163, 96] on img at bounding box center [169, 102] width 13 height 13
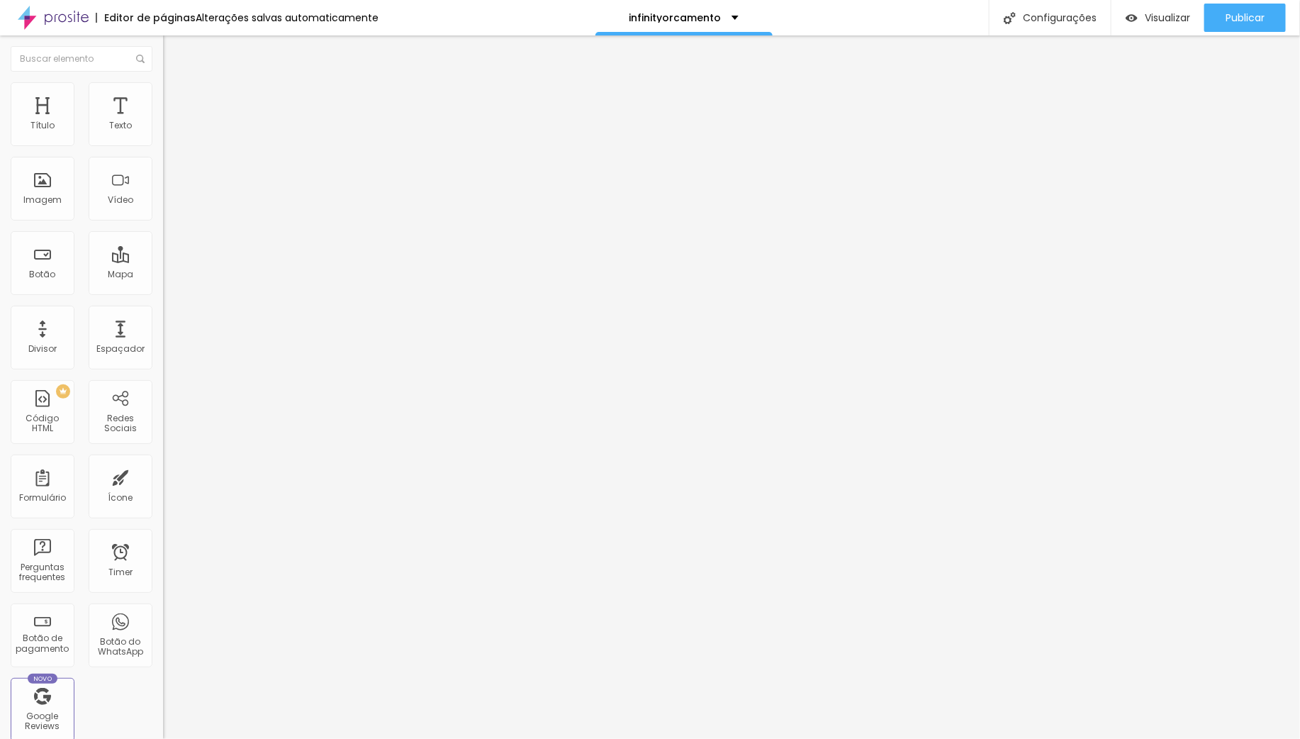
type input "7"
type input "5"
type input "3"
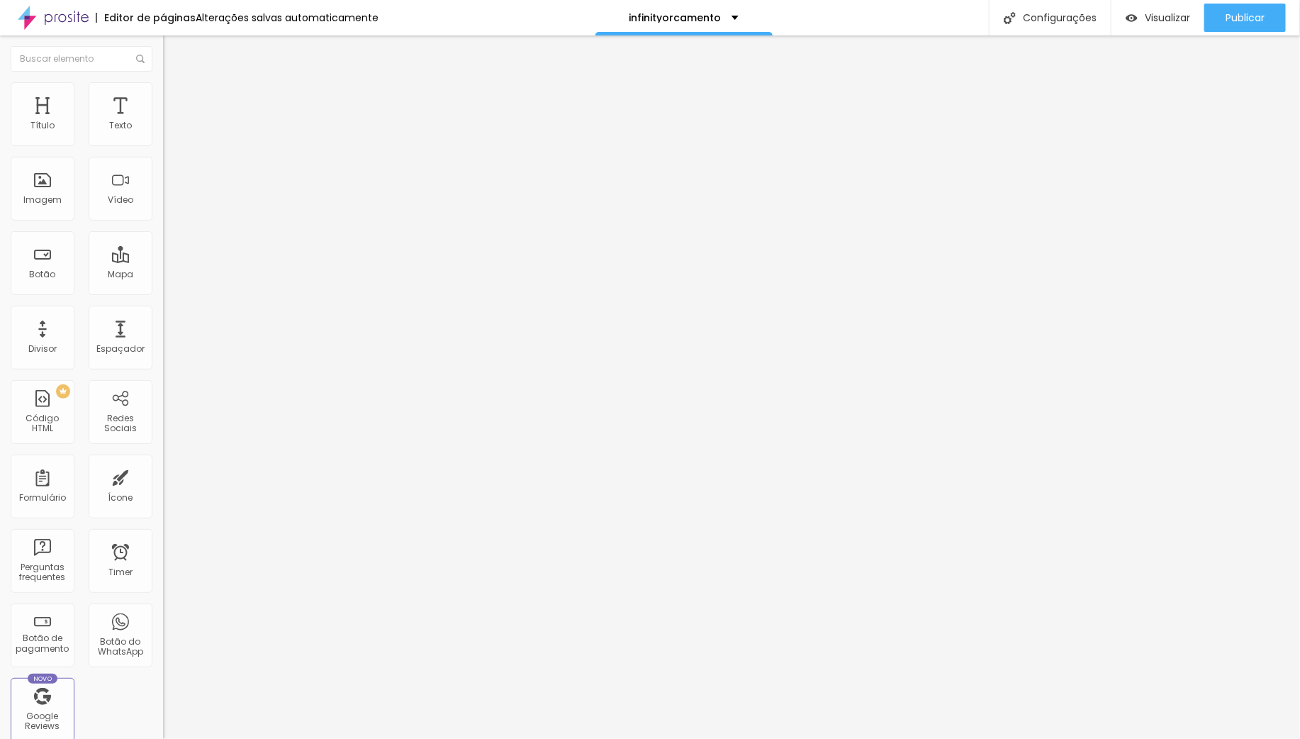
type input "3"
type input "1"
type input "0"
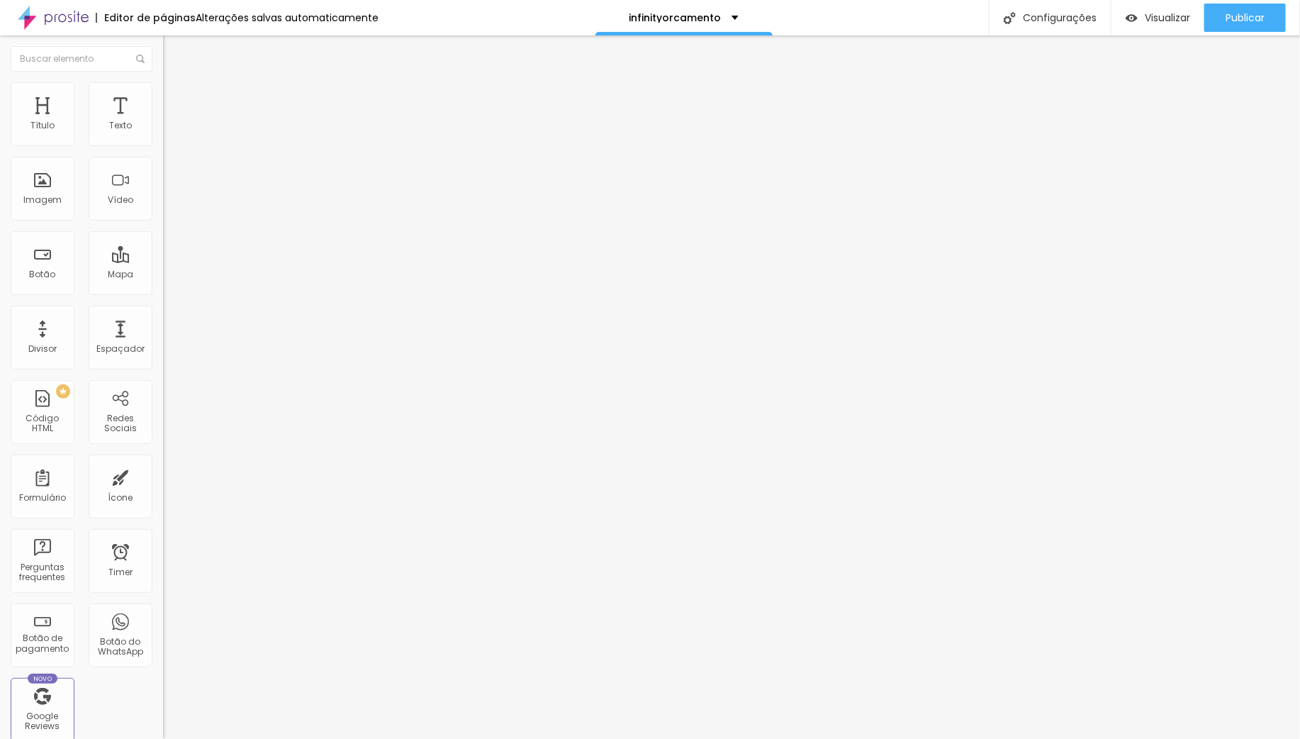
drag, startPoint x: 25, startPoint y: 135, endPoint x: 15, endPoint y: 152, distance: 19.7
type input "0"
click at [163, 275] on input "range" at bounding box center [208, 280] width 91 height 11
type input "7"
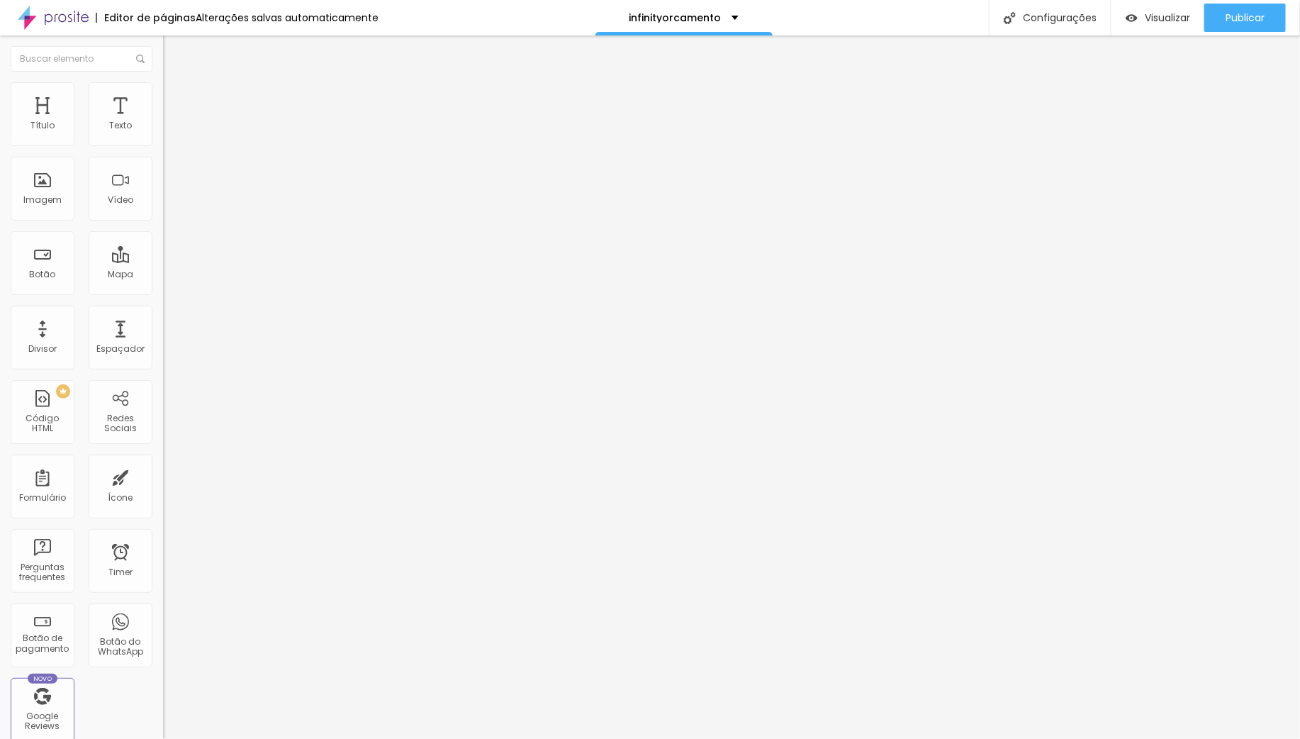
type input "6"
type input "2"
type input "0"
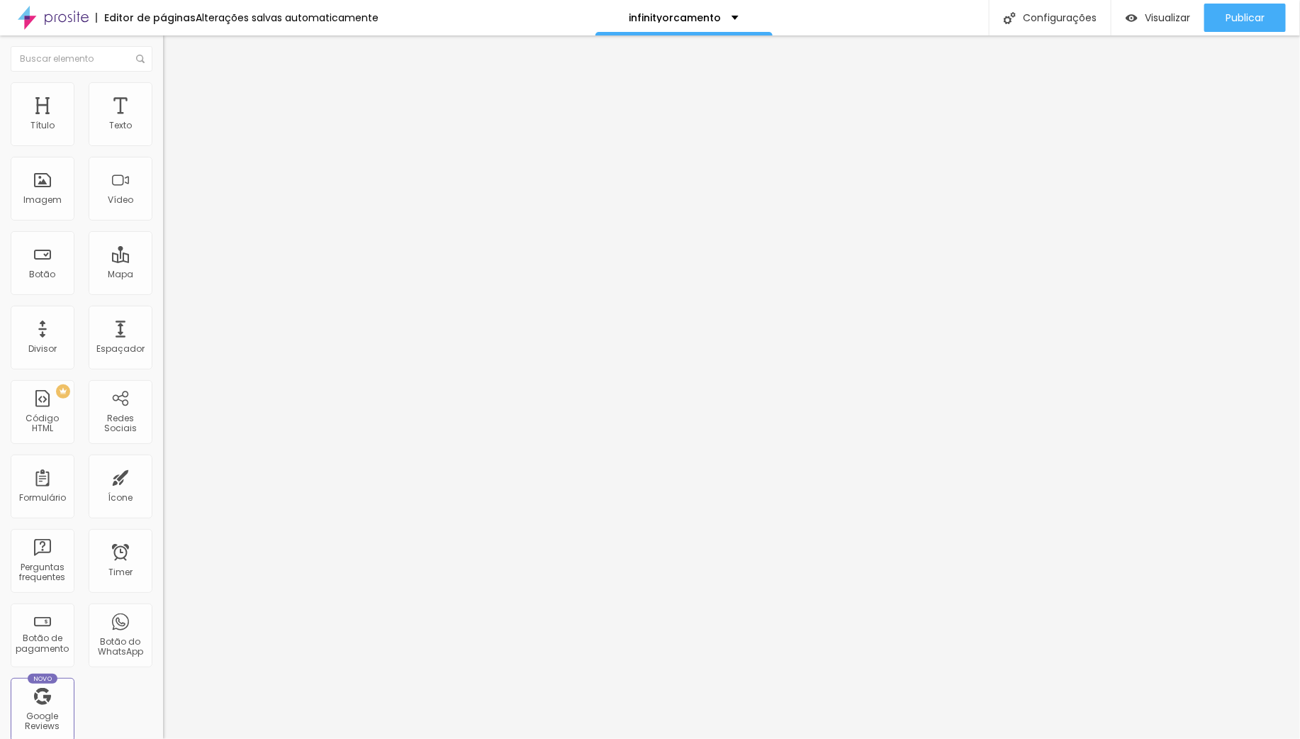
type input "0"
drag, startPoint x: 39, startPoint y: 164, endPoint x: 8, endPoint y: 165, distance: 31.2
type input "0"
click at [163, 476] on input "range" at bounding box center [208, 481] width 91 height 11
click at [163, 96] on img at bounding box center [169, 102] width 13 height 13
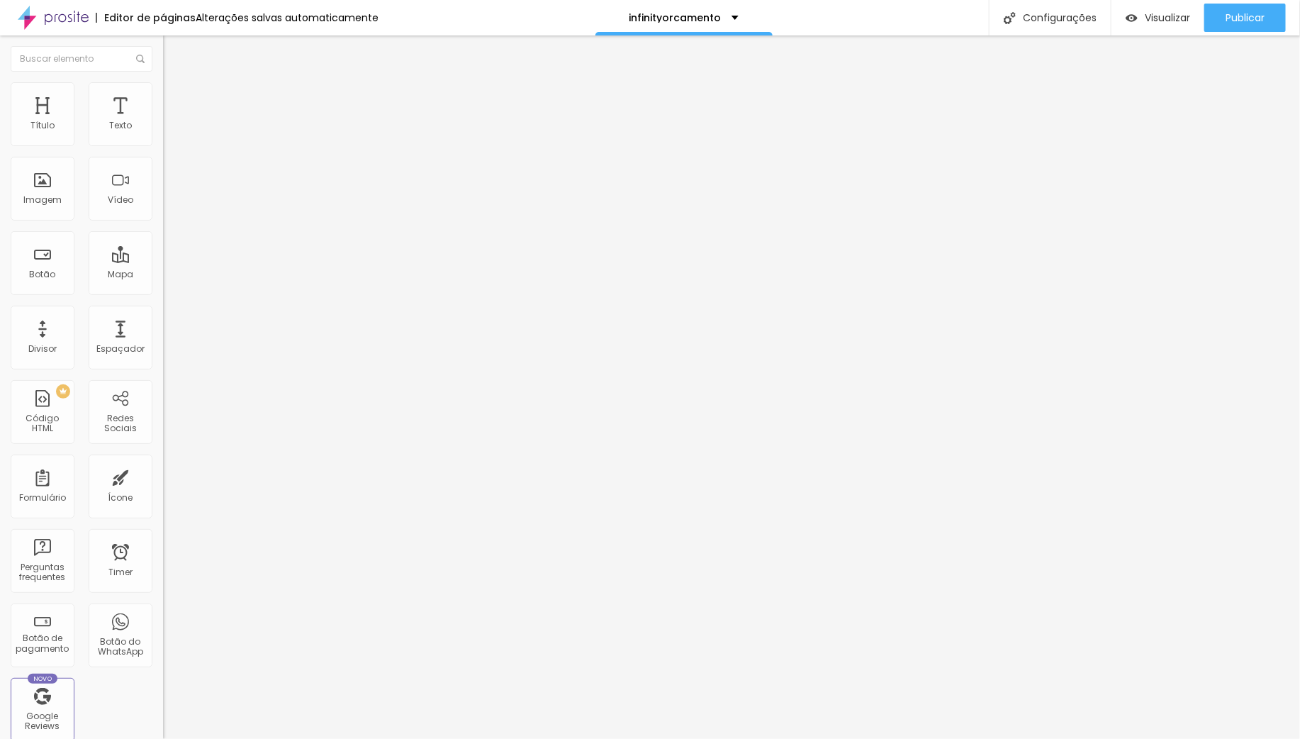
click at [163, 96] on img at bounding box center [169, 102] width 13 height 13
type input "0"
drag, startPoint x: 2, startPoint y: 138, endPoint x: -22, endPoint y: 138, distance: 24.1
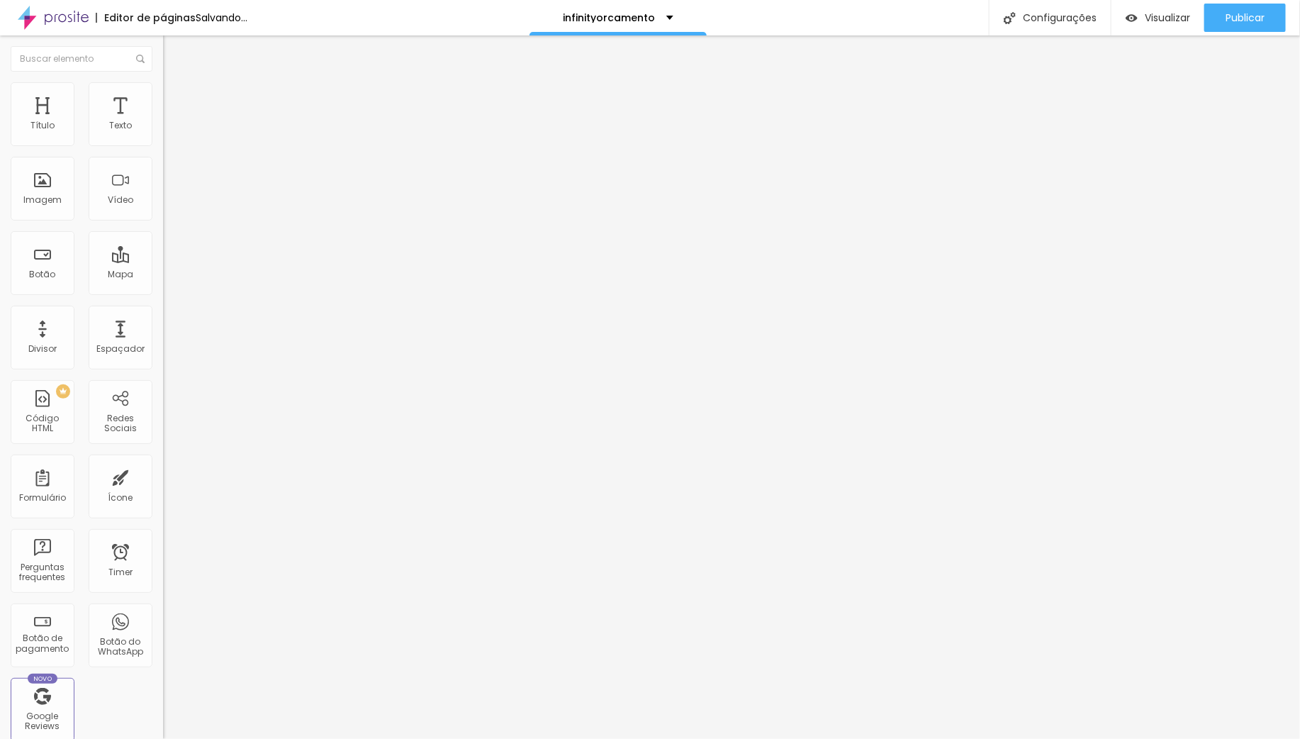
click at [0, 138] on html "Editor de páginas Salvando... infinityorcamento Configurações Configurações da …" at bounding box center [650, 369] width 1300 height 739
type input "4"
type input "0"
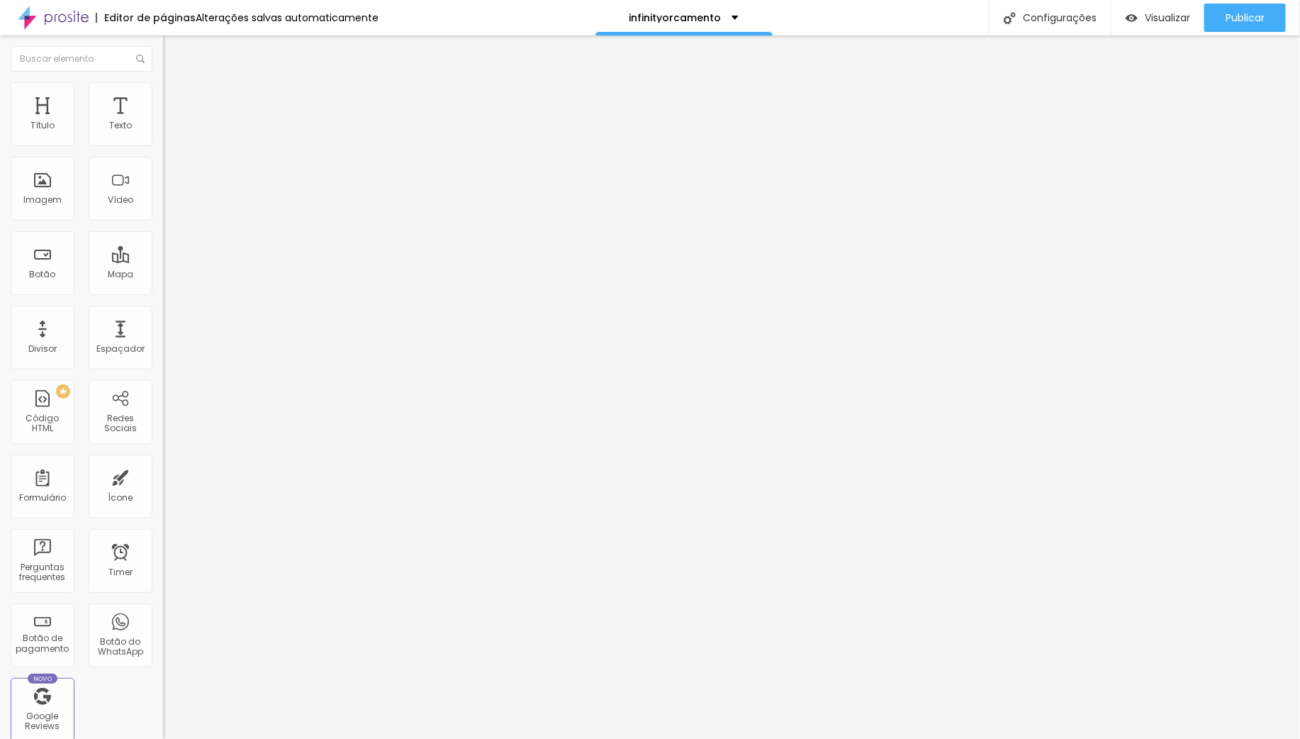
drag, startPoint x: 17, startPoint y: 167, endPoint x: -5, endPoint y: 167, distance: 22.0
type input "0"
click at [163, 476] on input "range" at bounding box center [208, 481] width 91 height 11
click at [1245, 18] on span "Publicar" at bounding box center [1245, 17] width 39 height 11
click at [163, 82] on li "Conteúdo" at bounding box center [244, 75] width 163 height 14
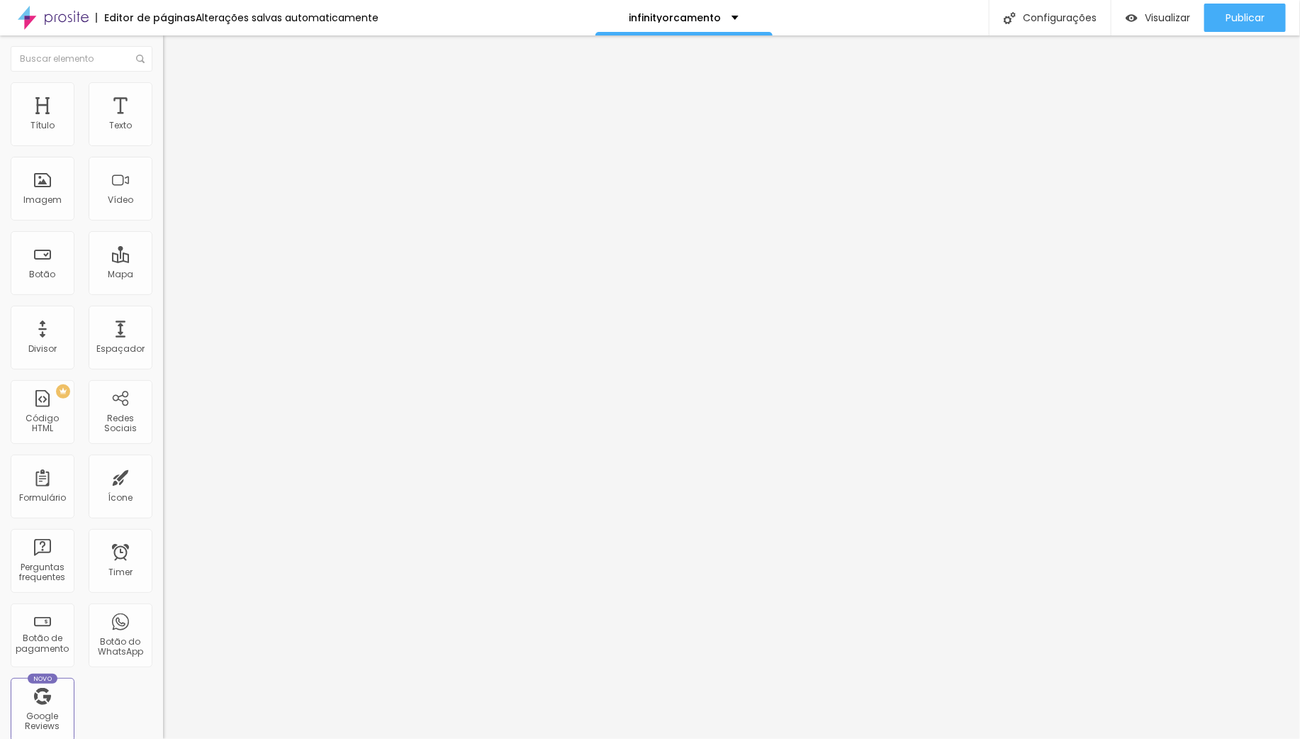
click at [176, 84] on span "Conteúdo" at bounding box center [198, 78] width 44 height 12
click at [174, 52] on img "button" at bounding box center [179, 51] width 11 height 11
click at [163, 122] on span "Adicionar imagem" at bounding box center [208, 116] width 91 height 12
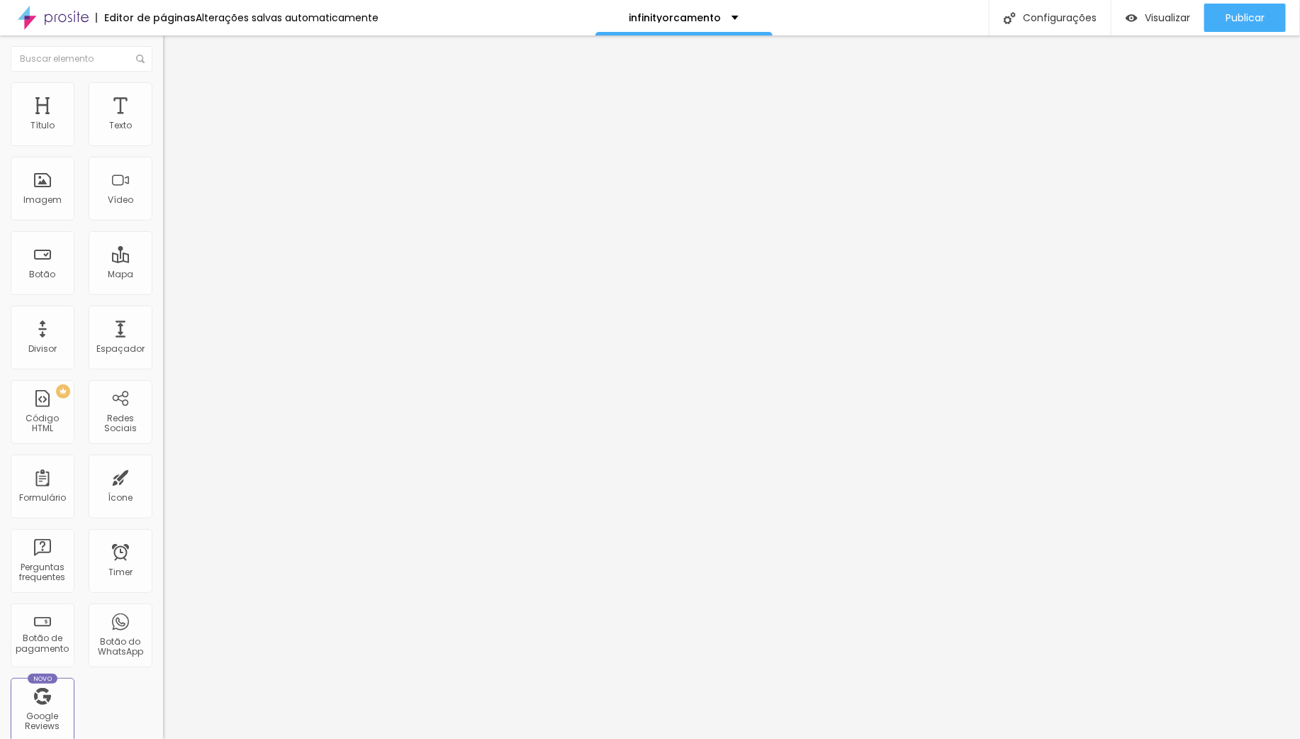
drag, startPoint x: 134, startPoint y: 87, endPoint x: 124, endPoint y: 88, distance: 10.0
click at [163, 96] on img at bounding box center [169, 102] width 13 height 13
type input "0"
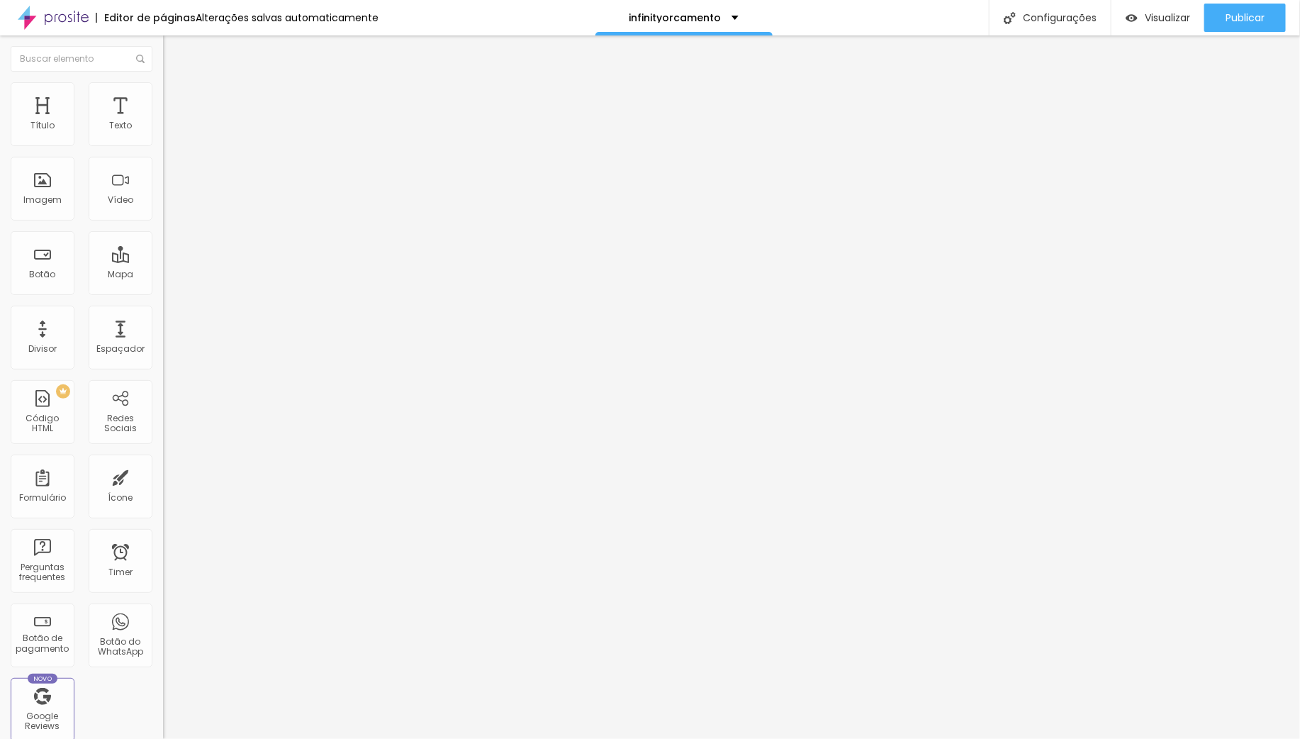
type input "0"
drag, startPoint x: 26, startPoint y: 138, endPoint x: -23, endPoint y: 137, distance: 48.9
click at [0, 137] on html "Editor de páginas Alterações salvas automaticamente infinityorcamento Configura…" at bounding box center [650, 369] width 1300 height 739
type input "0"
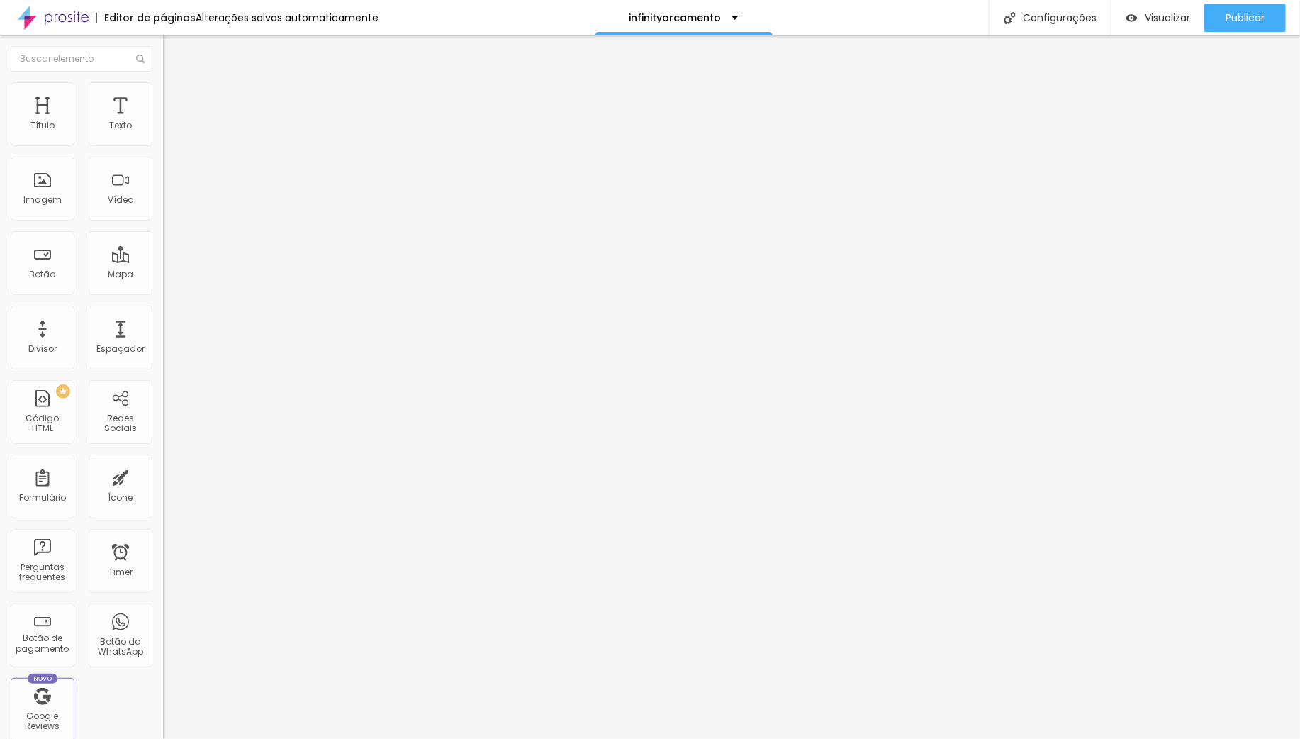
type input "0"
drag, startPoint x: -28, startPoint y: 162, endPoint x: -82, endPoint y: 160, distance: 54.6
click at [0, 160] on html "Editor de páginas Alterações salvas automaticamente infinityorcamento Configura…" at bounding box center [650, 369] width 1300 height 739
click at [174, 48] on img "button" at bounding box center [179, 51] width 11 height 11
click at [43, 205] on div "Imagem" at bounding box center [42, 200] width 38 height 10
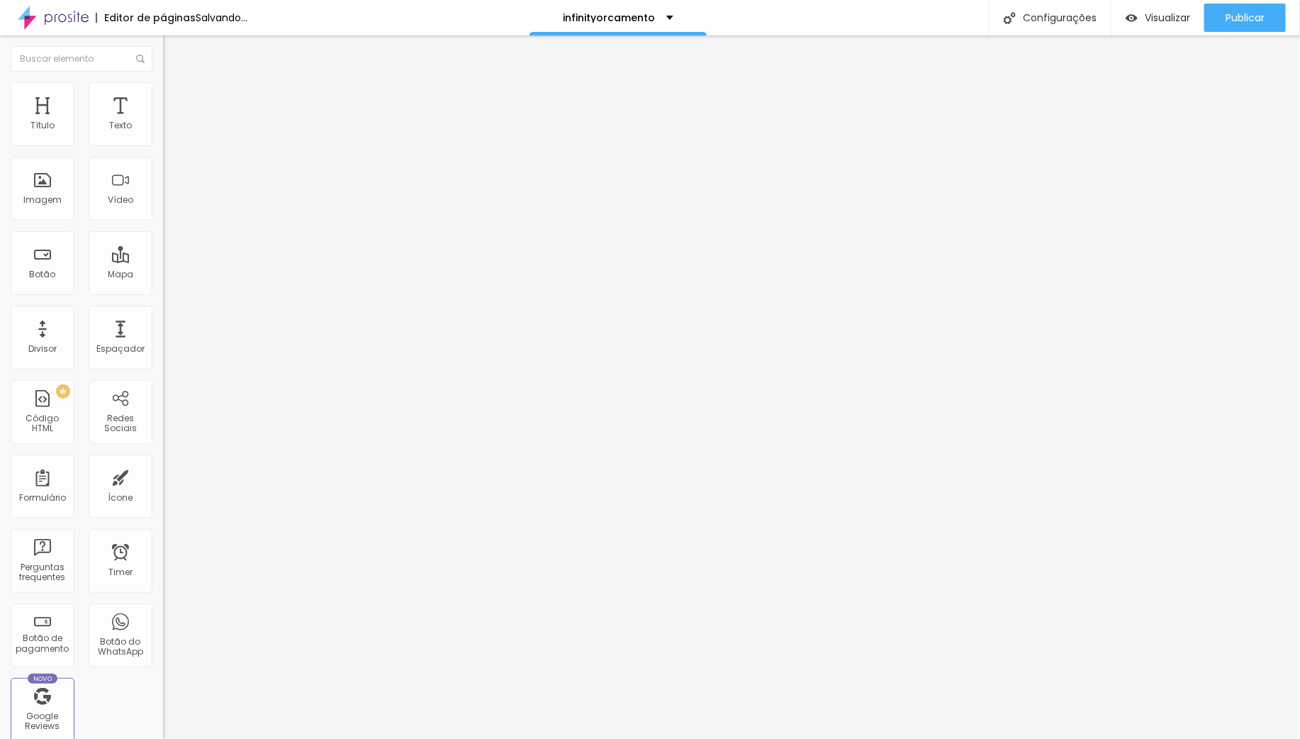
click at [163, 122] on span "Adicionar imagem" at bounding box center [208, 116] width 91 height 12
click at [163, 96] on li "Avançado" at bounding box center [244, 103] width 163 height 14
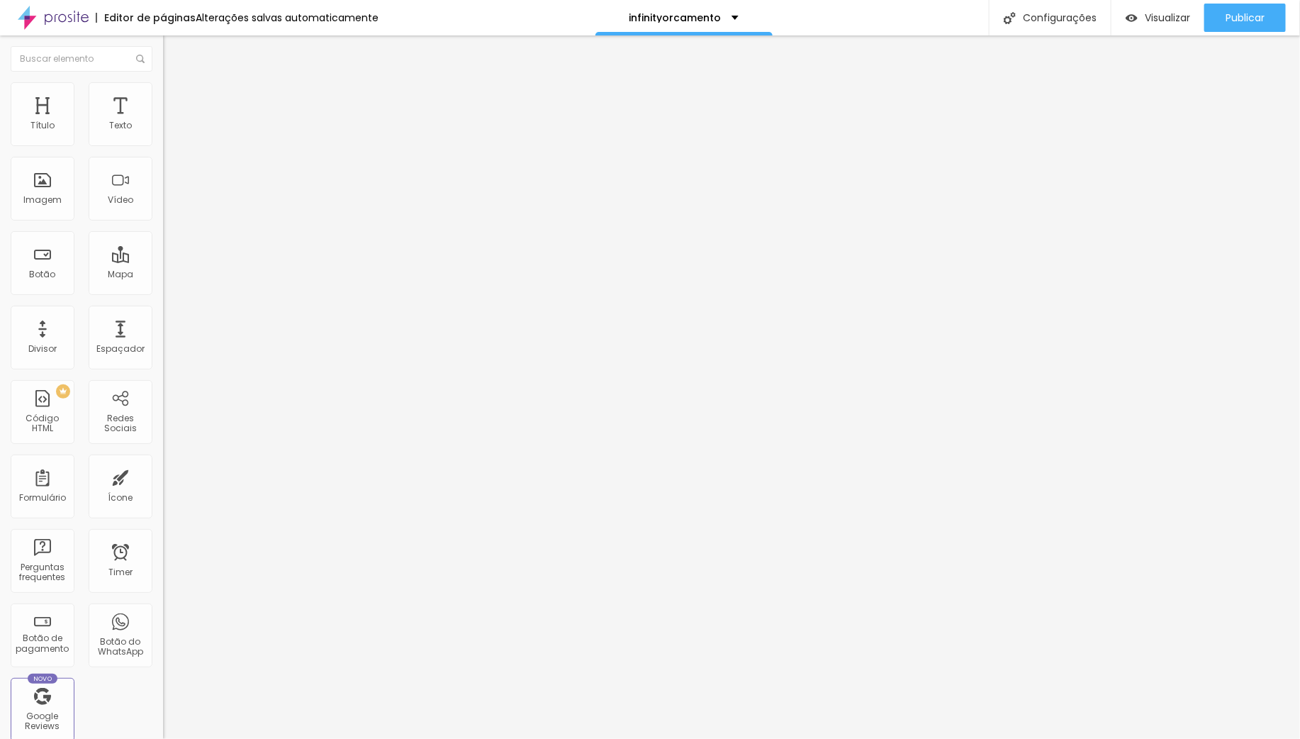
type input "3"
type input "0"
drag, startPoint x: 35, startPoint y: 135, endPoint x: 30, endPoint y: 167, distance: 31.6
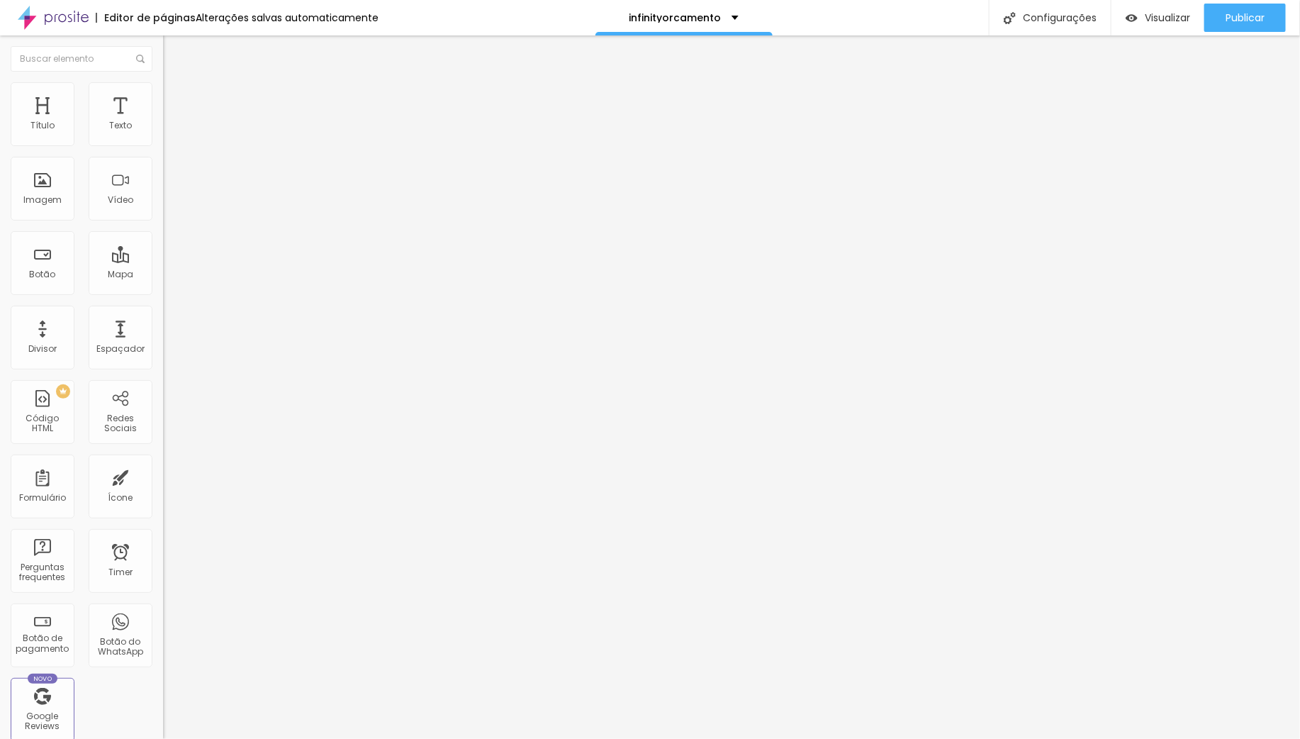
type input "0"
click at [163, 275] on input "range" at bounding box center [208, 280] width 91 height 11
type input "0"
drag, startPoint x: 28, startPoint y: 166, endPoint x: -33, endPoint y: 167, distance: 61.0
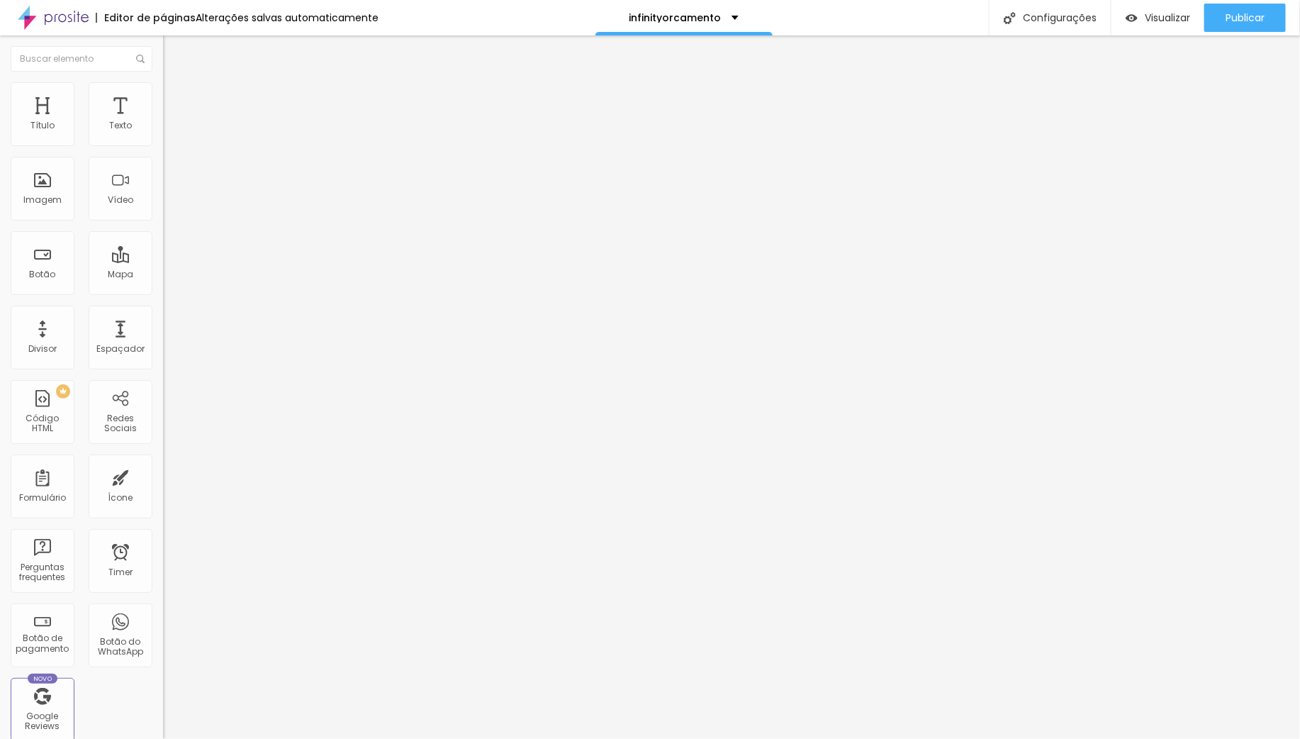
type input "0"
click at [163, 476] on input "range" at bounding box center [208, 481] width 91 height 11
click at [1234, 13] on span "Publicar" at bounding box center [1245, 17] width 39 height 11
click at [1157, 22] on span "Visualizar" at bounding box center [1154, 17] width 45 height 11
